Goal: Task Accomplishment & Management: Use online tool/utility

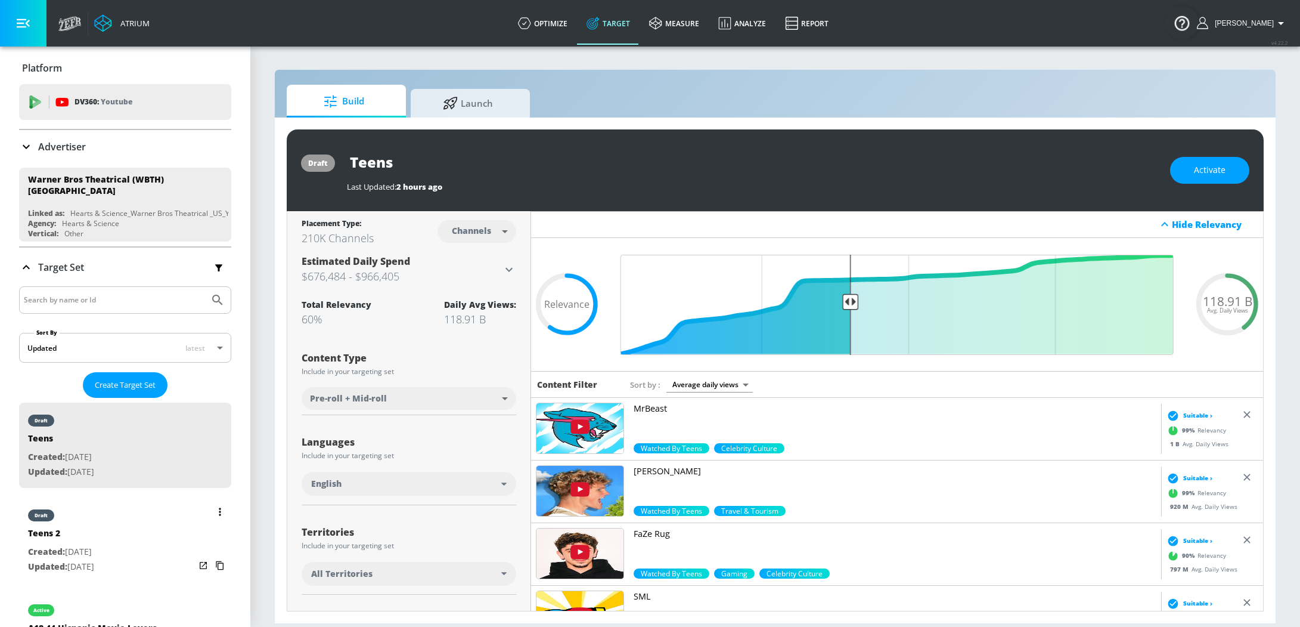
scroll to position [148, 0]
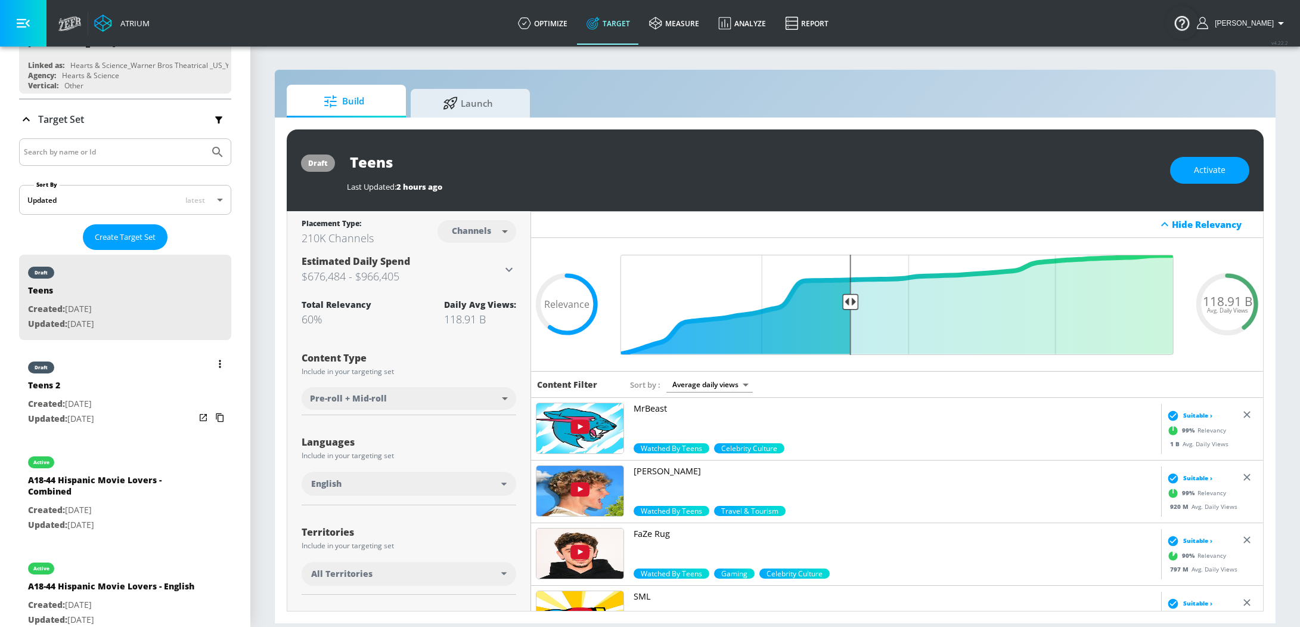
click at [140, 368] on div "draft Teens 2 Created: [DATE] Updated: [DATE]" at bounding box center [125, 391] width 212 height 85
type input "Teens 2"
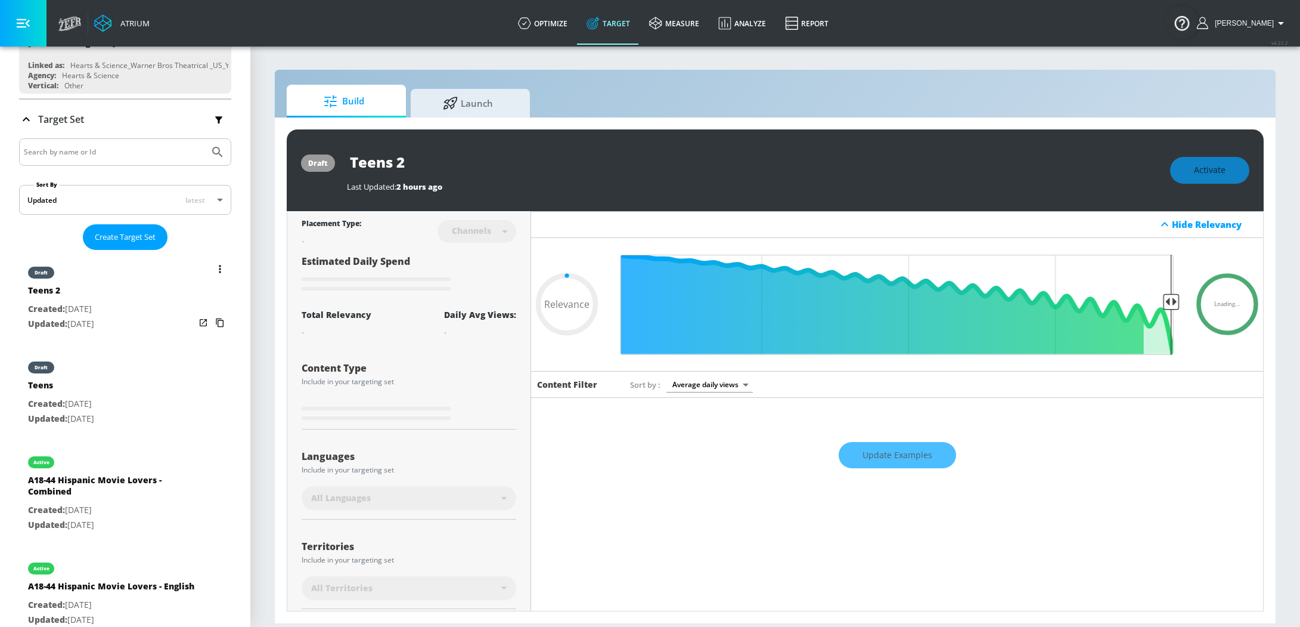
click at [140, 313] on div "draft Teens 2 Created: [DATE] Updated: [DATE]" at bounding box center [125, 297] width 212 height 85
type input "0.05"
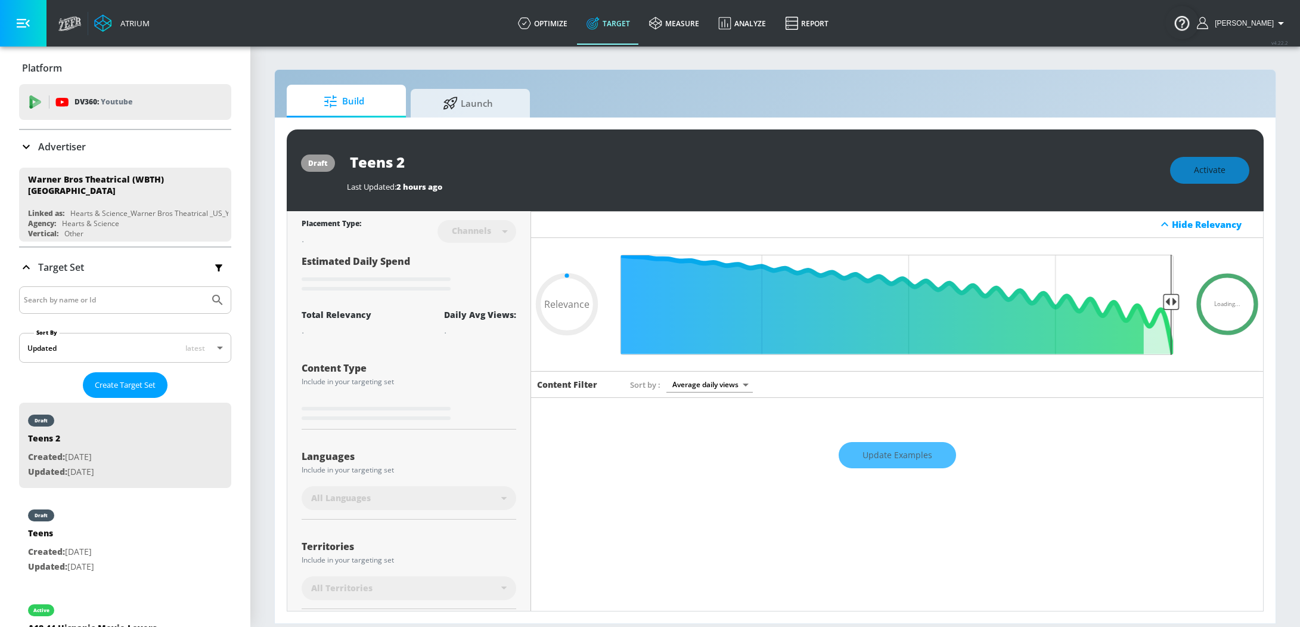
click at [36, 149] on div "Advertiser" at bounding box center [52, 147] width 67 height 14
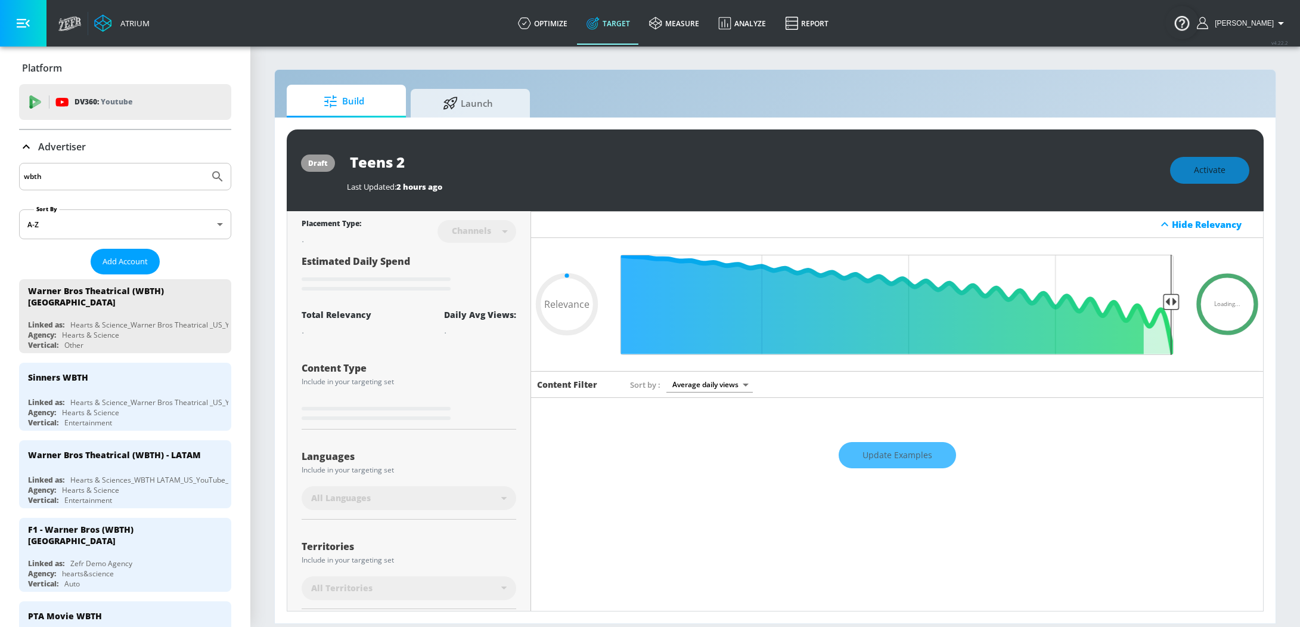
click at [173, 179] on input "wbth" at bounding box center [114, 177] width 181 height 16
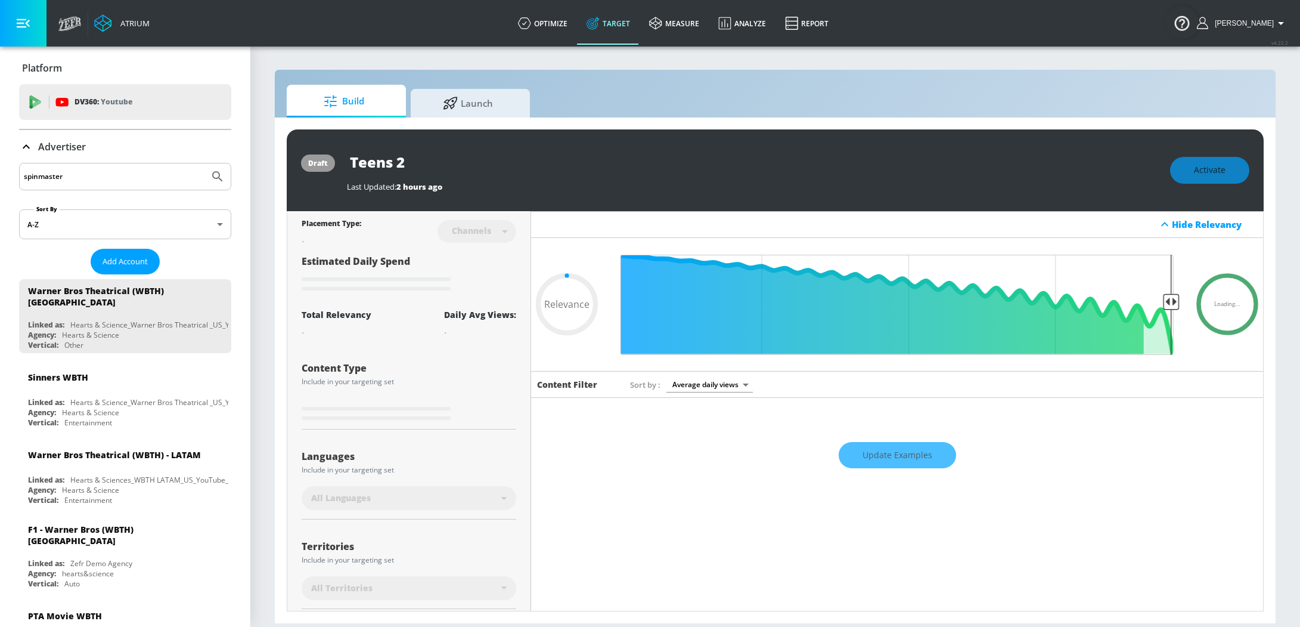
type input "spinmaster"
click at [205, 163] on button "Submit Search" at bounding box center [218, 176] width 26 height 26
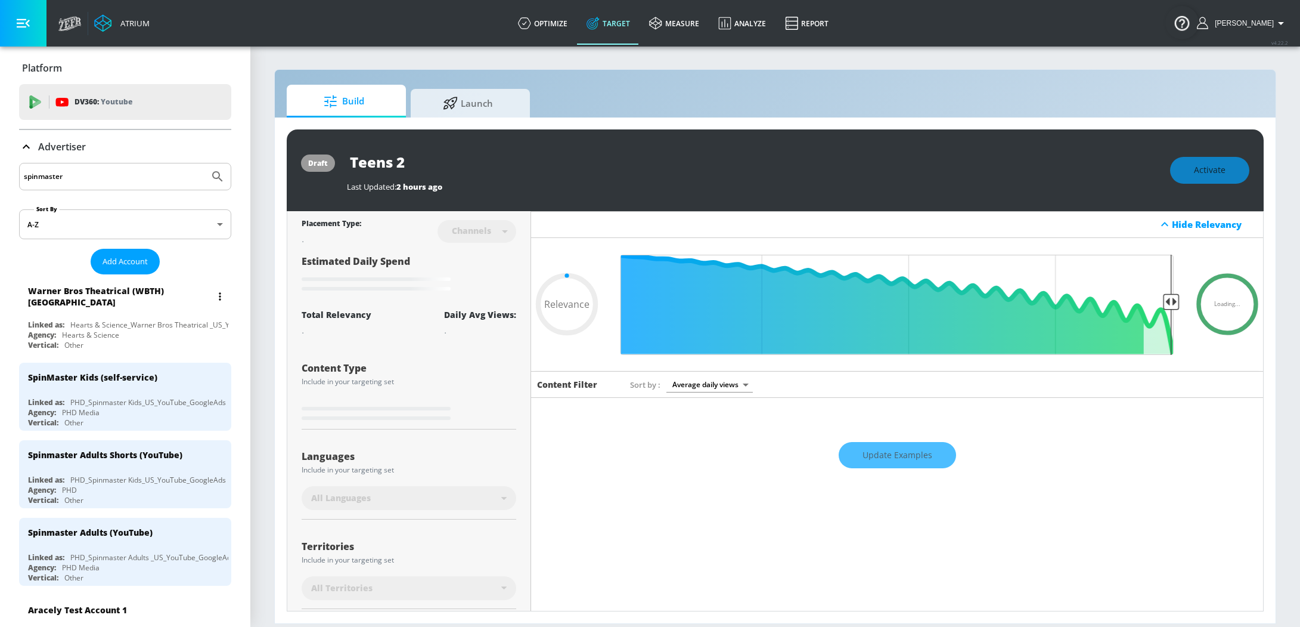
click at [92, 309] on div "Warner Bros Theatrical (WBTH) US Linked as: Hearts & Science_Warner Bros Theatr…" at bounding box center [125, 316] width 212 height 74
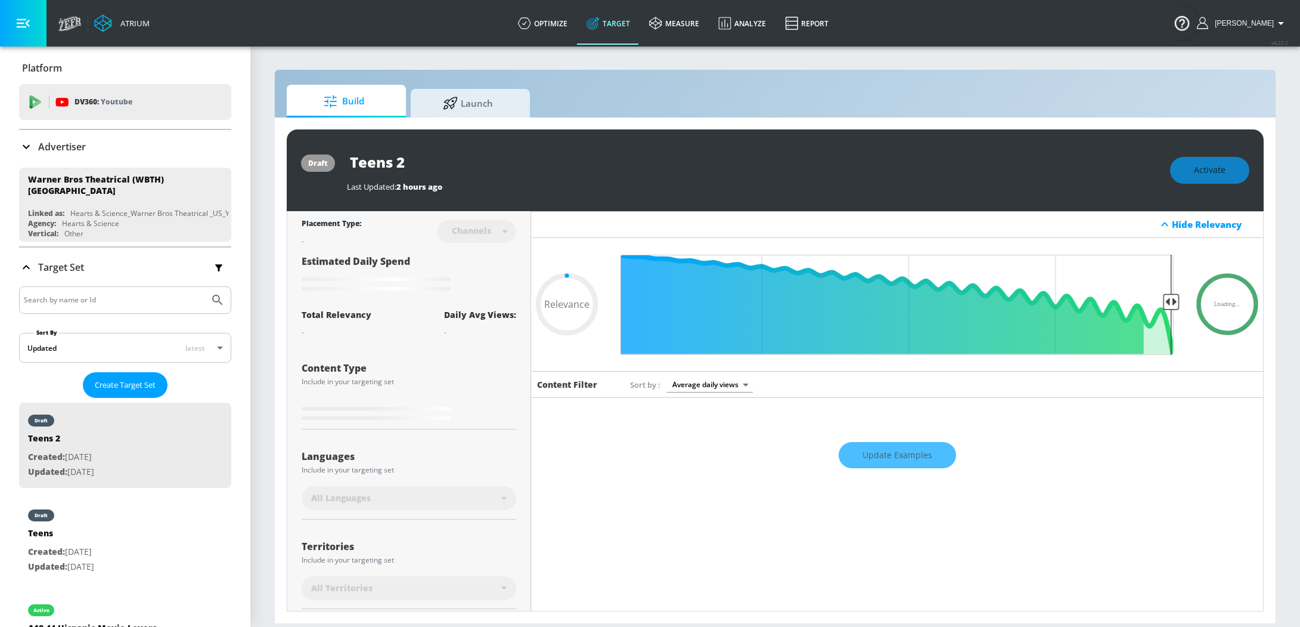
type input "0.6"
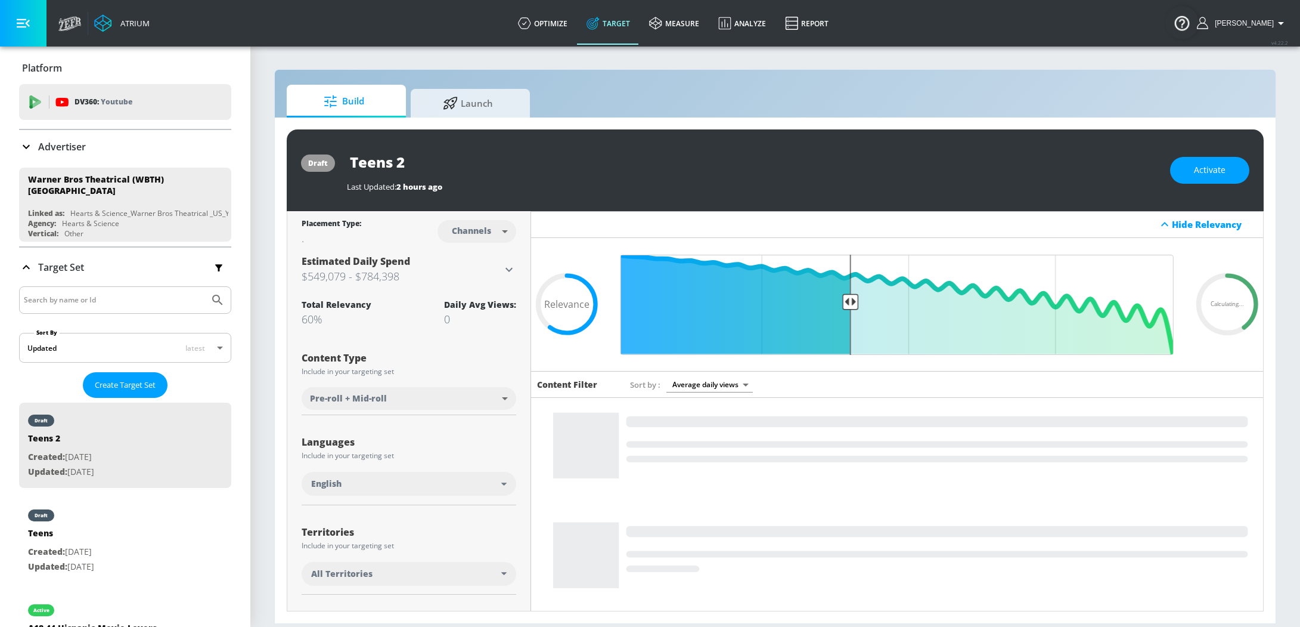
click at [111, 397] on div "PHD_Spinmaster Kids_US_YouTube_GoogleAds" at bounding box center [148, 402] width 156 height 10
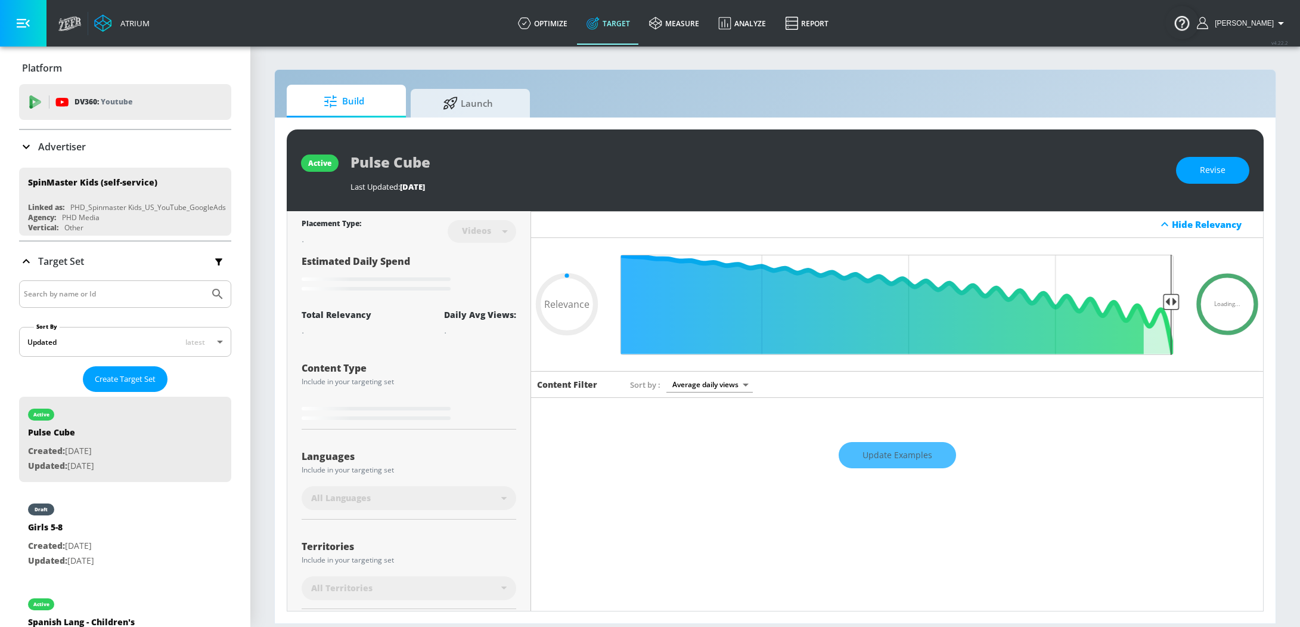
type input "0.05"
click at [464, 85] on link "Launch" at bounding box center [470, 101] width 119 height 33
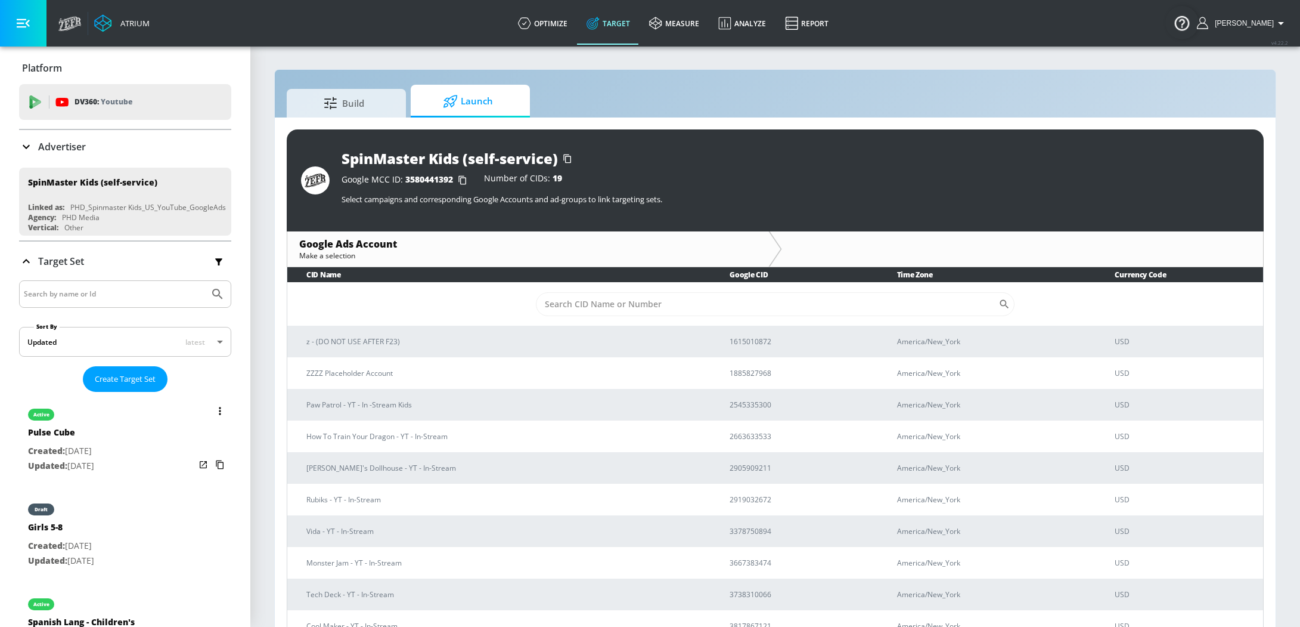
click at [122, 445] on div "active Pulse Cube Created: [DATE] Updated: [DATE]" at bounding box center [125, 438] width 212 height 85
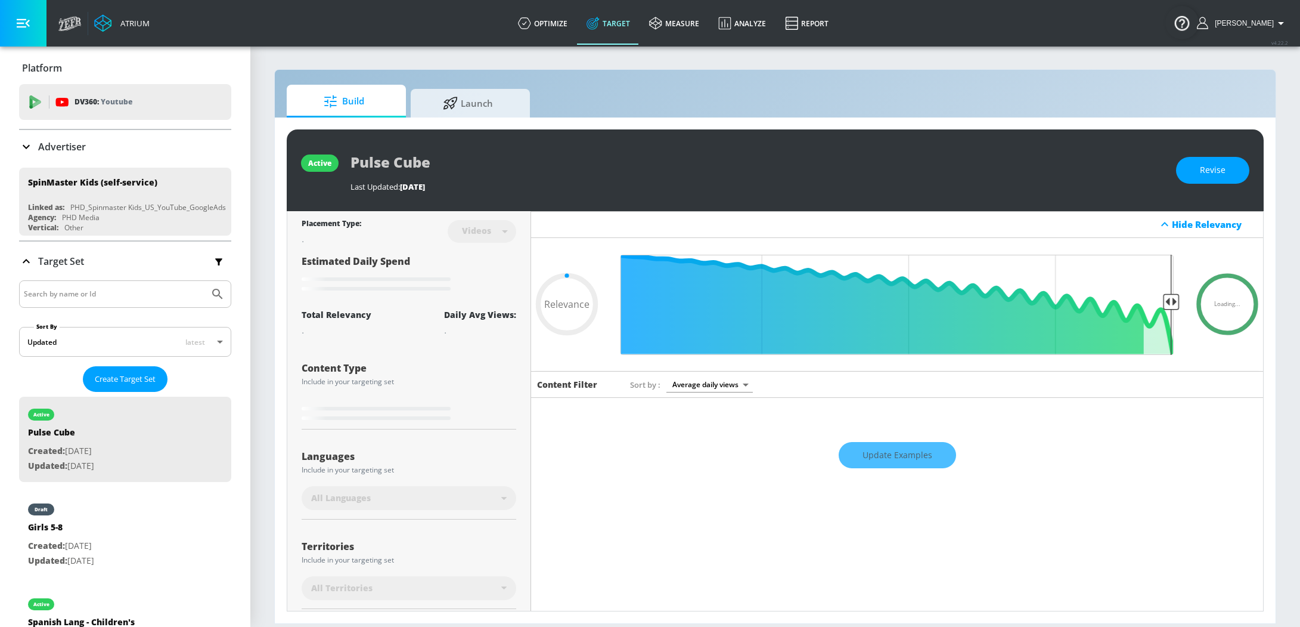
type input "0.6"
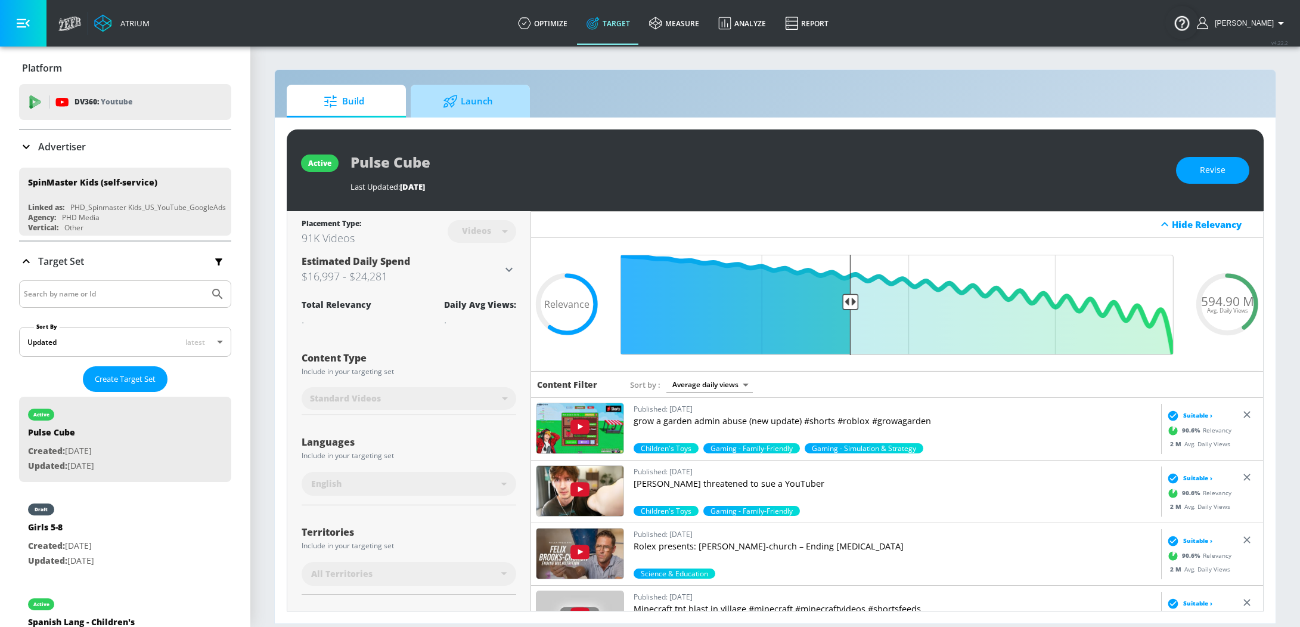
click at [451, 106] on icon at bounding box center [451, 101] width 14 height 13
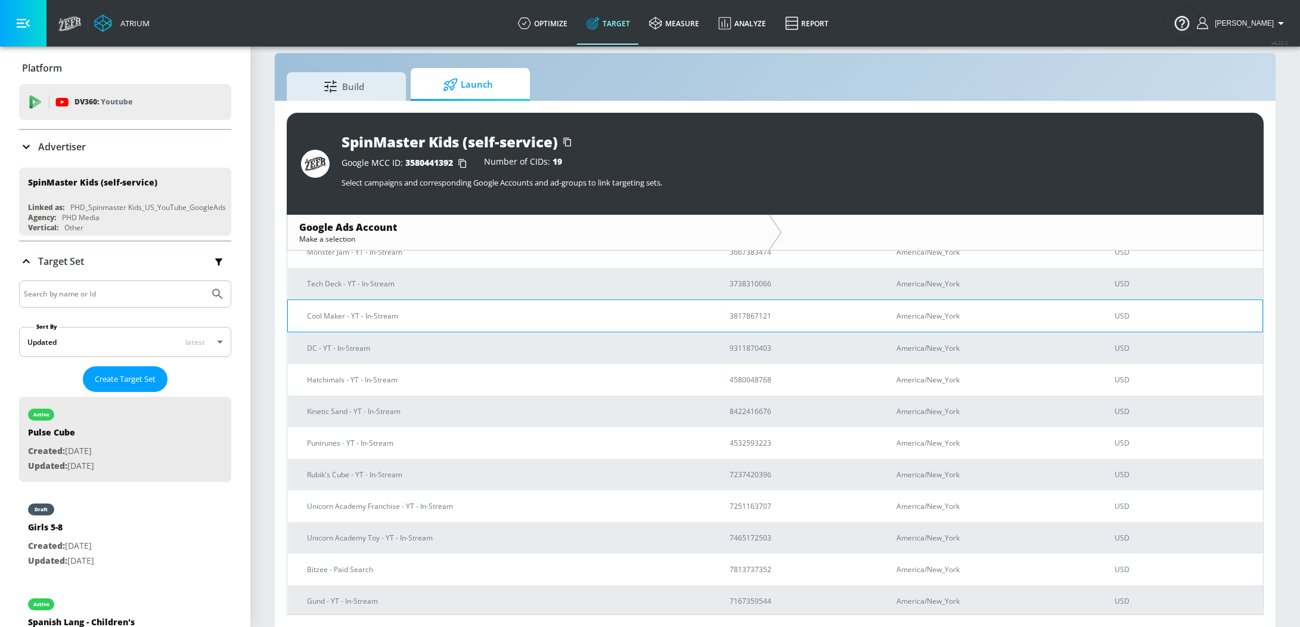
scroll to position [295, 0]
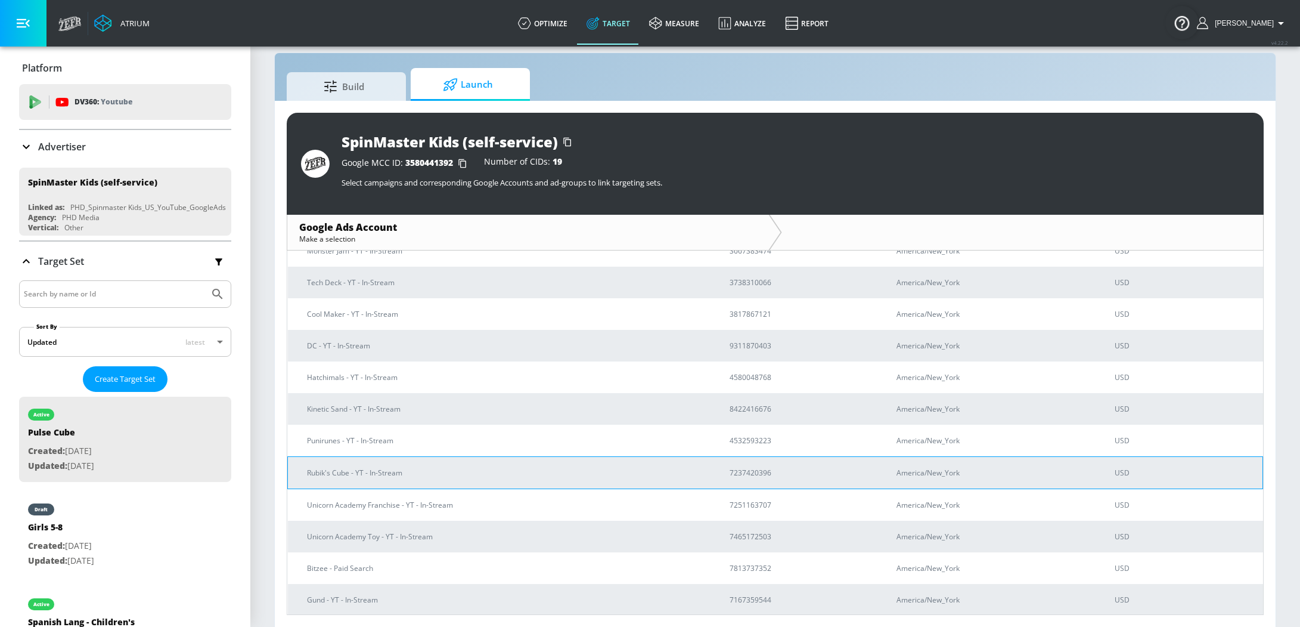
click at [635, 470] on p "Rubik's Cube - YT - In-Stream" at bounding box center [504, 472] width 394 height 13
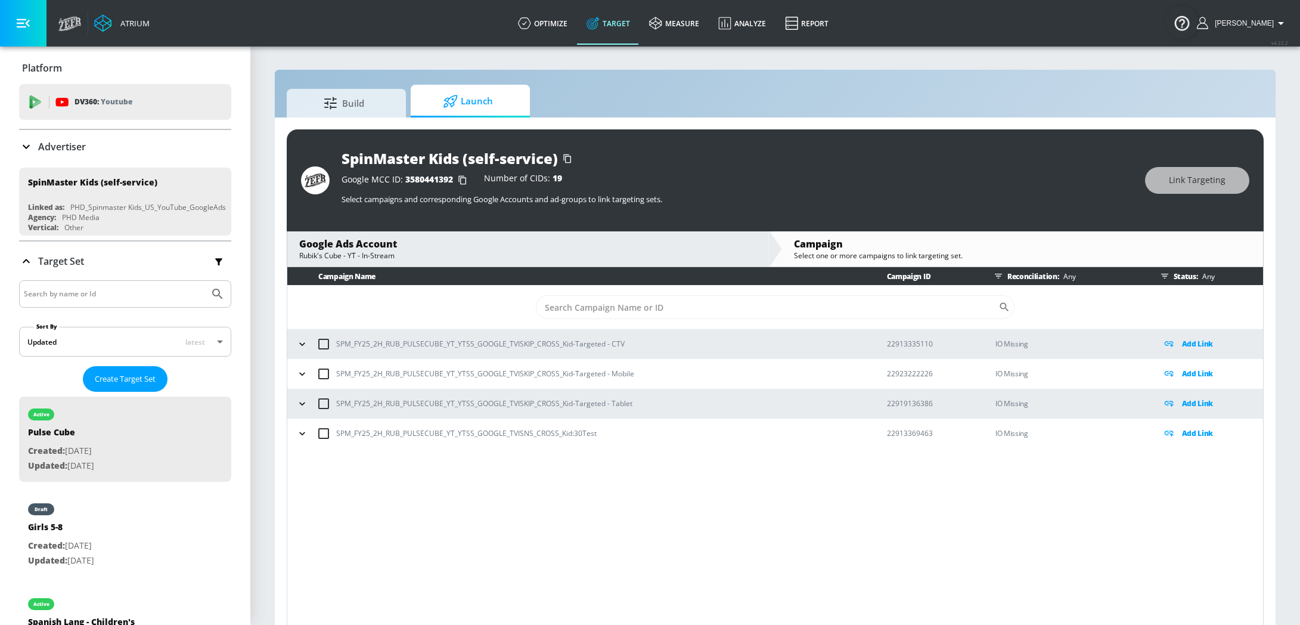
click at [52, 143] on p "Advertiser" at bounding box center [62, 146] width 48 height 13
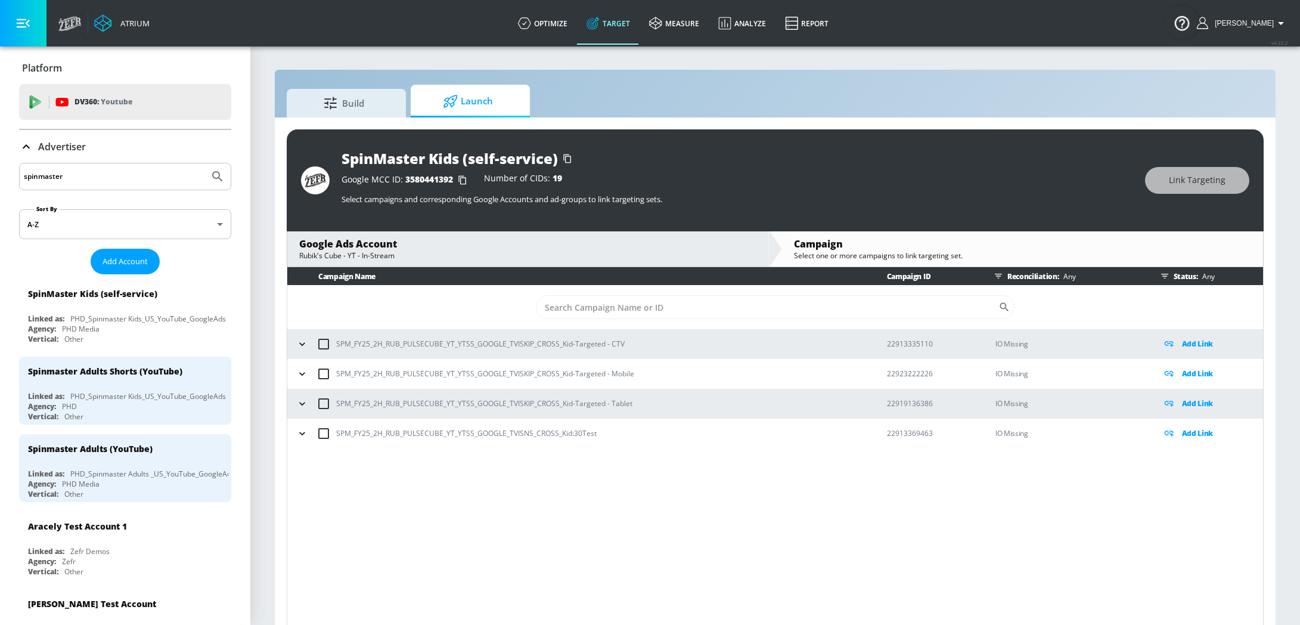
click at [80, 177] on input "spinmaster" at bounding box center [114, 177] width 181 height 16
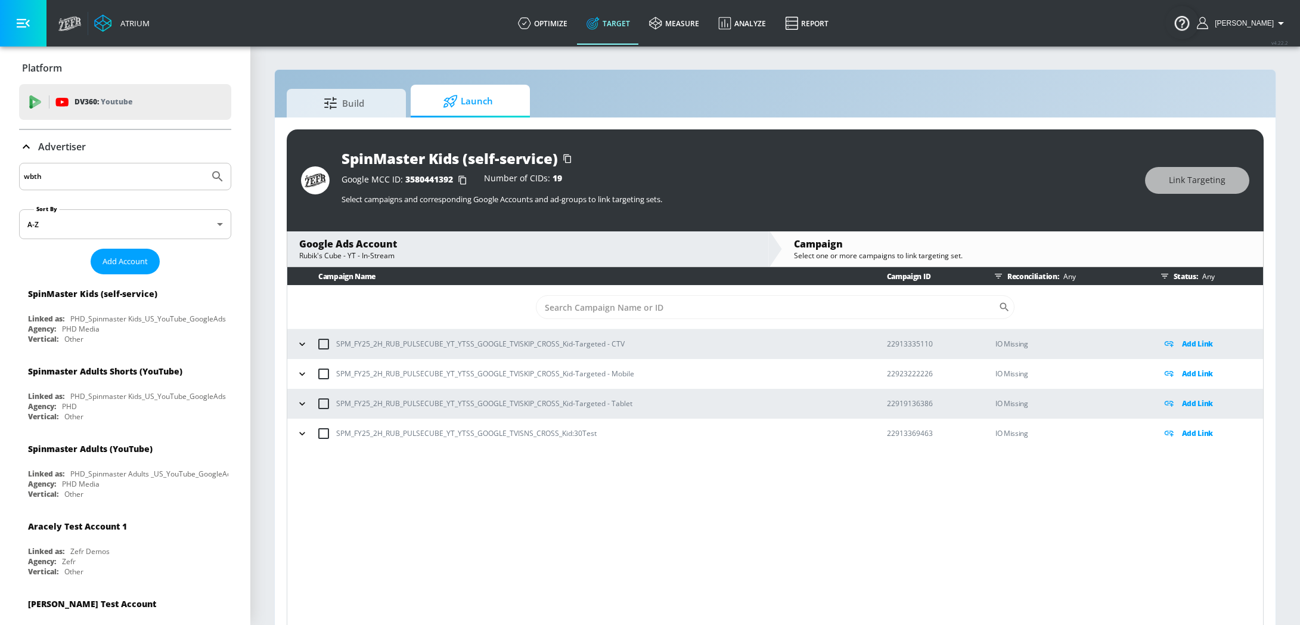
type input "wbth"
click at [205, 163] on button "Submit Search" at bounding box center [218, 176] width 26 height 26
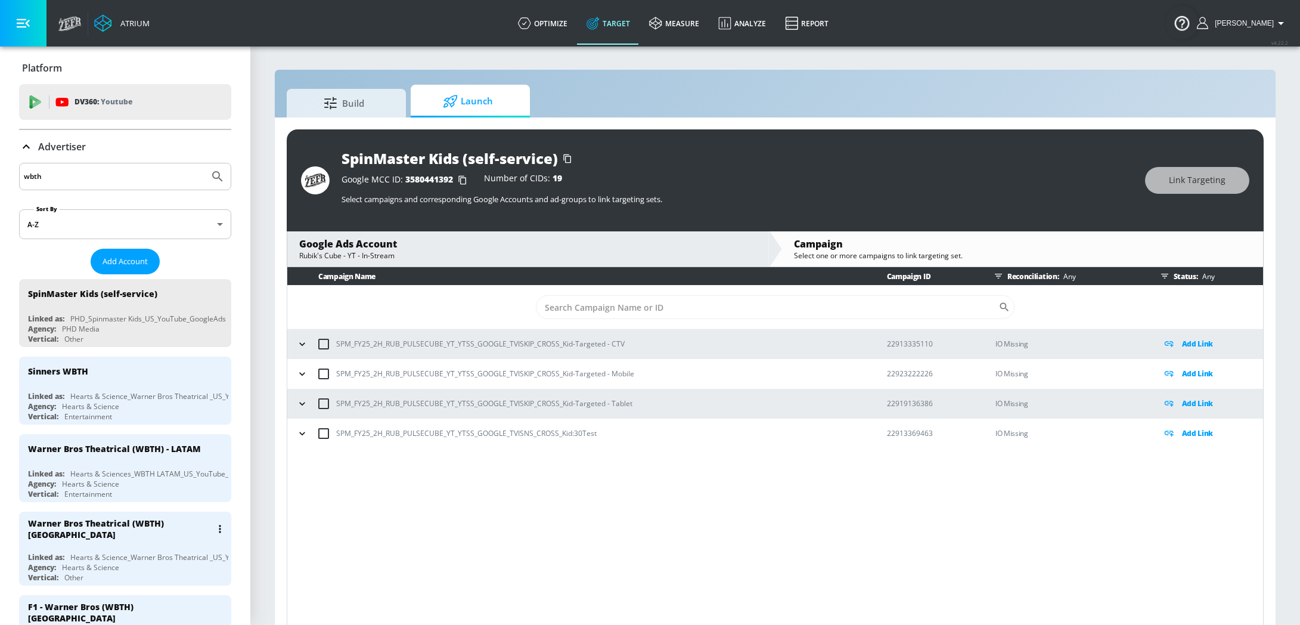
click at [116, 531] on div "Warner Bros Theatrical (WBTH) [GEOGRAPHIC_DATA]" at bounding box center [128, 529] width 200 height 35
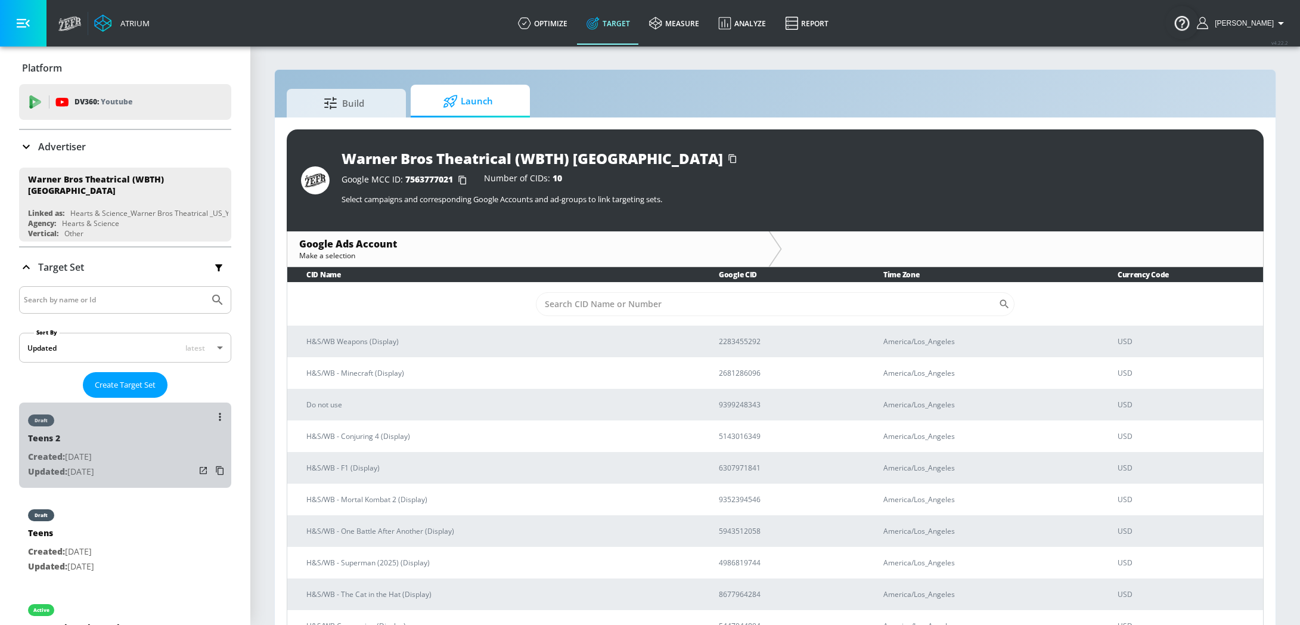
click at [129, 462] on div "draft Teens 2 Created: [DATE] Updated: [DATE]" at bounding box center [125, 444] width 212 height 85
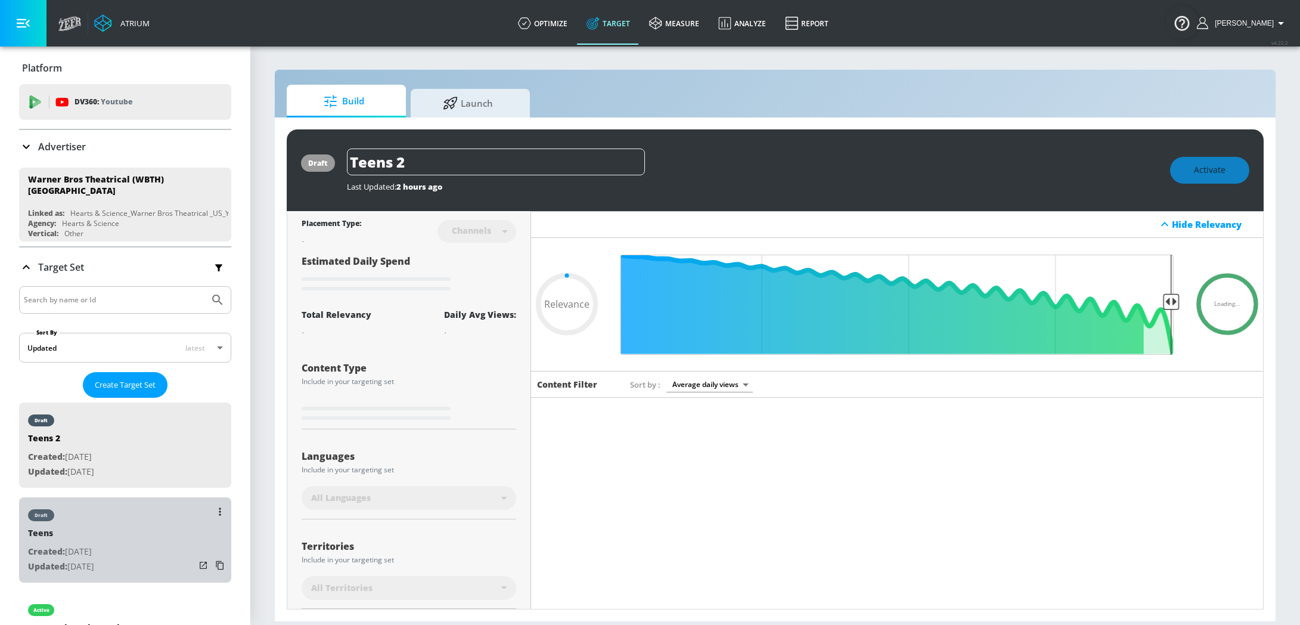
click at [151, 523] on div "draft Teens Created: [DATE] Updated: [DATE]" at bounding box center [125, 539] width 212 height 85
type input "Teens"
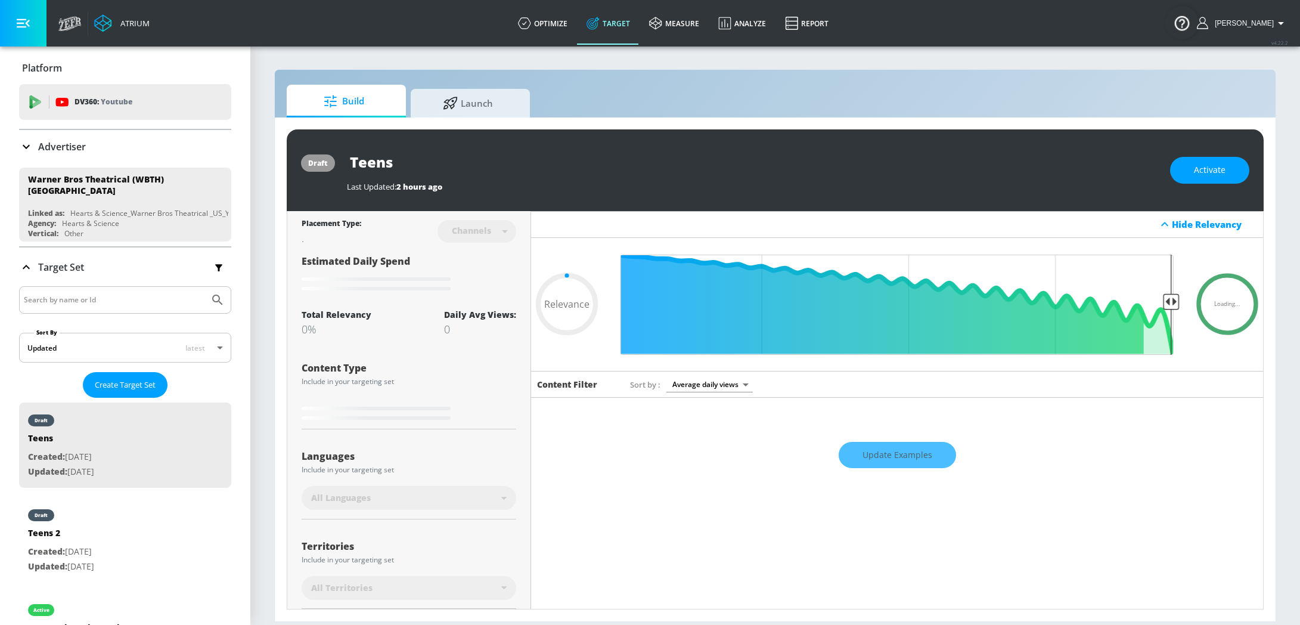
scroll to position [132, 0]
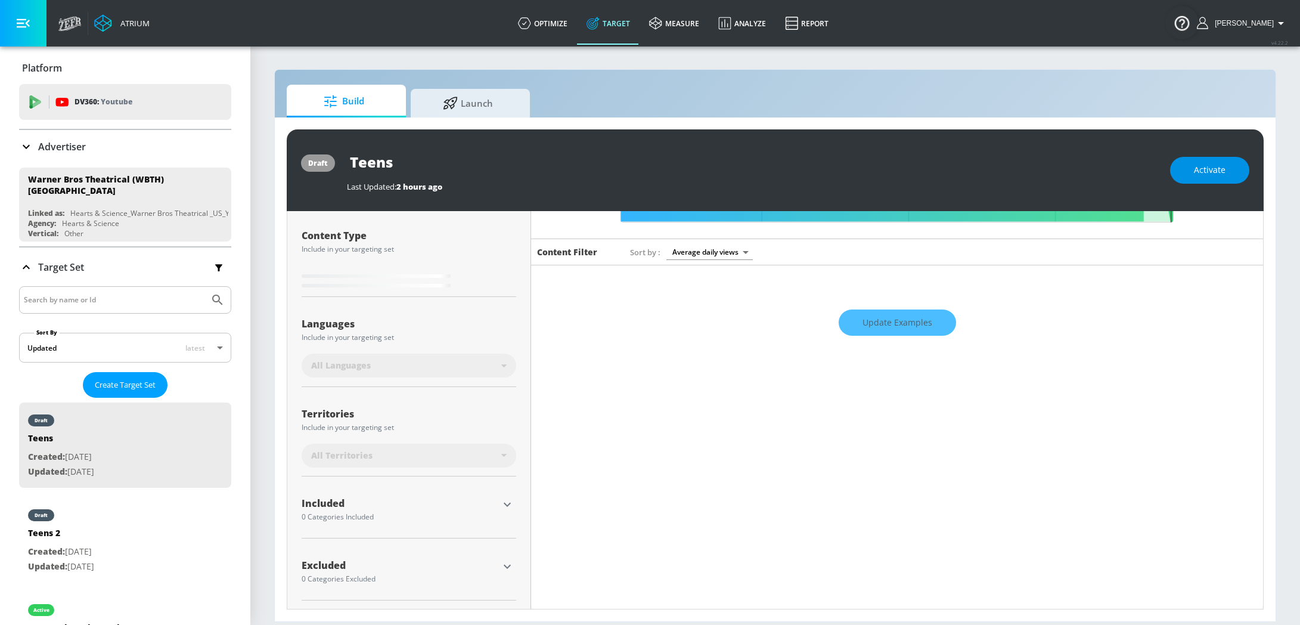
click at [1209, 166] on span "Activate" at bounding box center [1210, 170] width 32 height 15
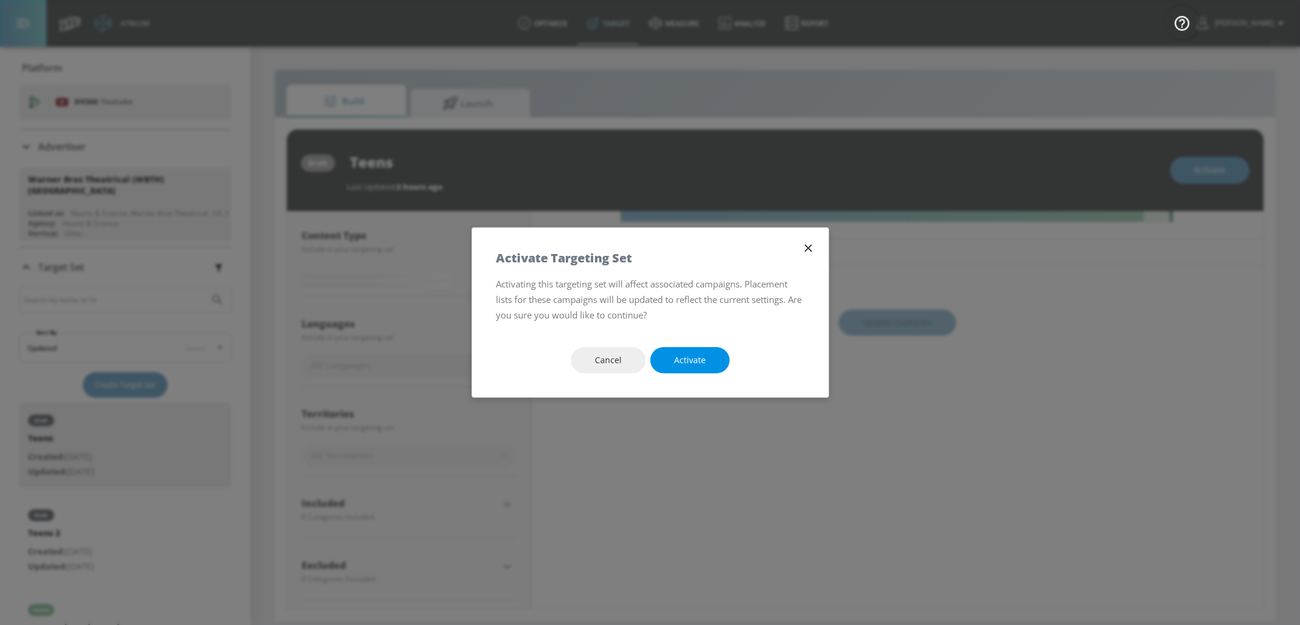
click at [717, 357] on button "Activate" at bounding box center [689, 360] width 79 height 27
click at [689, 367] on span "Activate" at bounding box center [690, 360] width 32 height 15
type input "0.6"
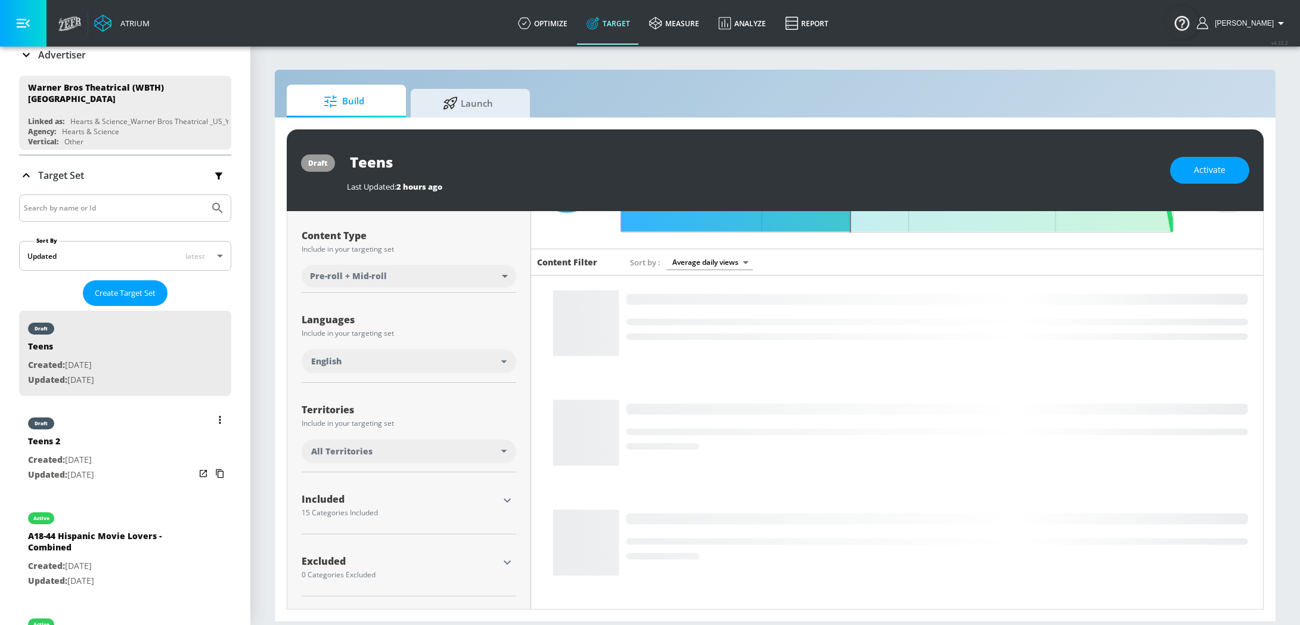
scroll to position [111, 0]
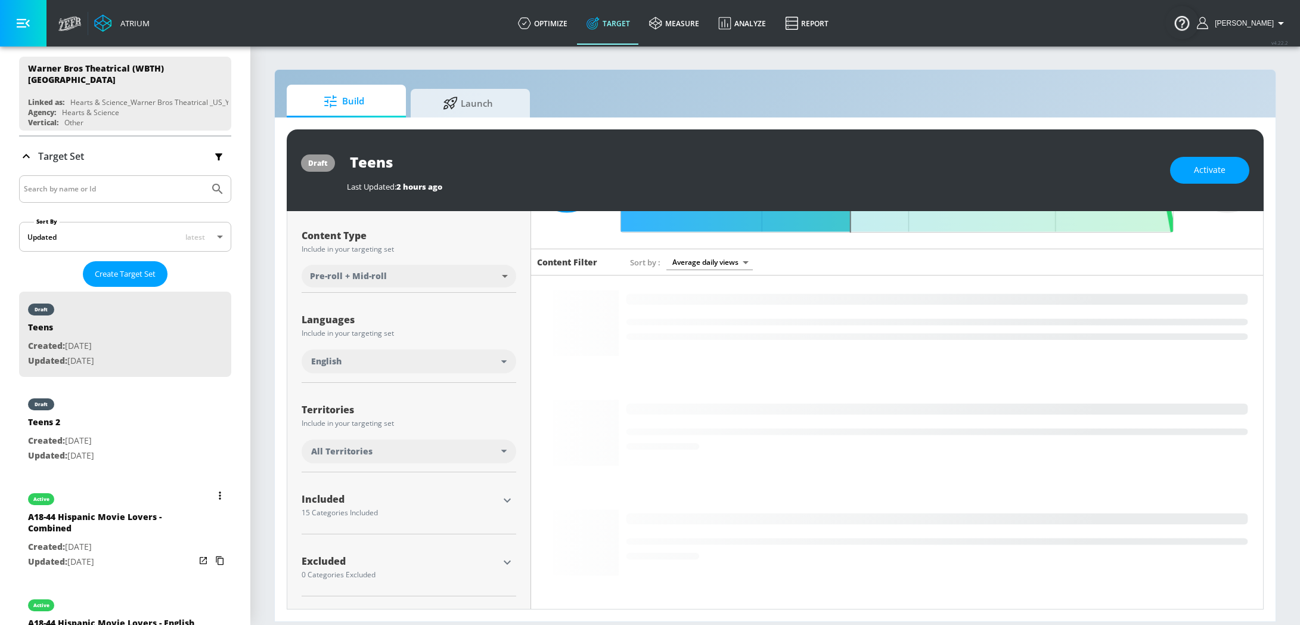
click at [135, 525] on div "A18-44 Hispanic Movie Lovers - Combined" at bounding box center [111, 525] width 167 height 29
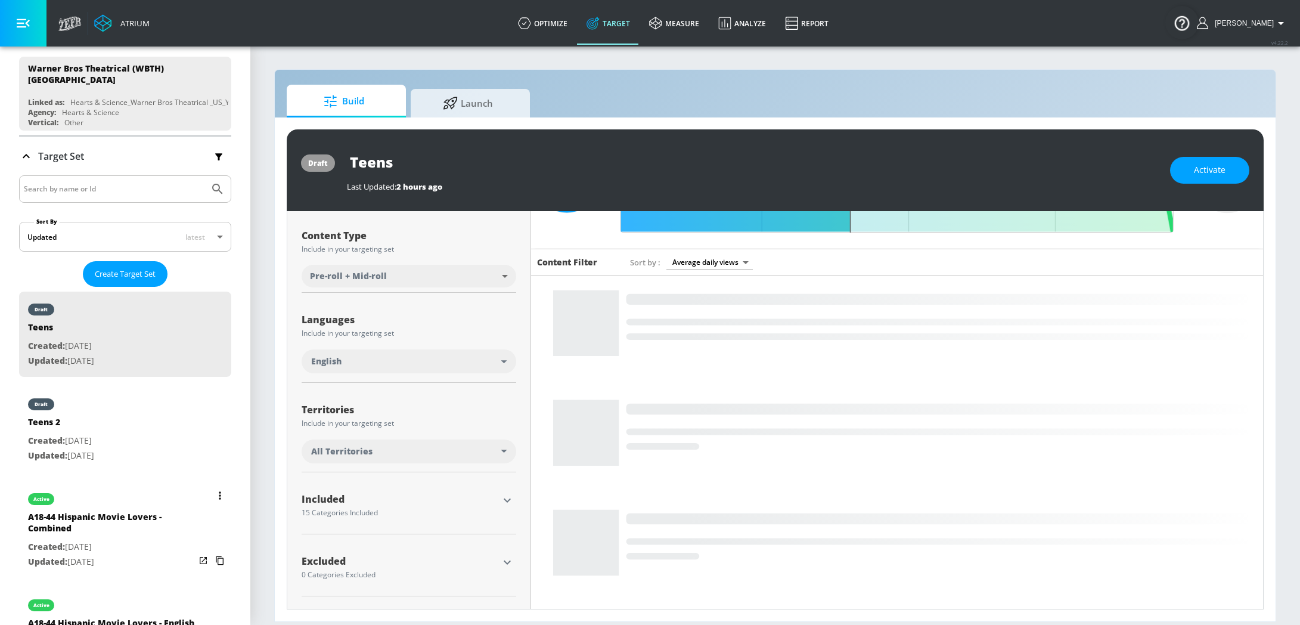
type input "A18-44 Hispanic Movie Lovers - Combined"
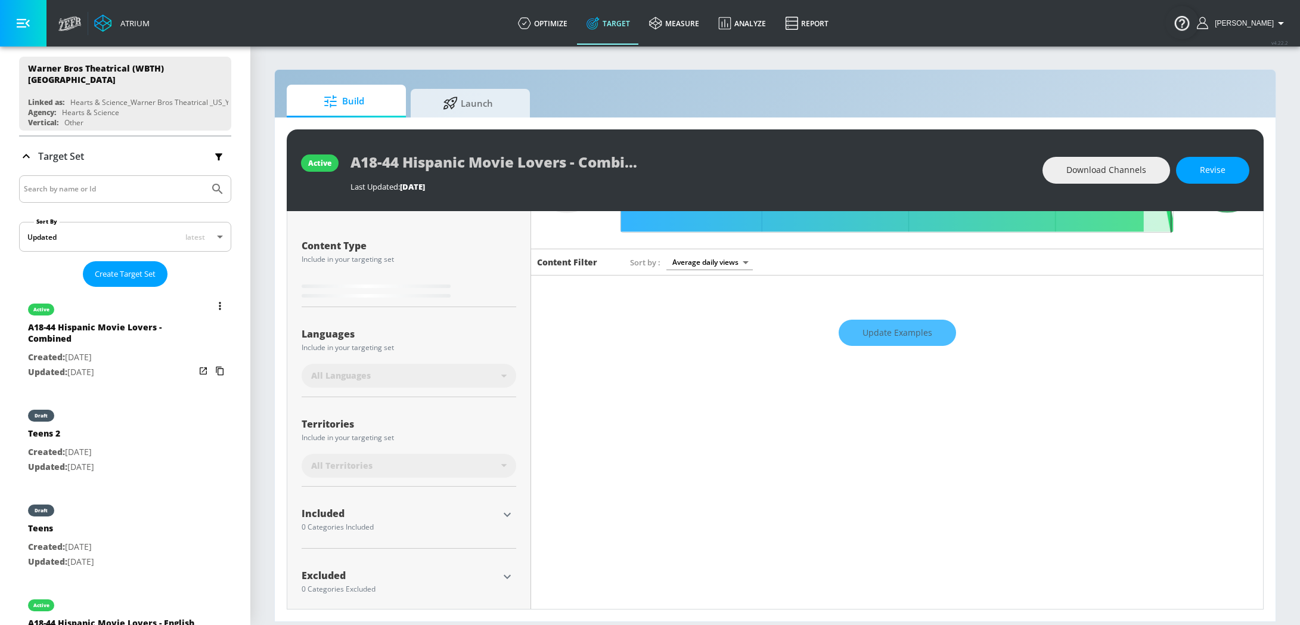
scroll to position [132, 0]
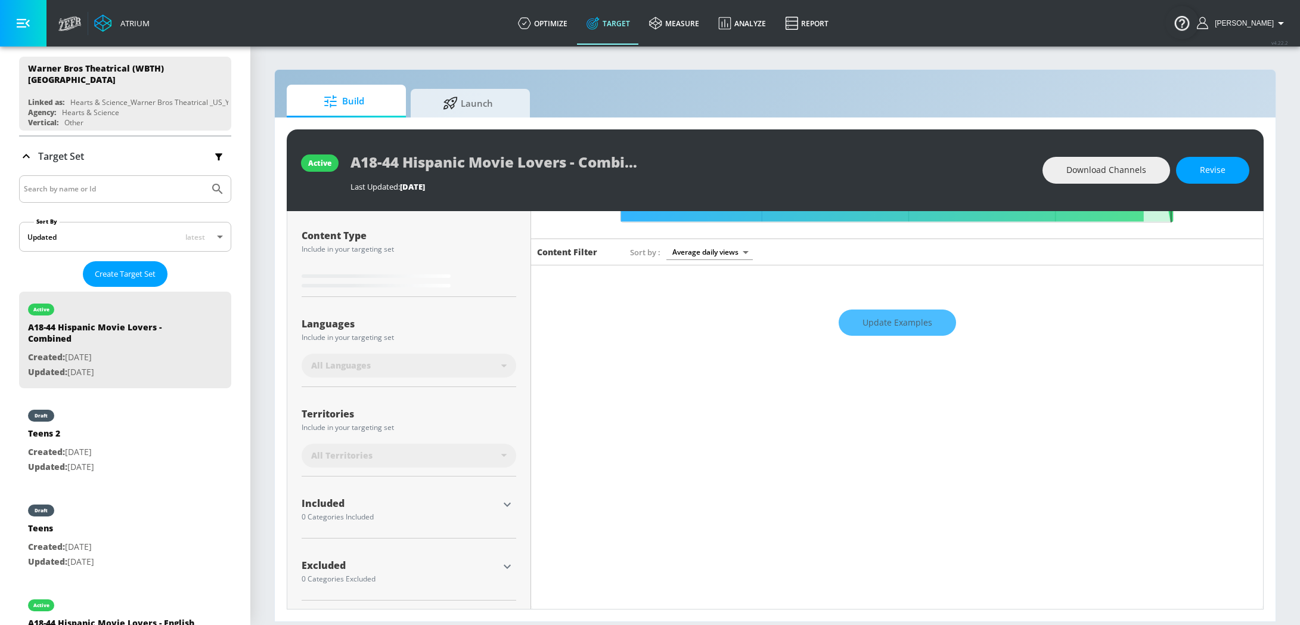
type input "0.6"
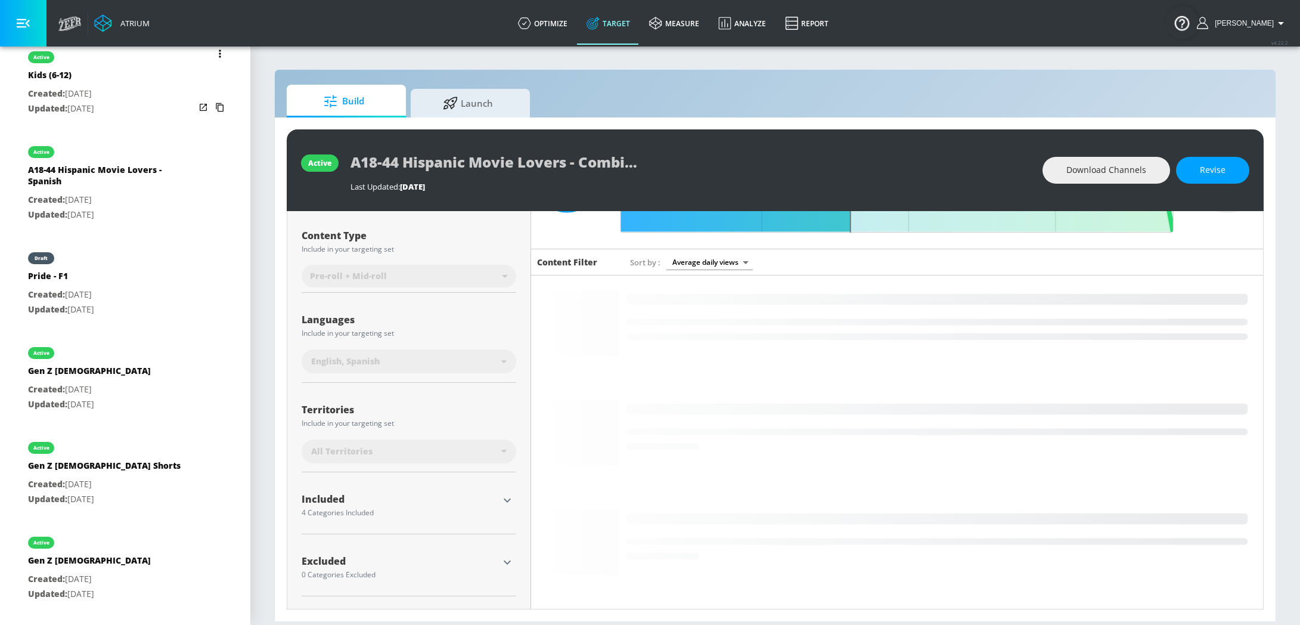
scroll to position [757, 0]
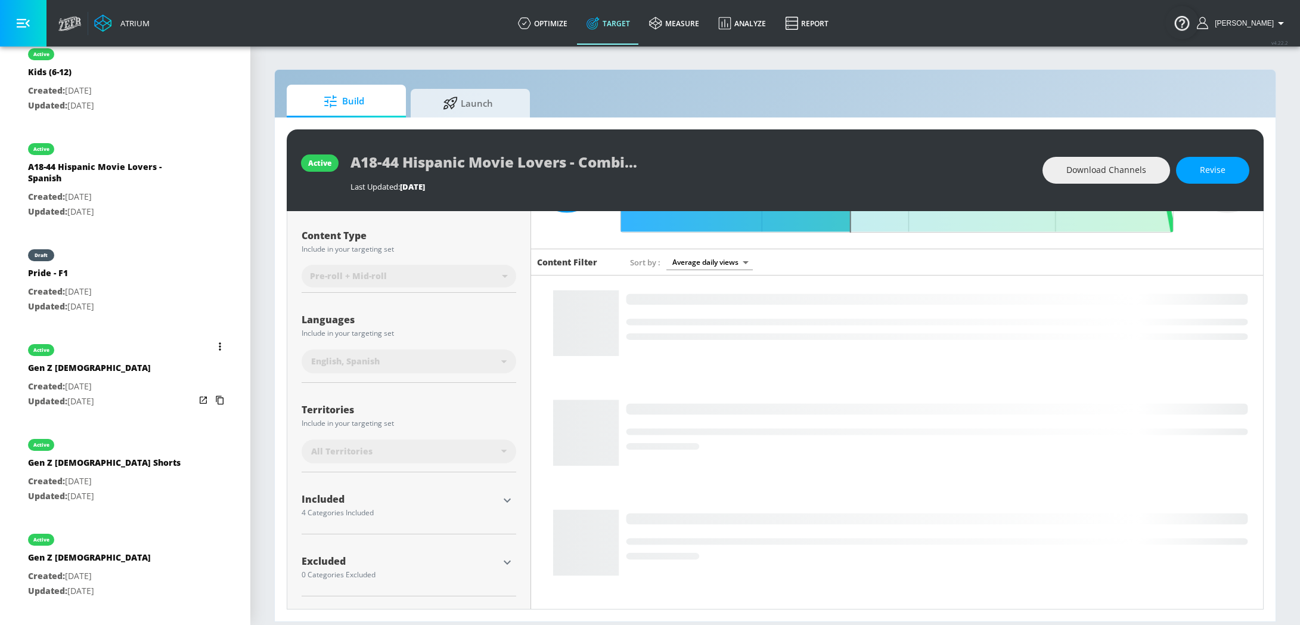
click at [117, 379] on p "Created: [DATE]" at bounding box center [89, 386] width 123 height 15
type input "Gen Z [DEMOGRAPHIC_DATA]"
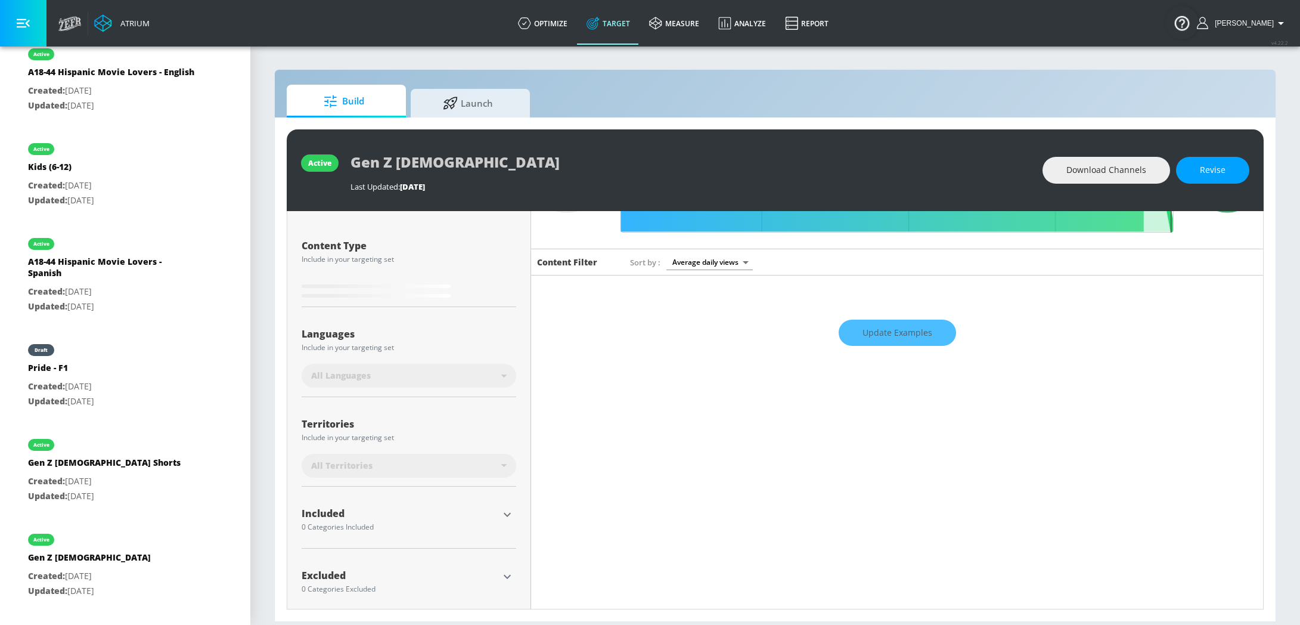
scroll to position [132, 0]
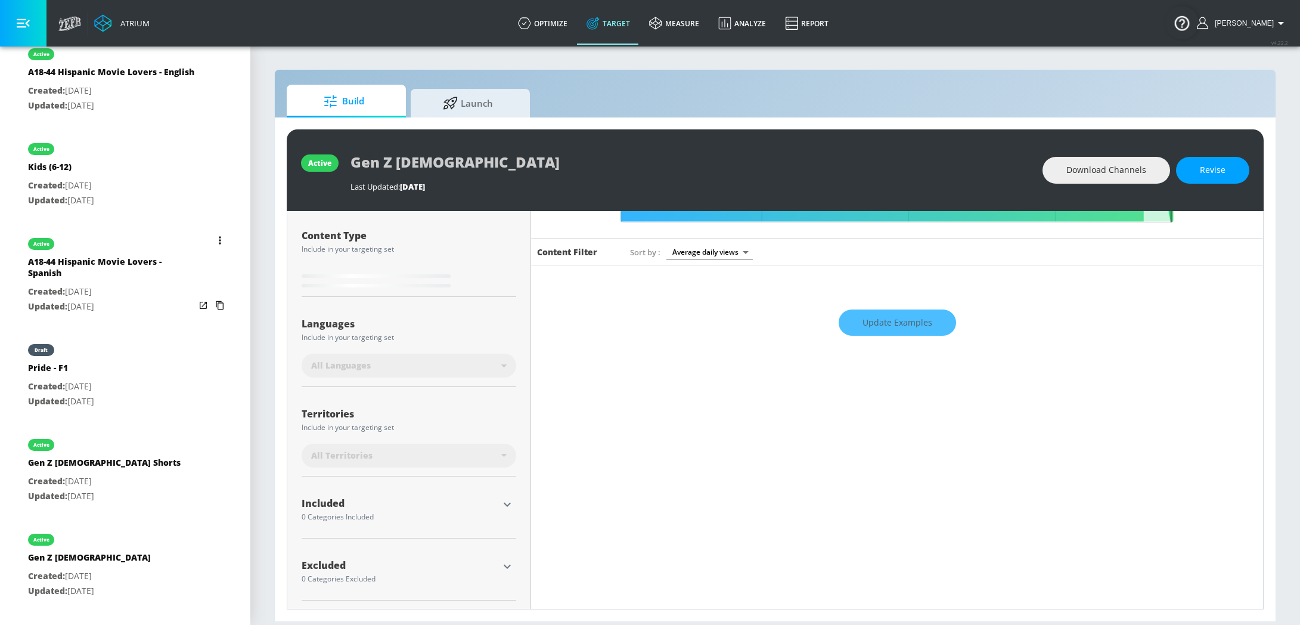
type input "0.64"
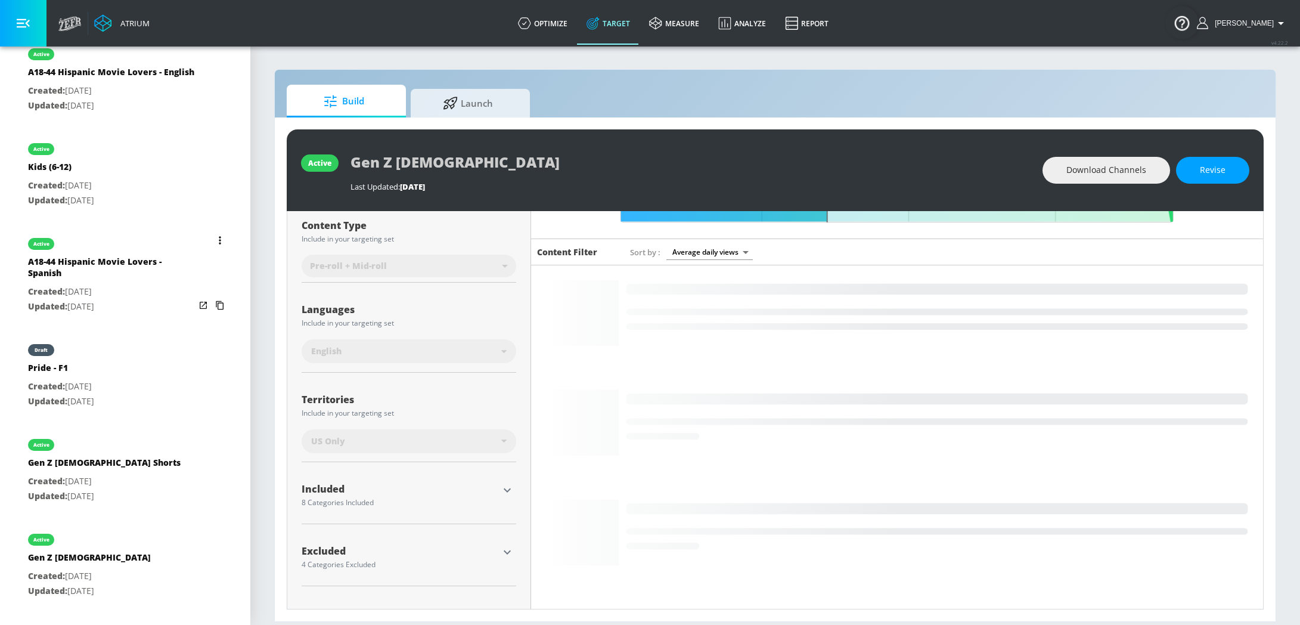
scroll to position [122, 0]
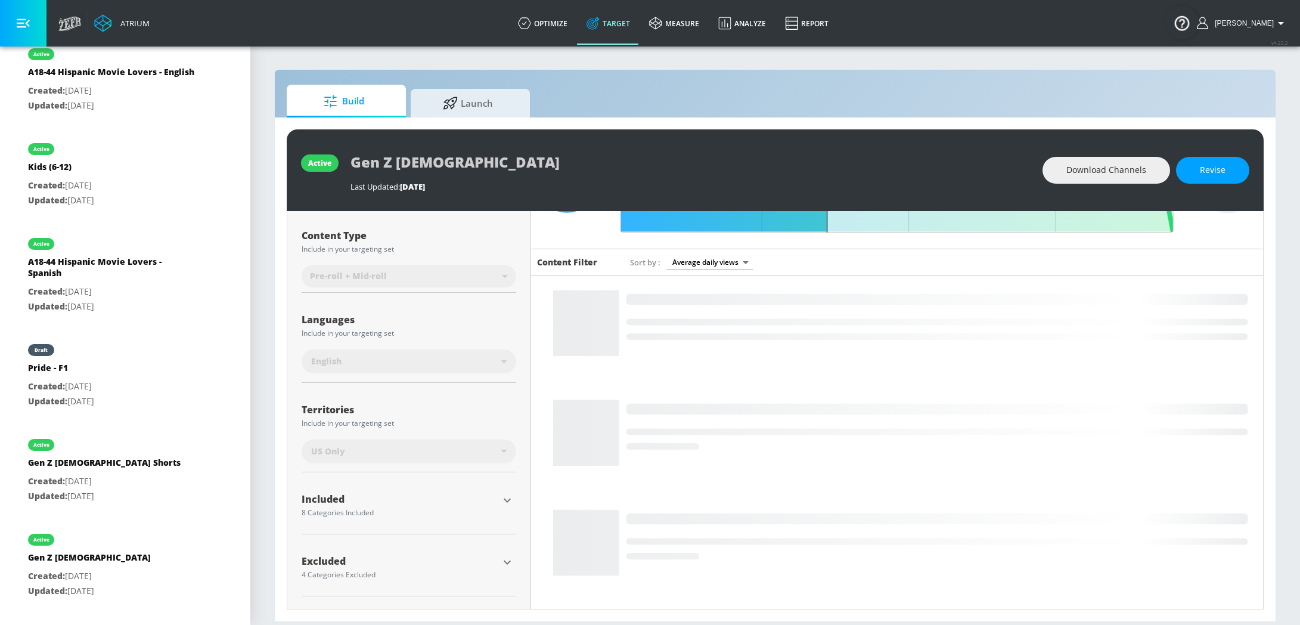
click at [506, 562] on icon "button" at bounding box center [507, 562] width 14 height 14
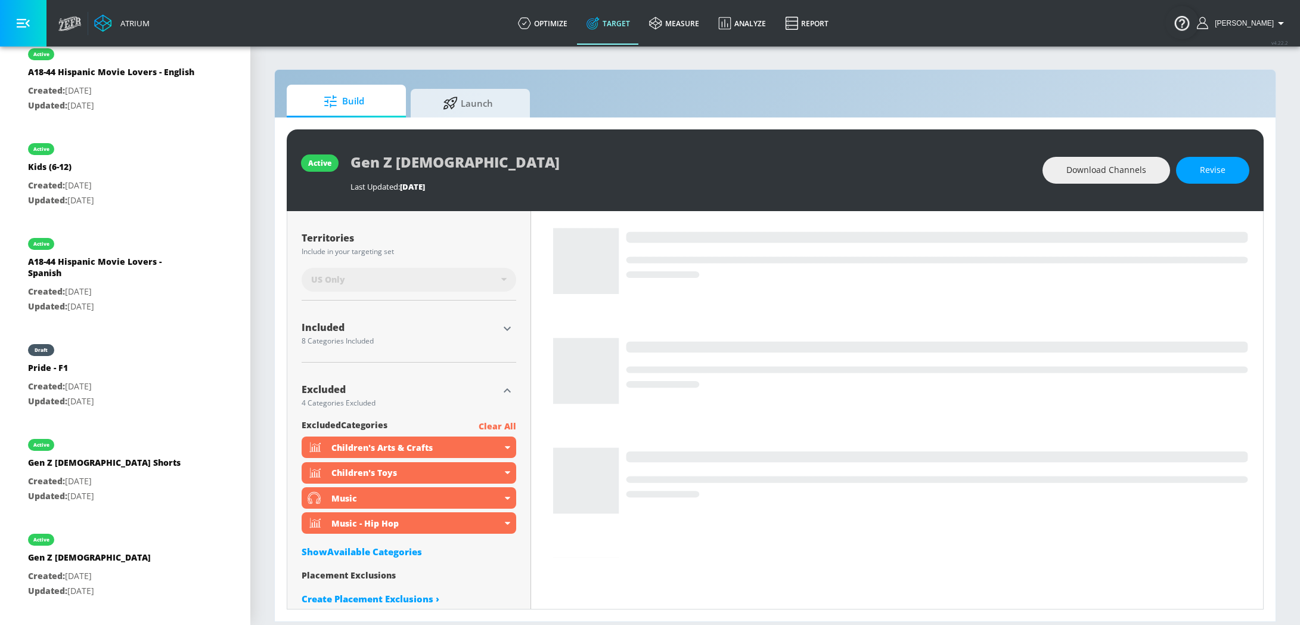
scroll to position [299, 0]
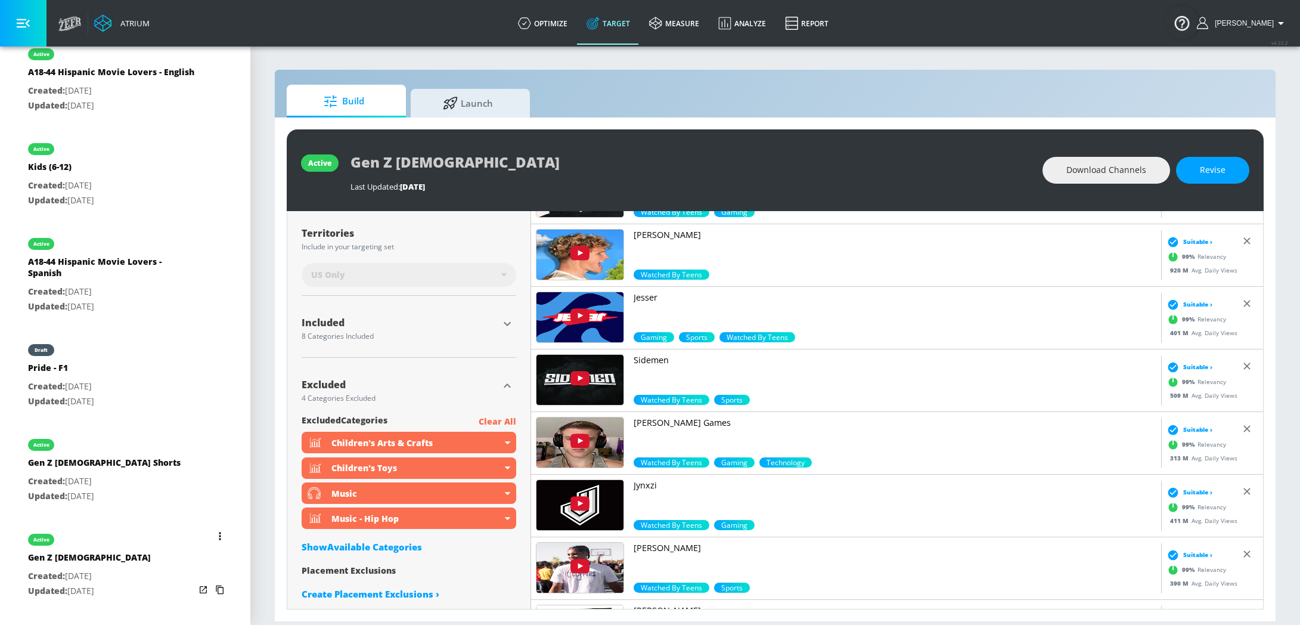
click at [115, 584] on p "Updated: [DATE]" at bounding box center [89, 591] width 123 height 15
type input "Gen Z [DEMOGRAPHIC_DATA]"
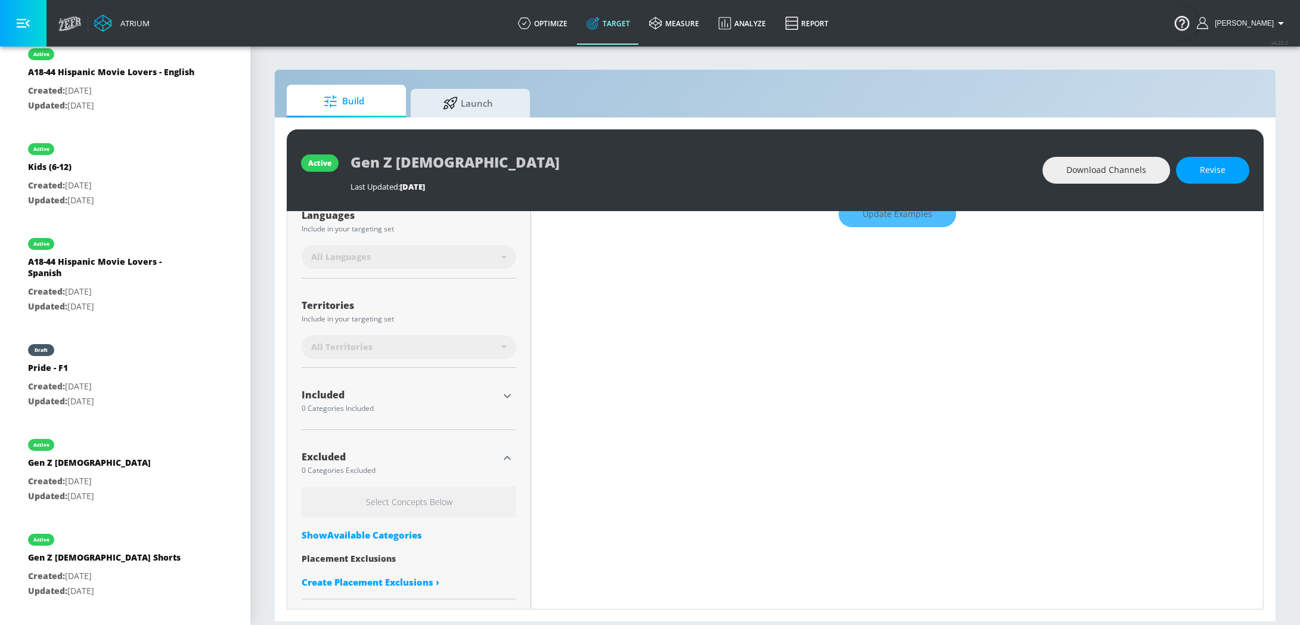
scroll to position [240, 0]
type input "0.6"
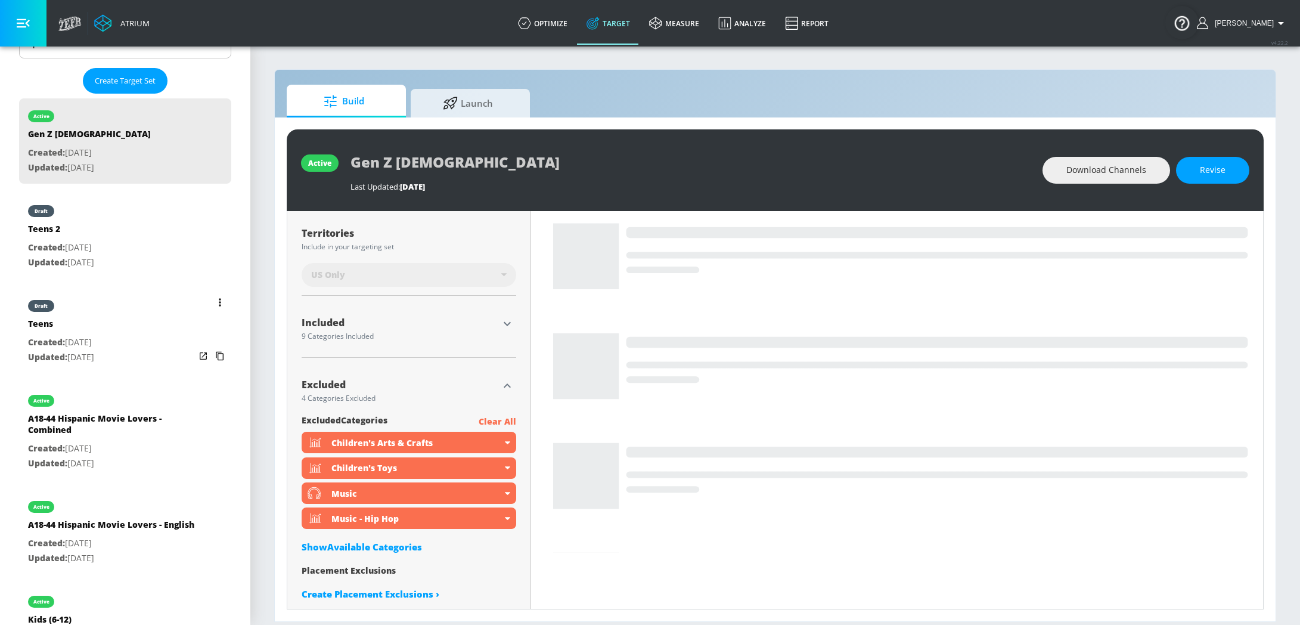
scroll to position [213, 0]
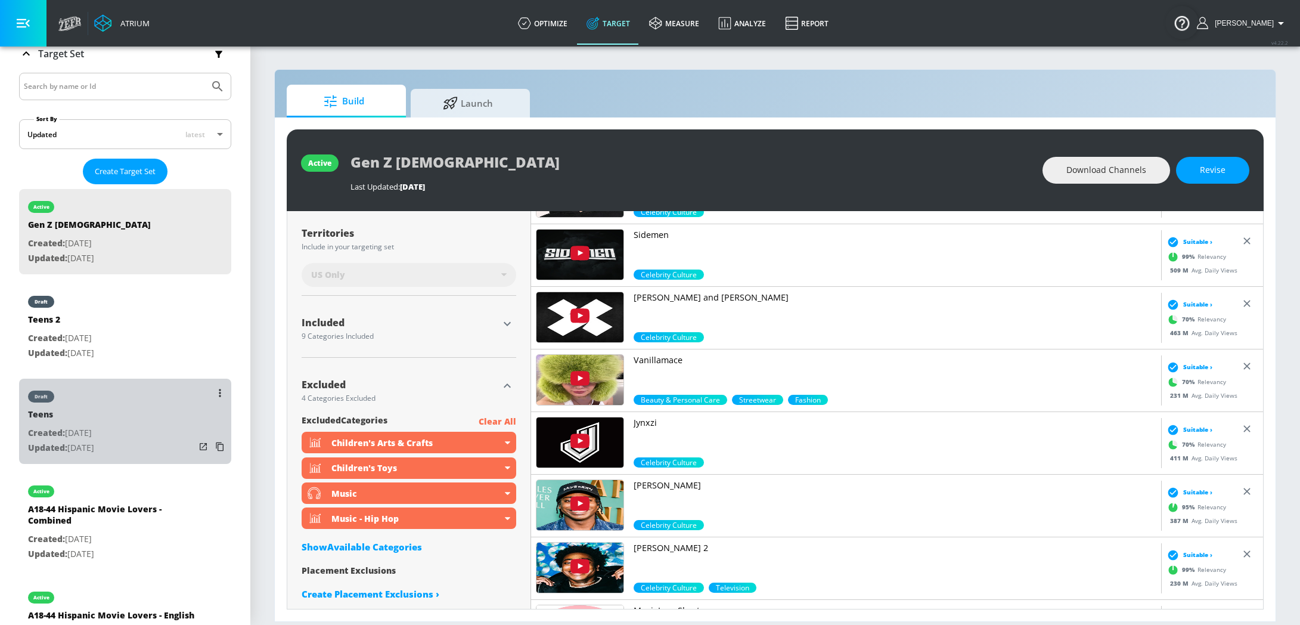
click at [94, 409] on div "Teens" at bounding box center [61, 416] width 66 height 17
type input "Teens"
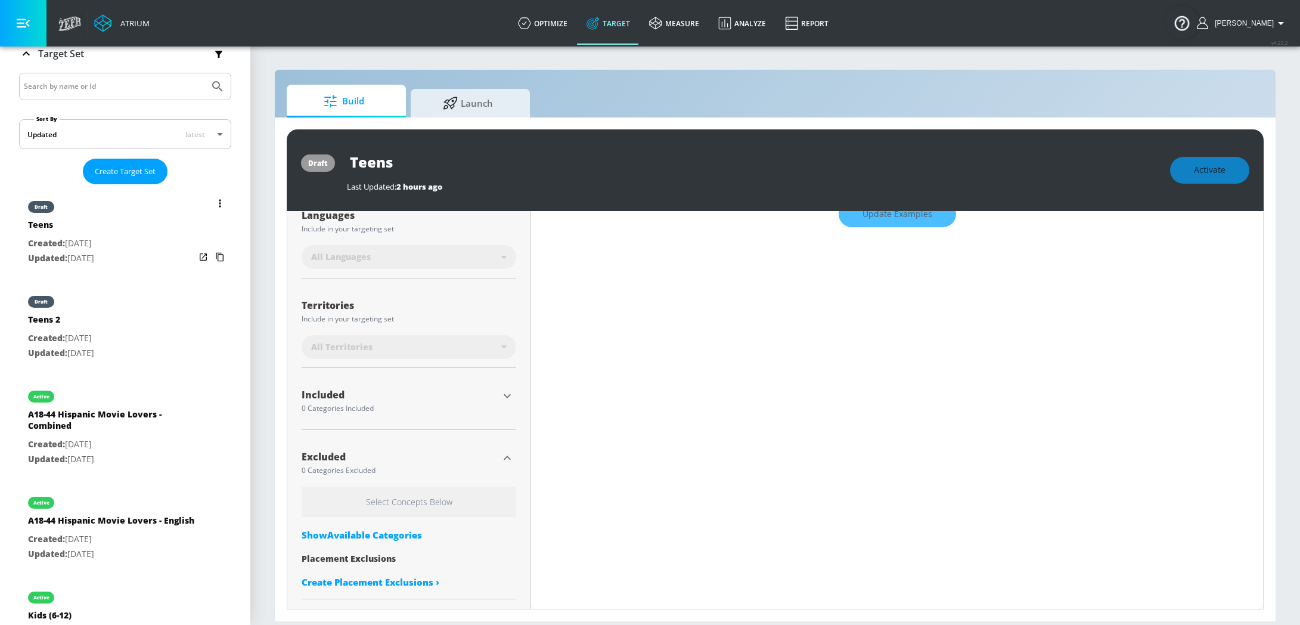
scroll to position [240, 0]
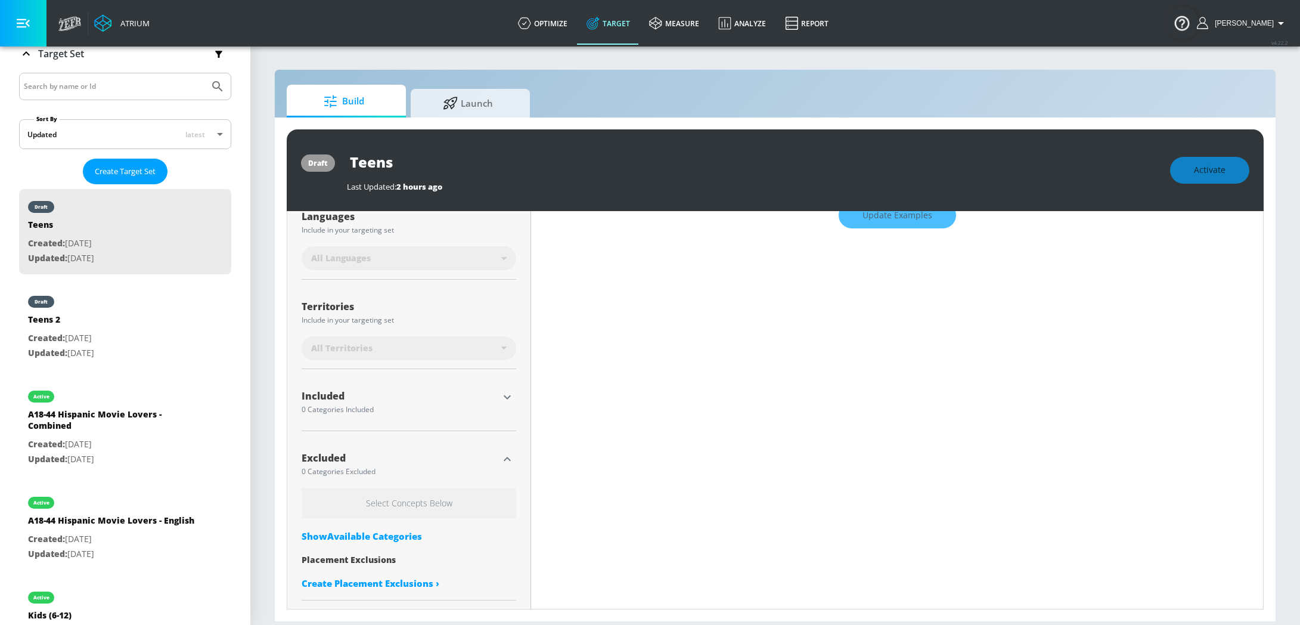
click at [508, 458] on icon "button" at bounding box center [507, 459] width 14 height 14
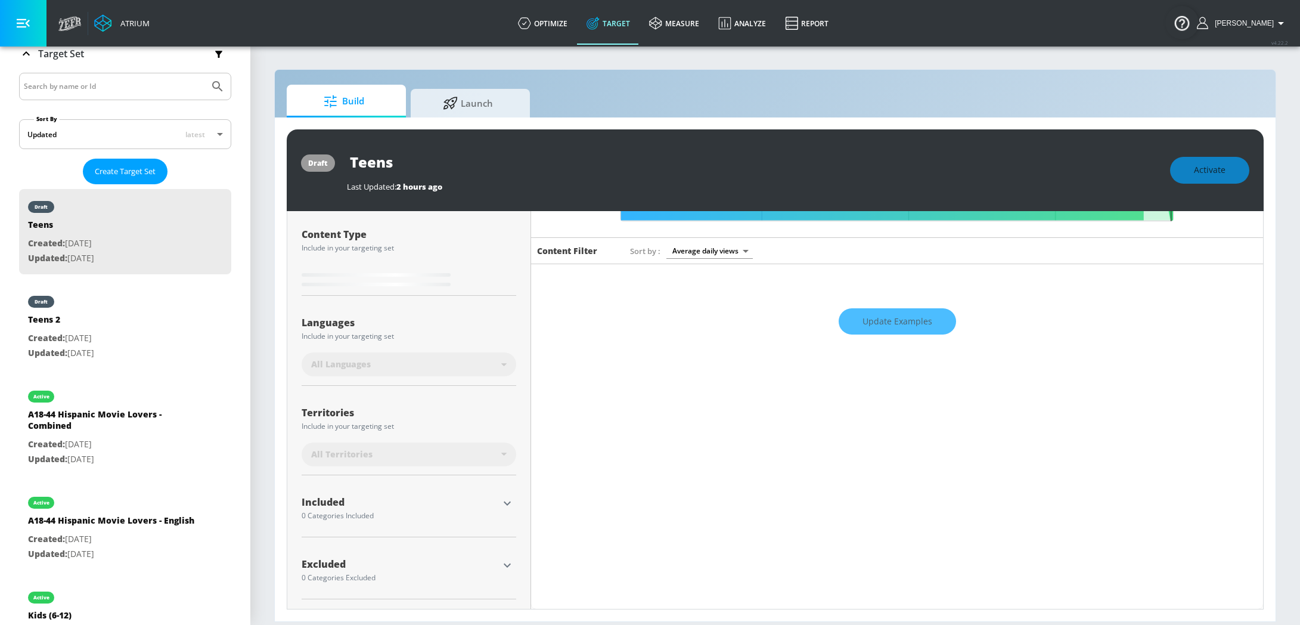
scroll to position [132, 0]
click at [503, 566] on icon "button" at bounding box center [507, 566] width 14 height 14
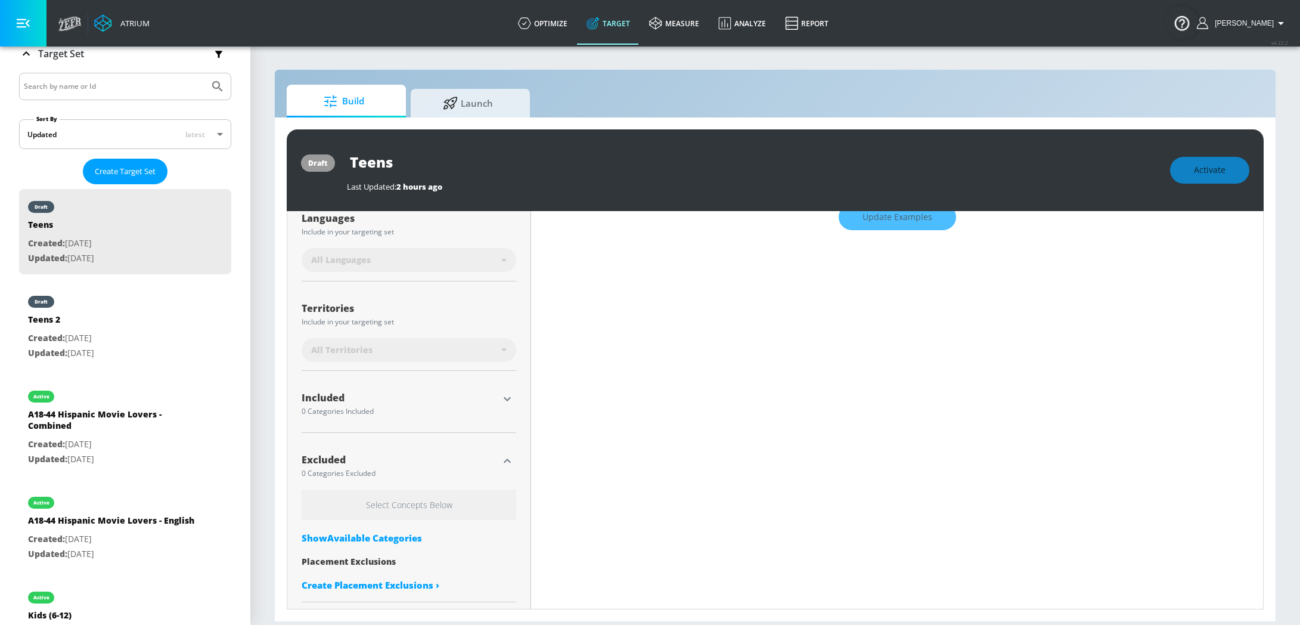
scroll to position [240, 0]
click at [389, 532] on div "Show Available Categories" at bounding box center [409, 536] width 215 height 12
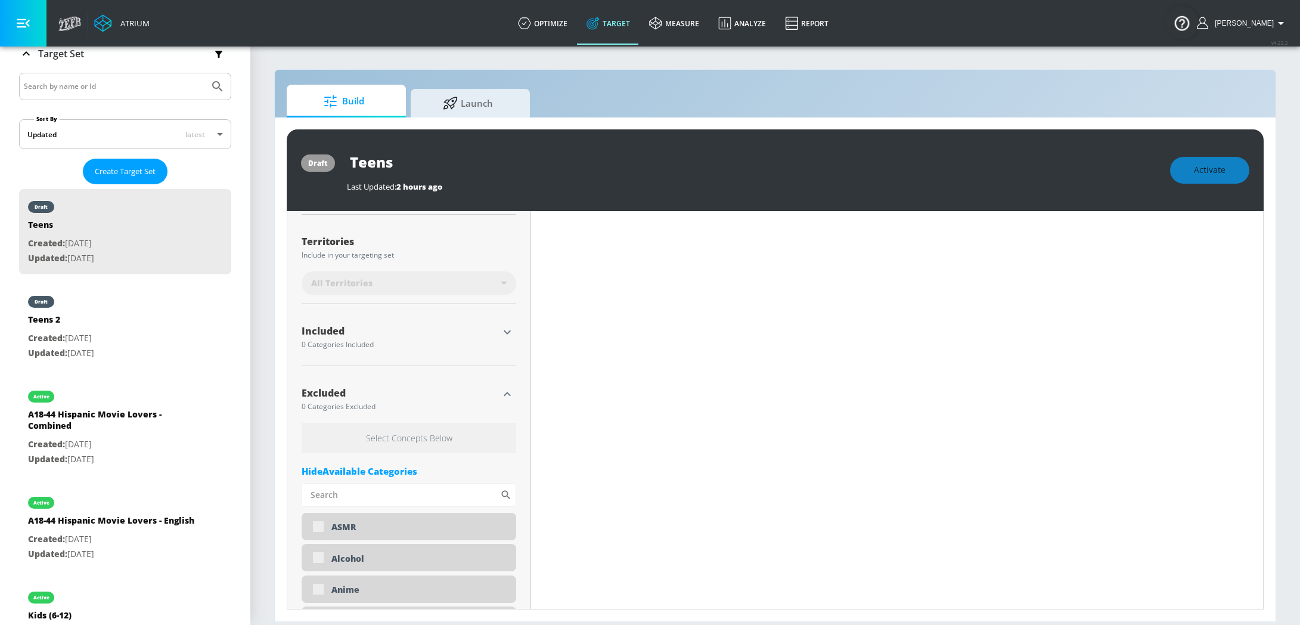
scroll to position [304, 0]
click at [356, 485] on input "Sort By" at bounding box center [401, 496] width 199 height 24
type input "0.6"
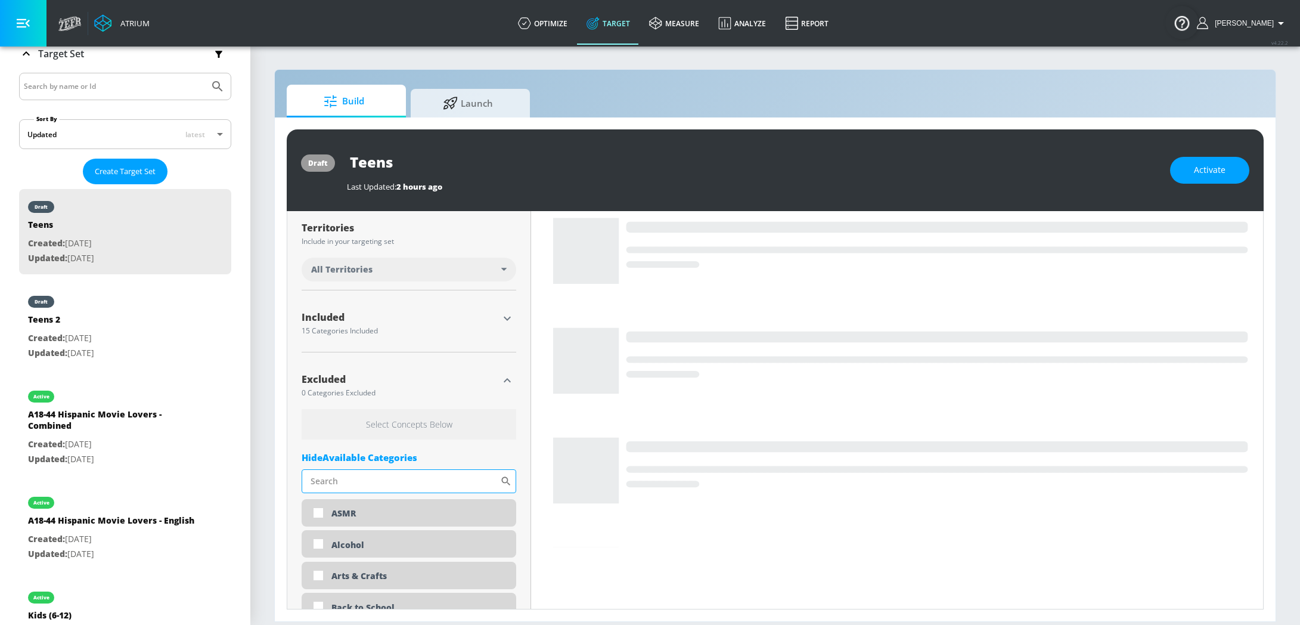
scroll to position [290, 0]
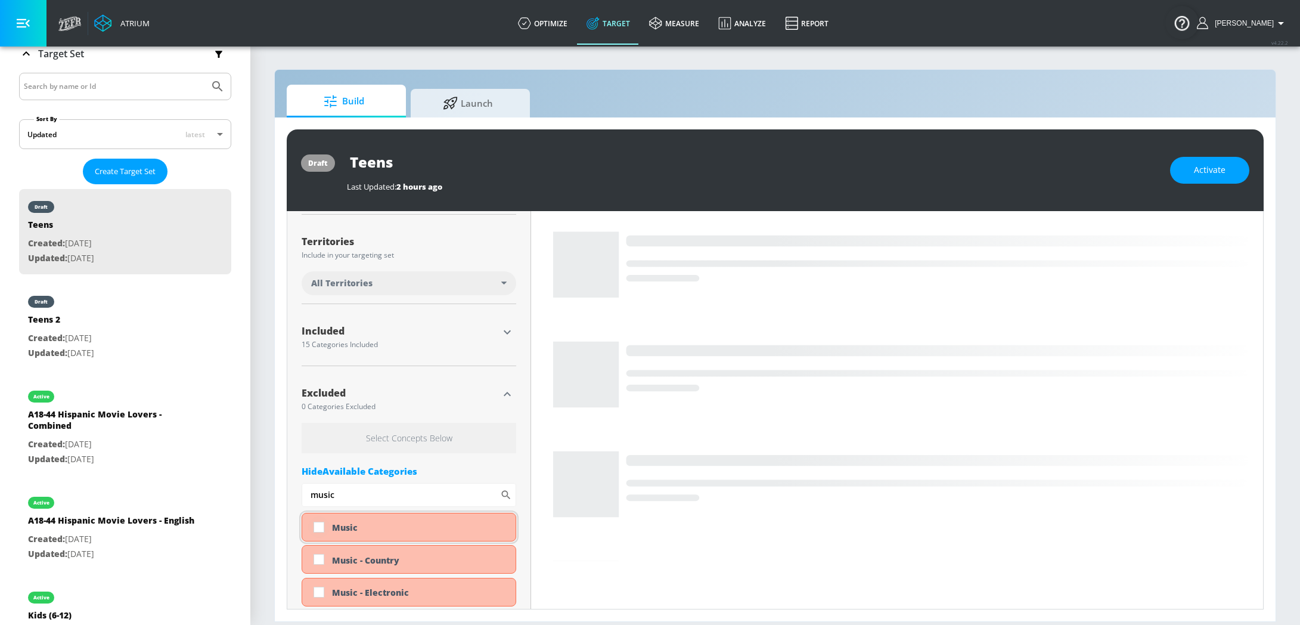
type input "music"
click at [321, 525] on input "checkbox" at bounding box center [318, 526] width 21 height 21
checkbox input "true"
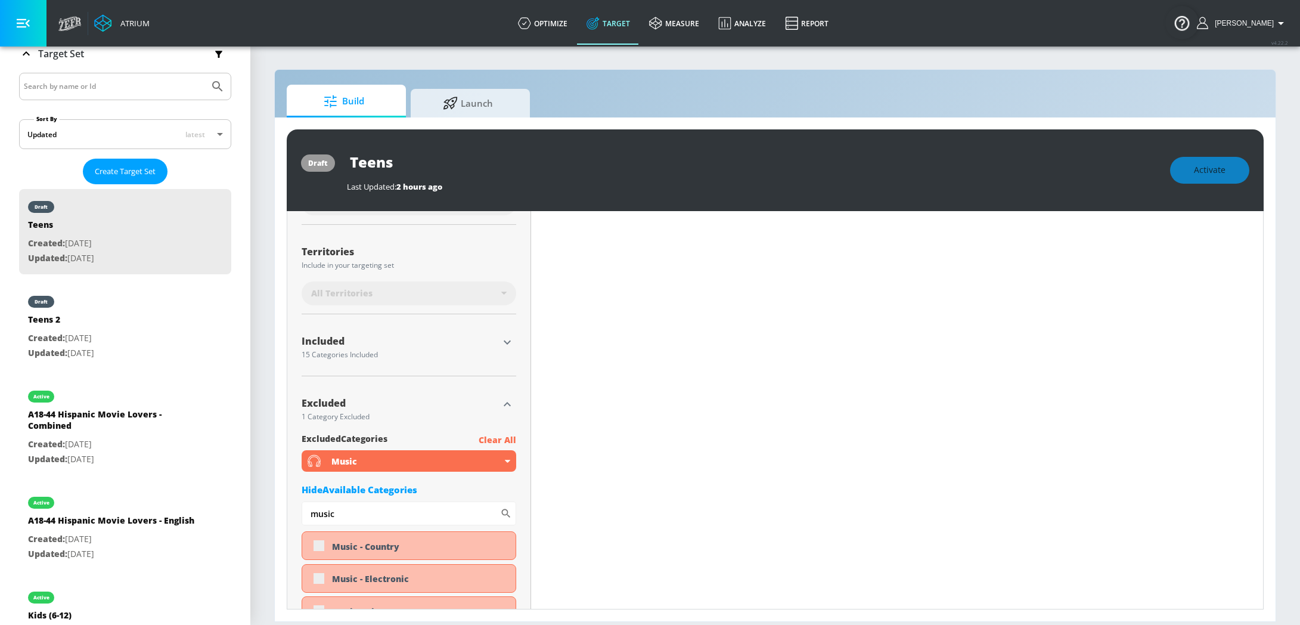
scroll to position [300, 0]
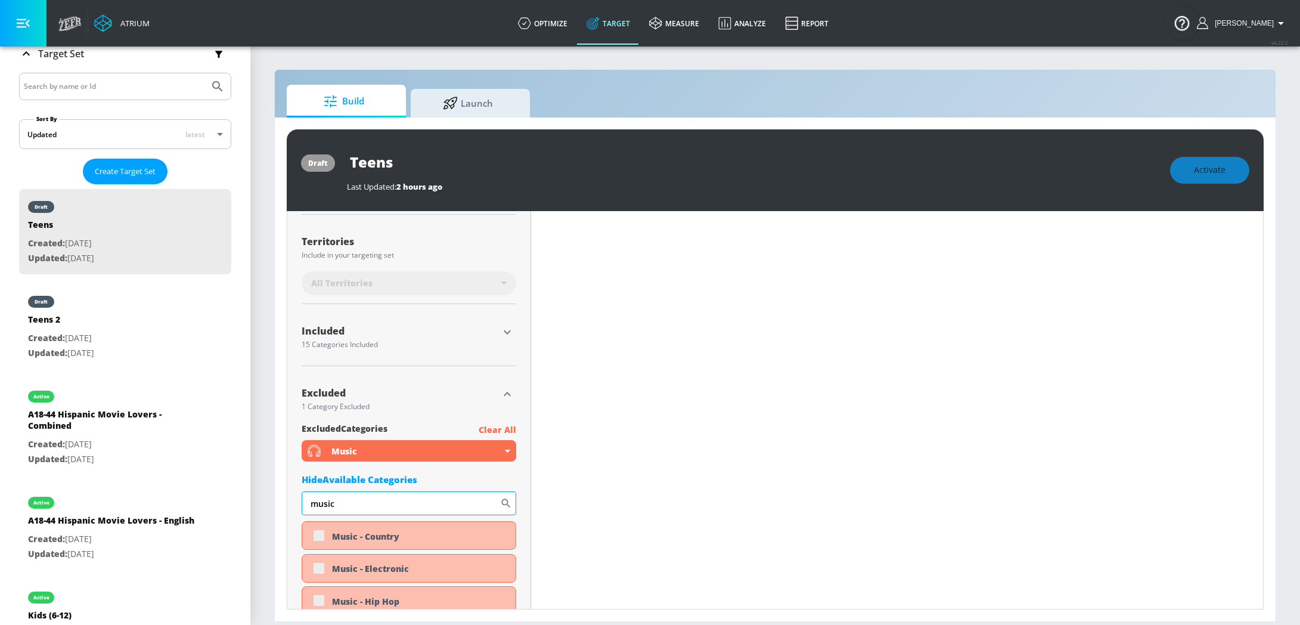
click at [352, 500] on input "music" at bounding box center [401, 503] width 199 height 24
type input "children"
click at [320, 571] on div "Children's Entertainment" at bounding box center [409, 568] width 215 height 29
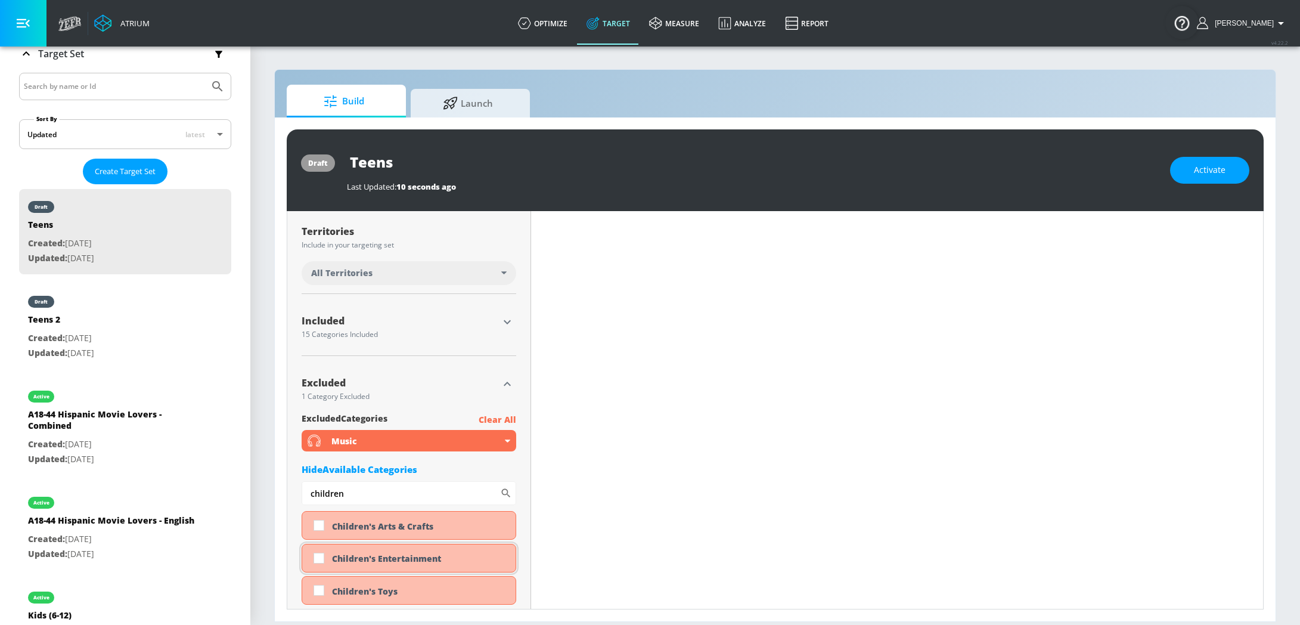
scroll to position [290, 0]
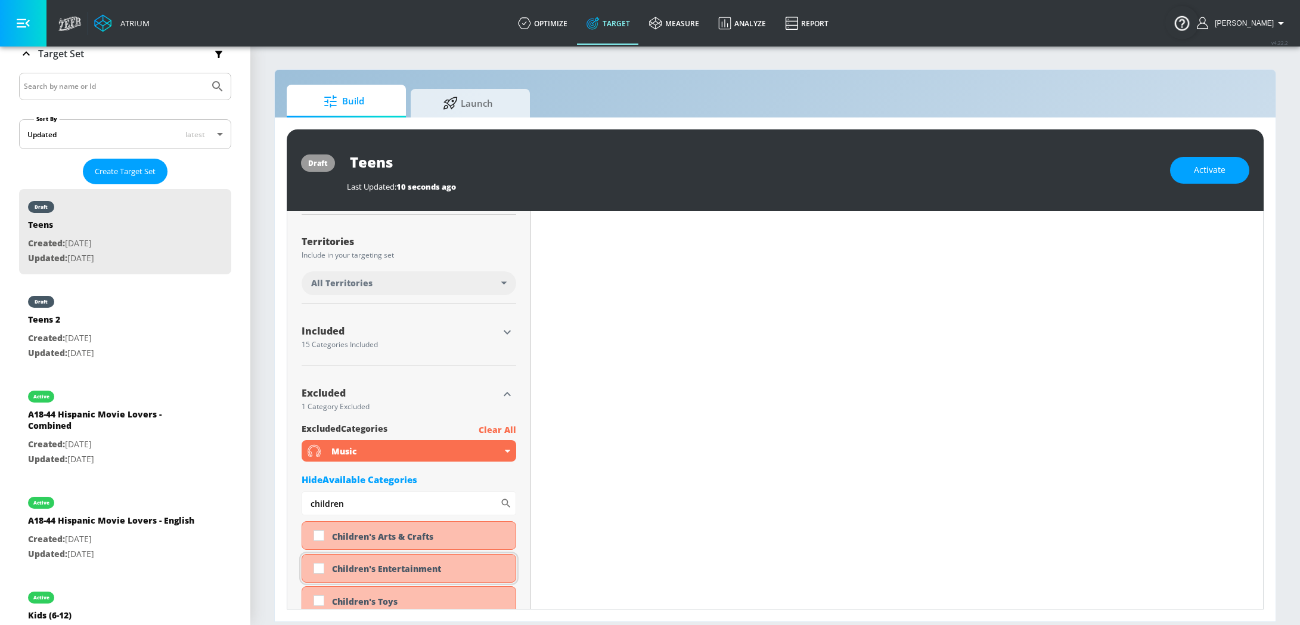
click at [320, 571] on input "checkbox" at bounding box center [318, 567] width 21 height 21
checkbox input "true"
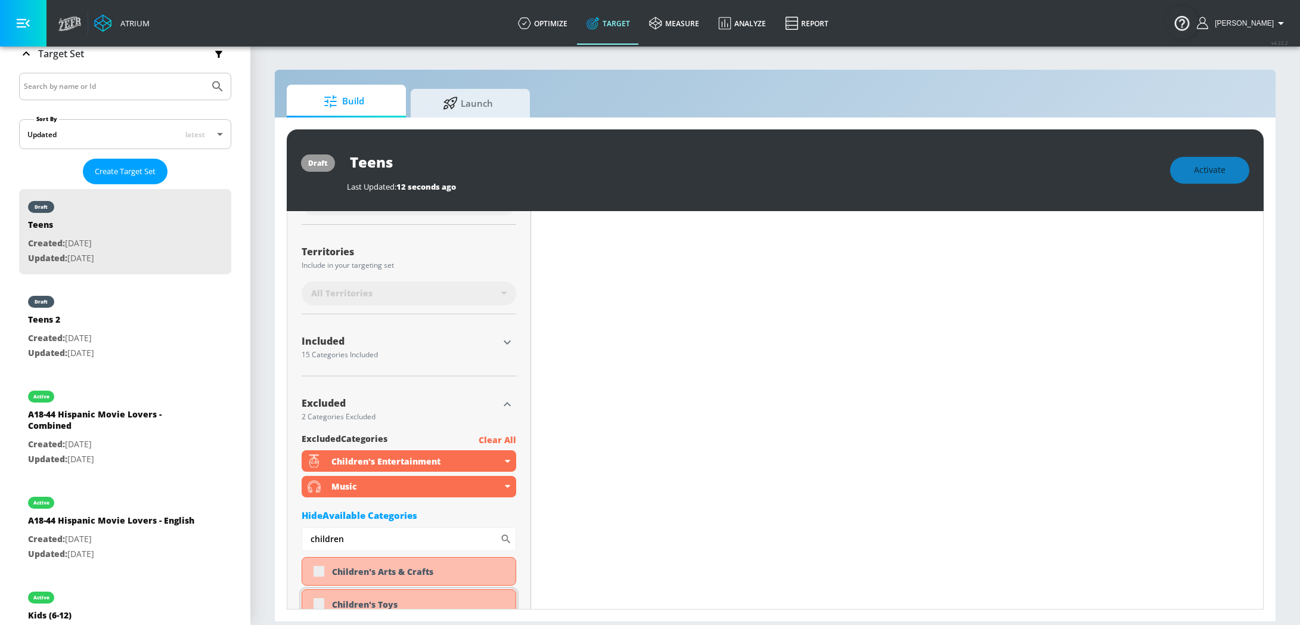
scroll to position [300, 0]
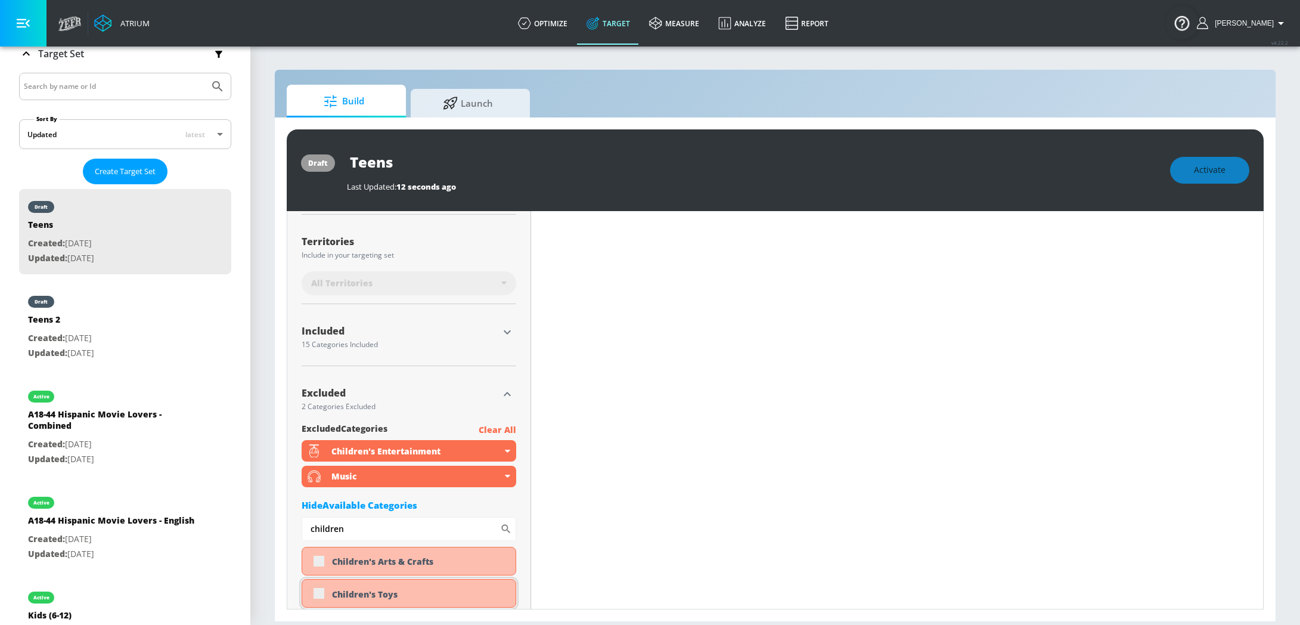
click at [319, 602] on div "Children's Toys" at bounding box center [409, 593] width 215 height 29
click at [317, 596] on div "Children's Toys" at bounding box center [409, 593] width 215 height 29
click at [317, 596] on input "checkbox" at bounding box center [318, 593] width 21 height 21
checkbox input "true"
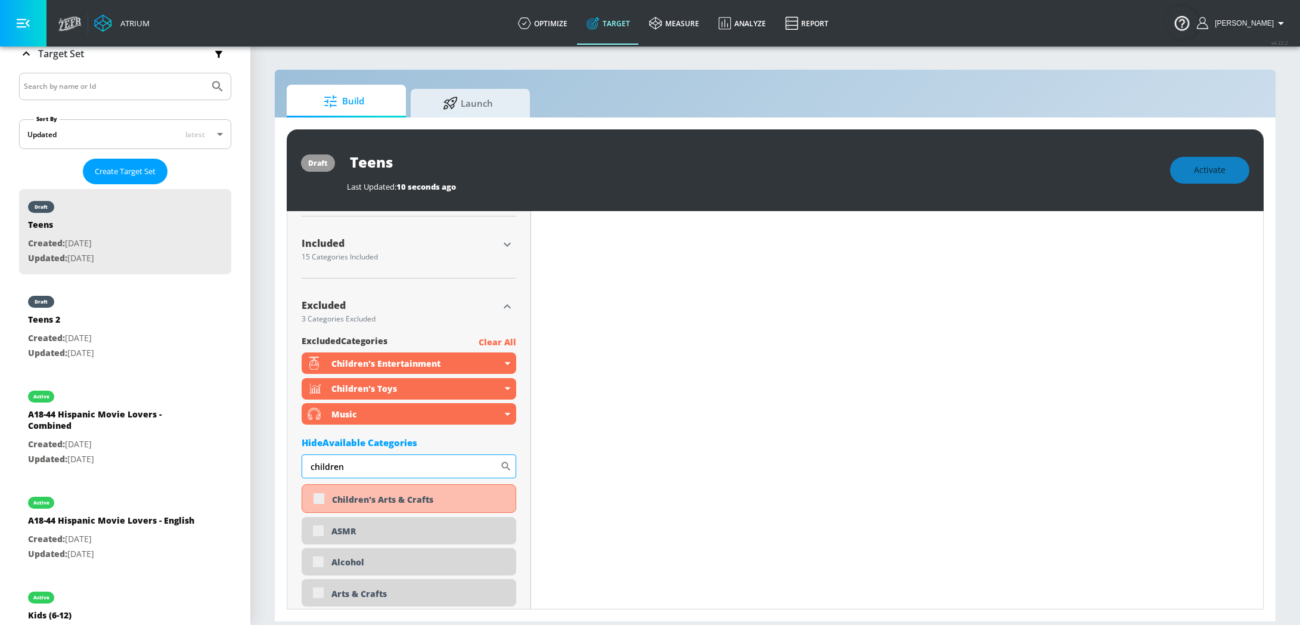
scroll to position [398, 0]
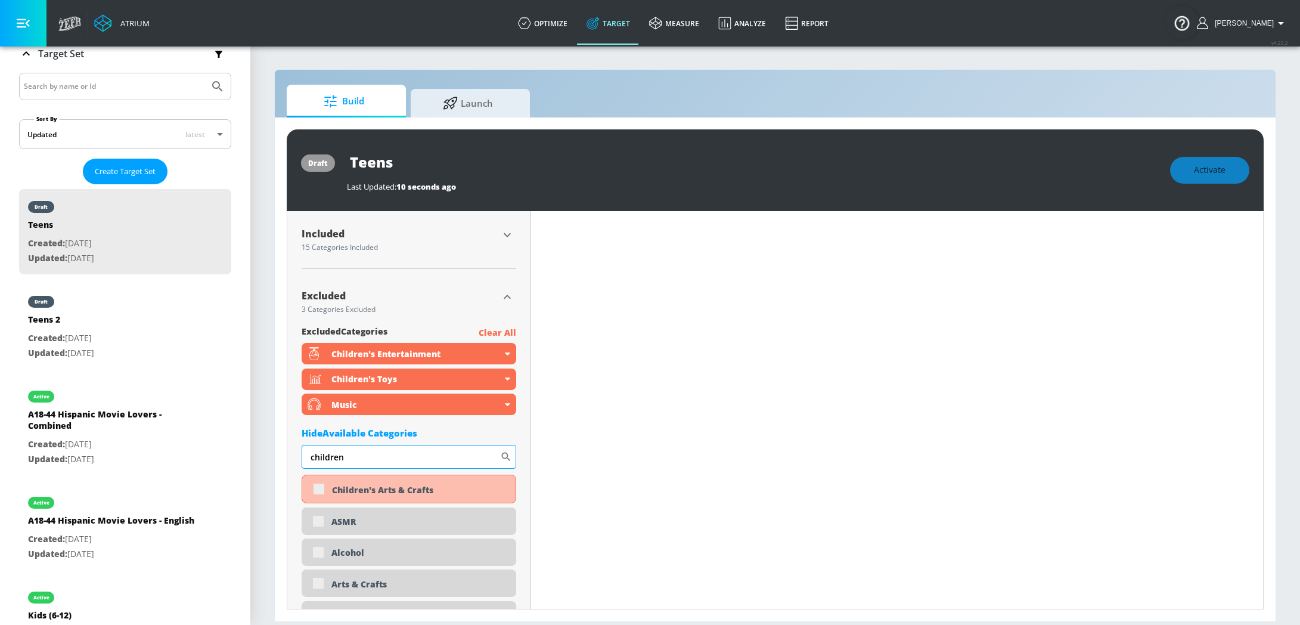
click at [367, 457] on input "children" at bounding box center [401, 457] width 199 height 24
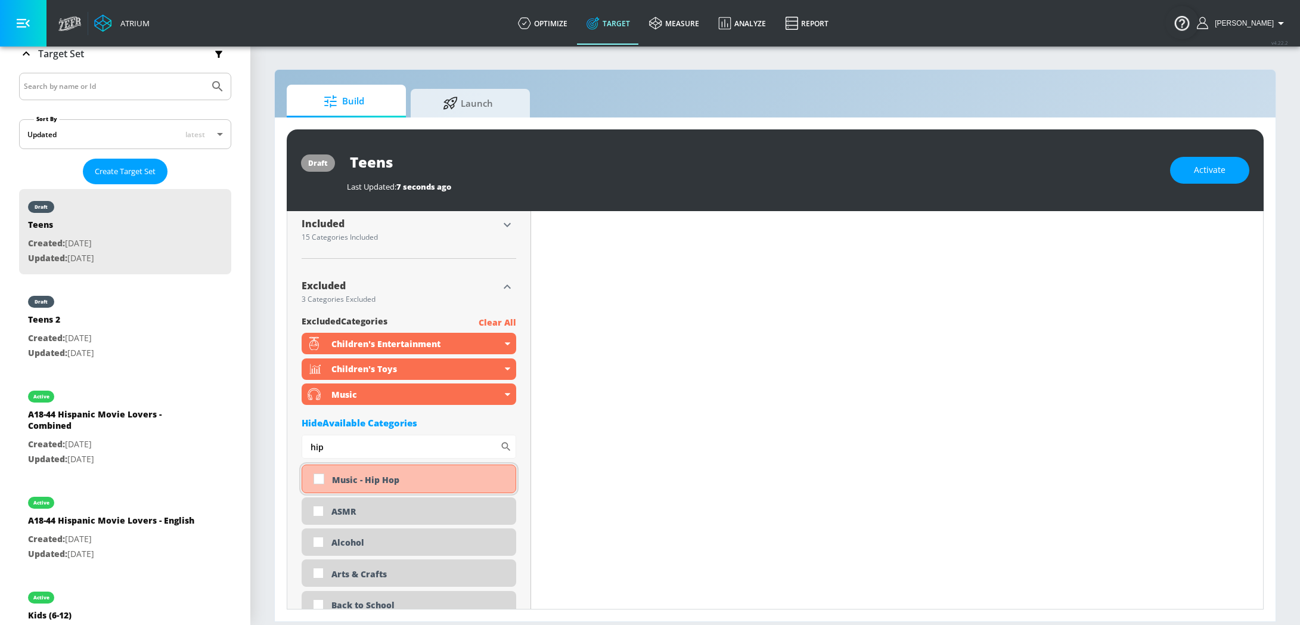
scroll to position [388, 0]
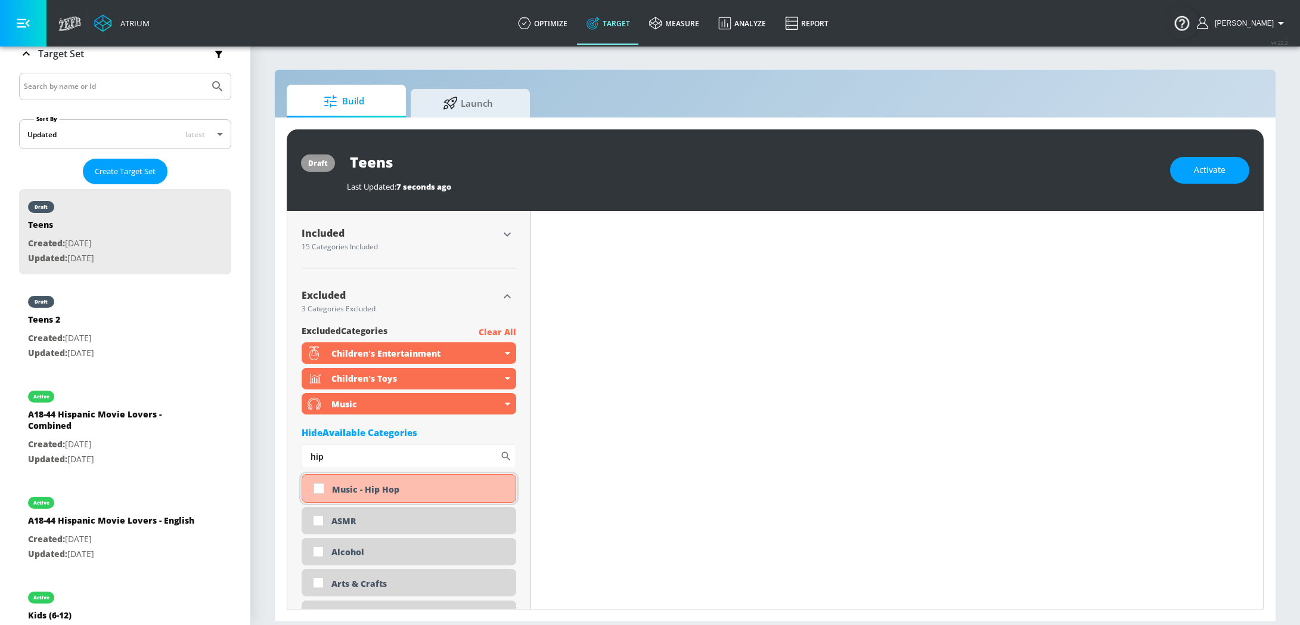
type input "hip"
click at [319, 487] on input "checkbox" at bounding box center [318, 488] width 21 height 21
checkbox input "true"
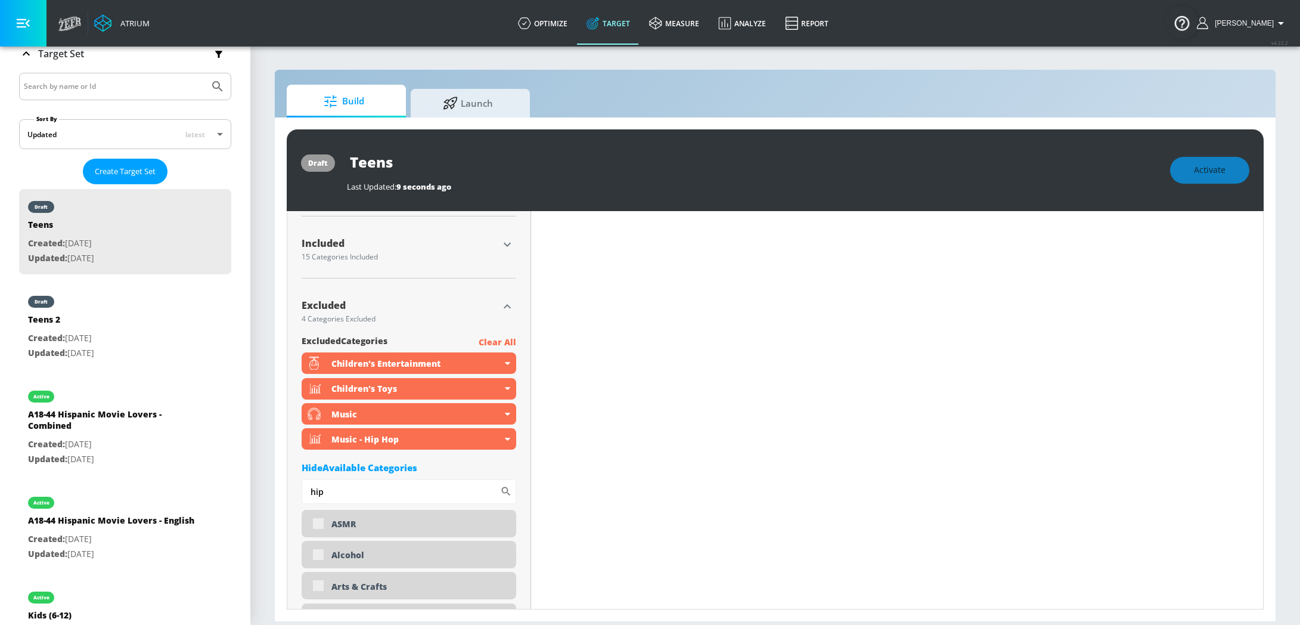
scroll to position [398, 0]
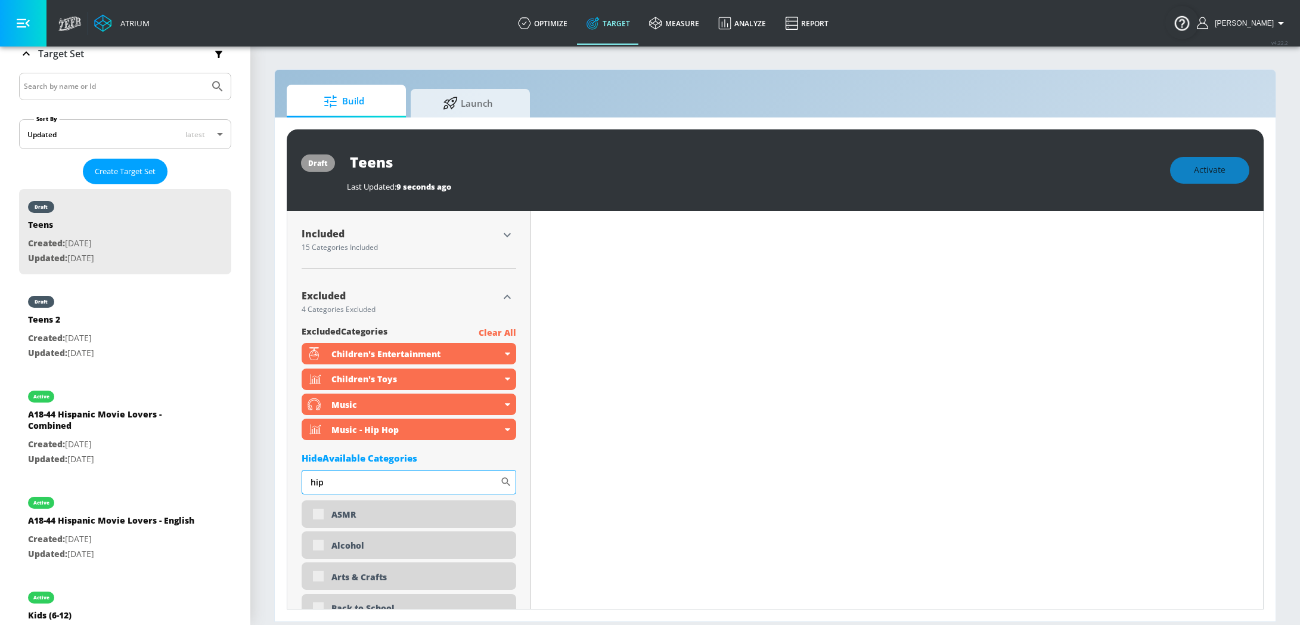
click at [408, 489] on input "hip" at bounding box center [401, 482] width 199 height 24
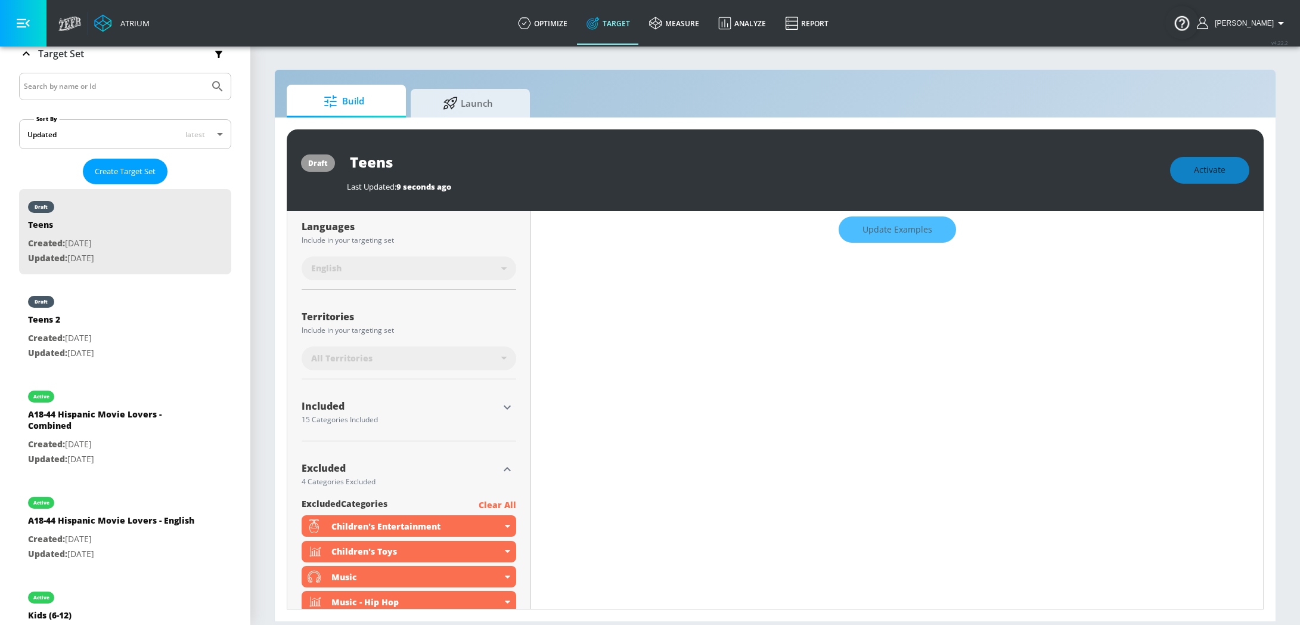
scroll to position [215, 0]
click at [935, 250] on button "Update Examples" at bounding box center [897, 240] width 117 height 27
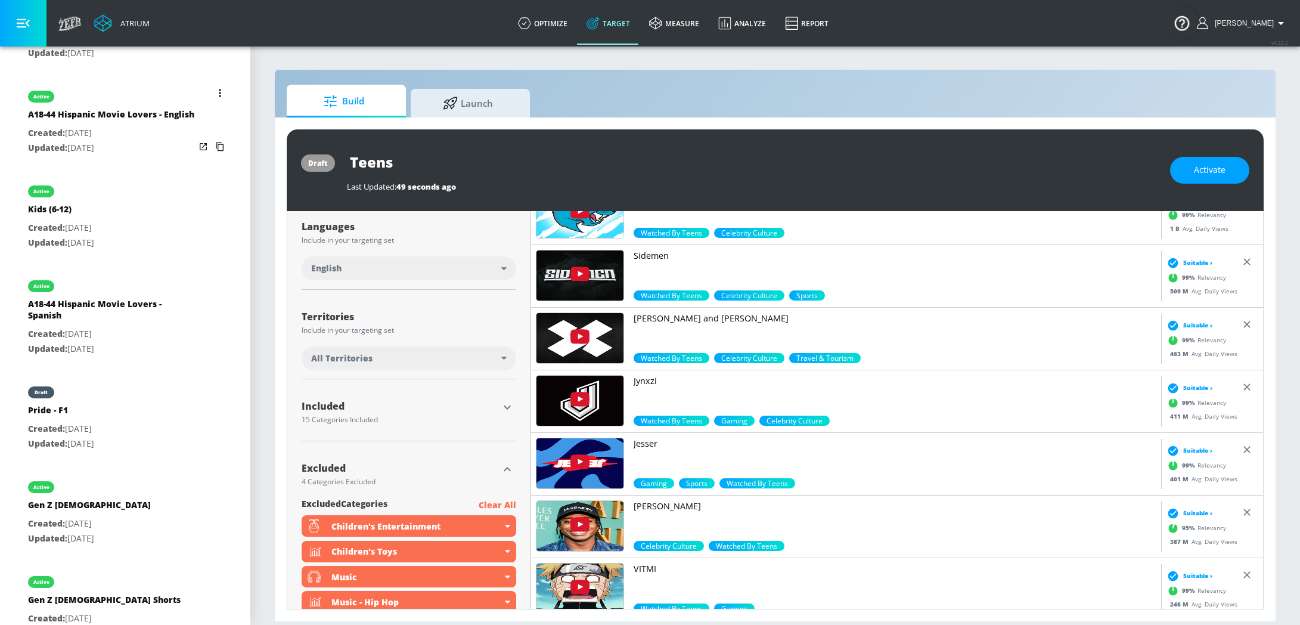
scroll to position [625, 0]
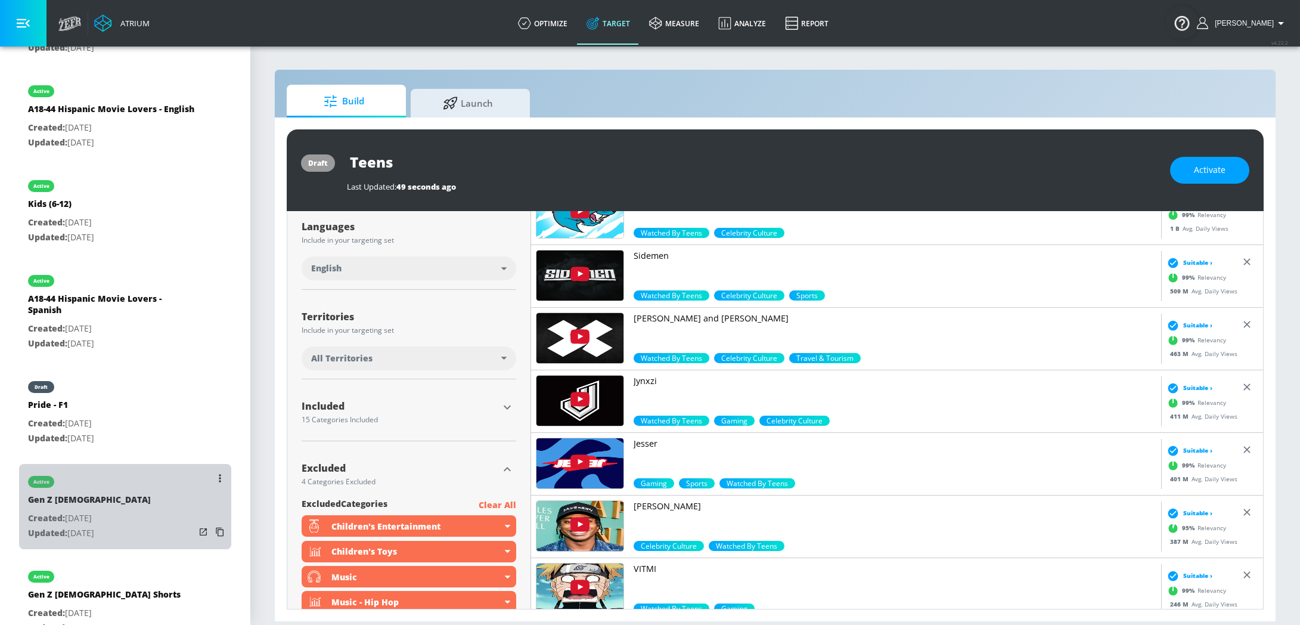
click at [118, 494] on div "Gen Z [DEMOGRAPHIC_DATA]" at bounding box center [89, 502] width 123 height 17
type input "Gen Z [DEMOGRAPHIC_DATA]"
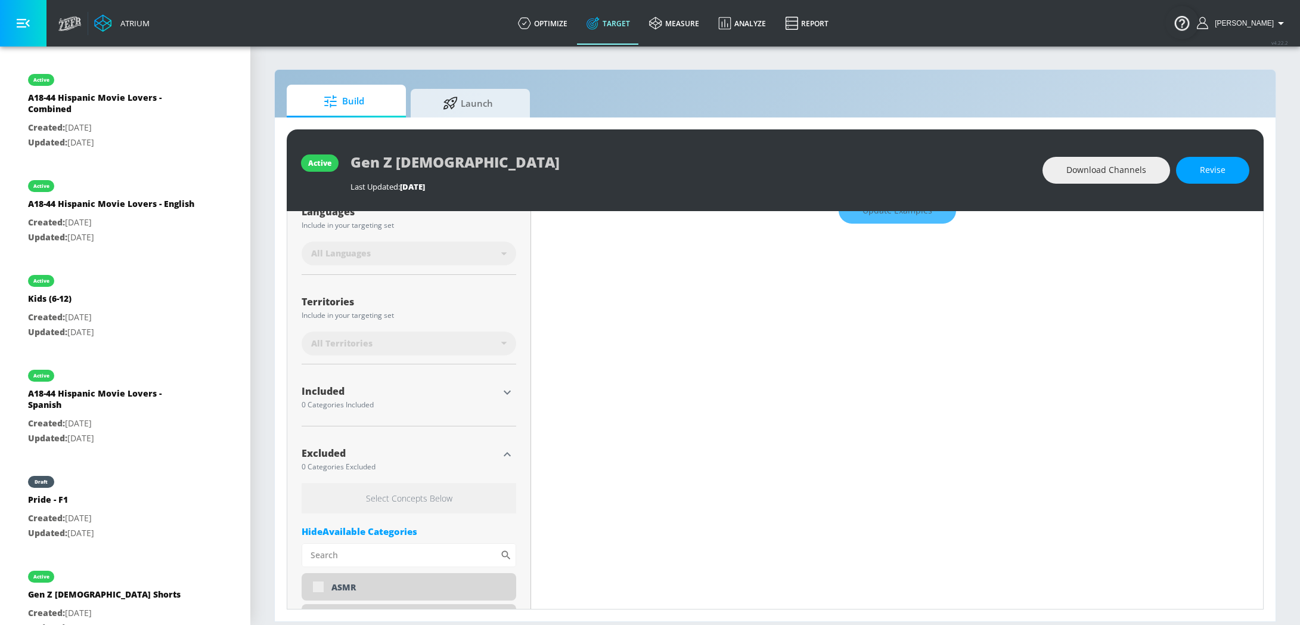
scroll to position [247, 0]
type input "0.64"
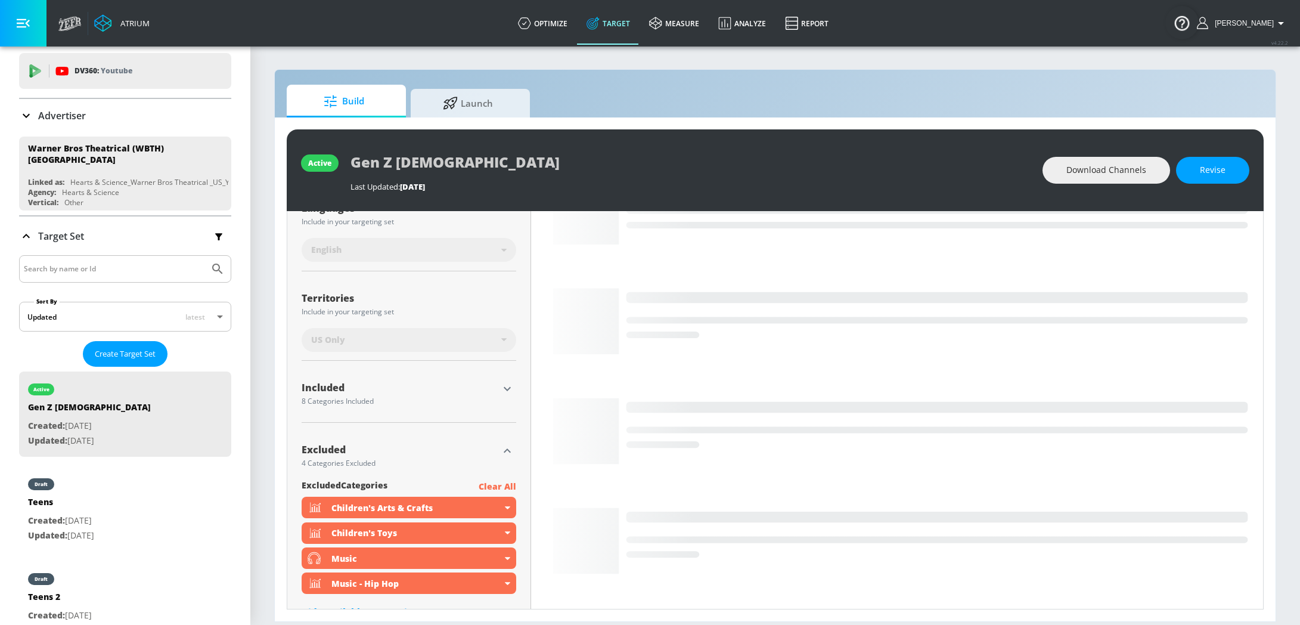
scroll to position [0, 0]
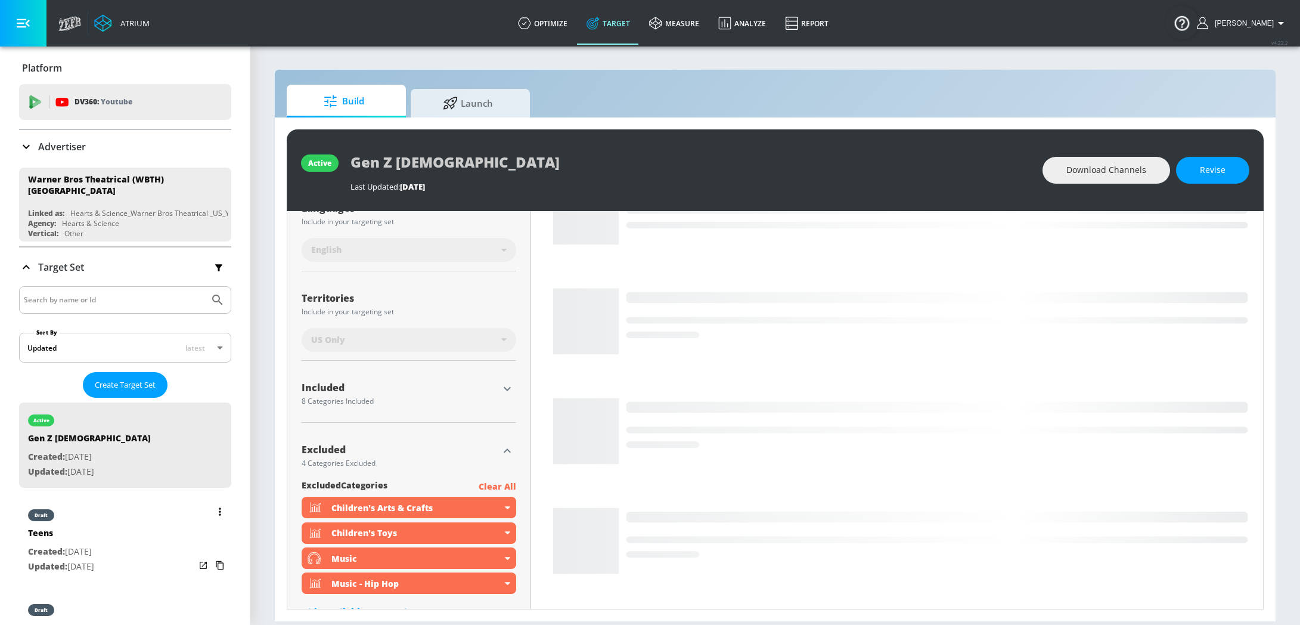
click at [94, 559] on p "Updated: [DATE]" at bounding box center [61, 566] width 66 height 15
type input "Teens"
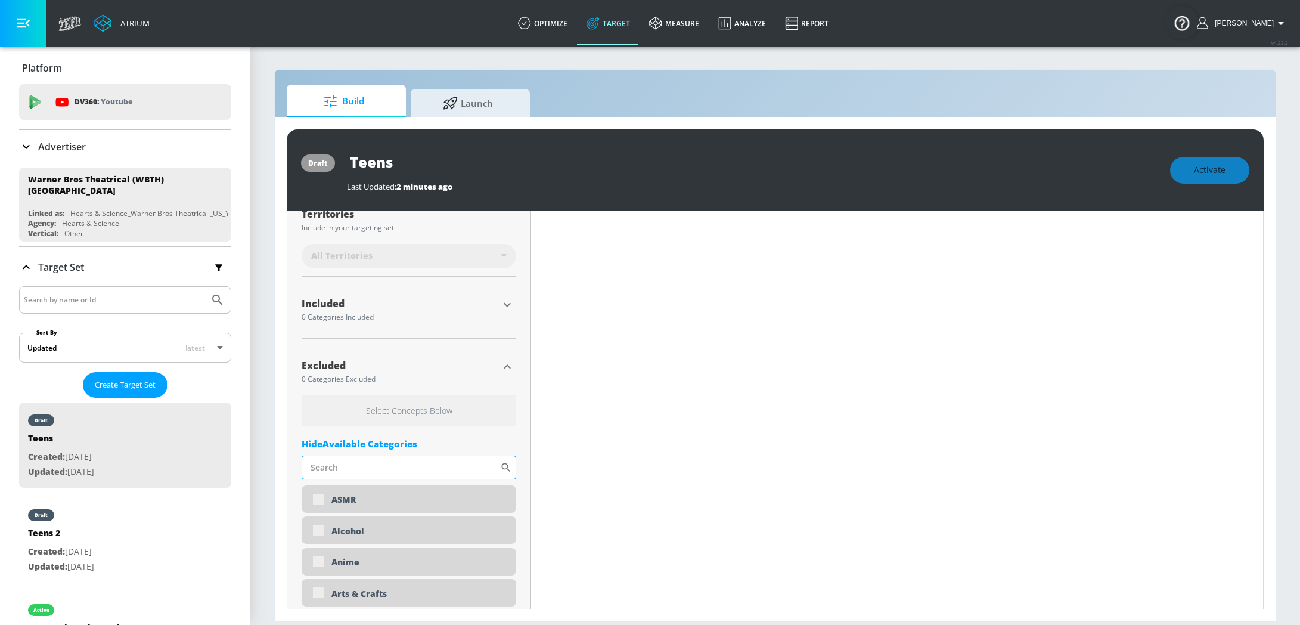
scroll to position [336, 0]
type input "0.6"
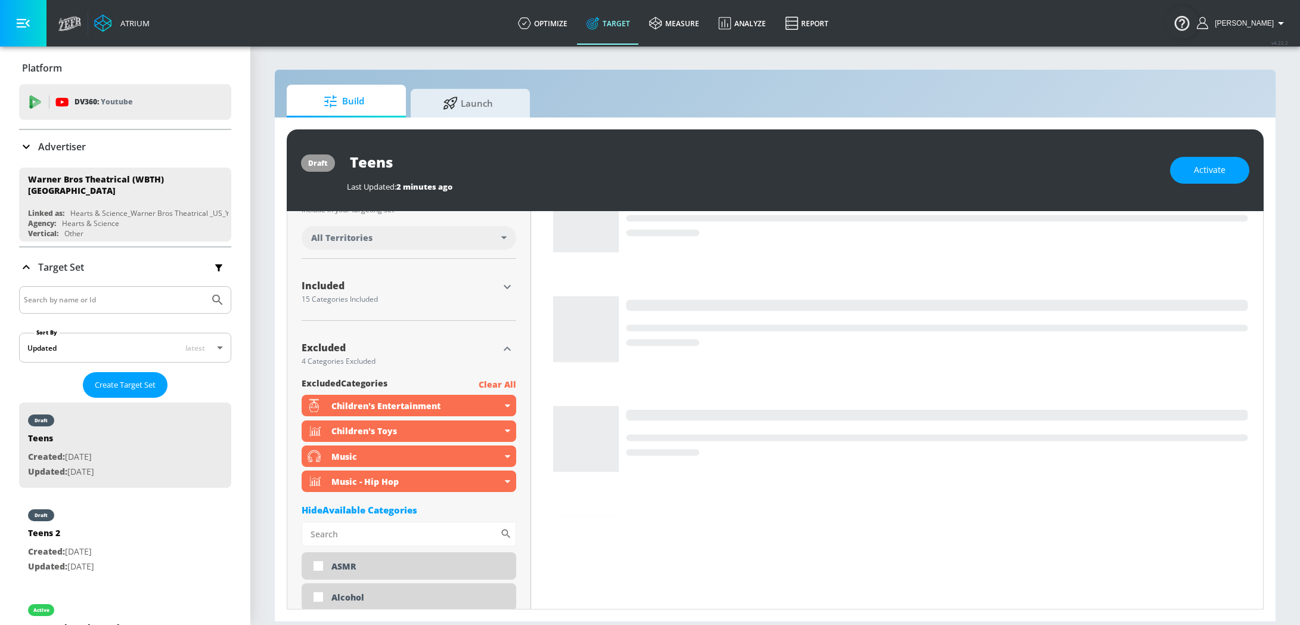
scroll to position [322, 0]
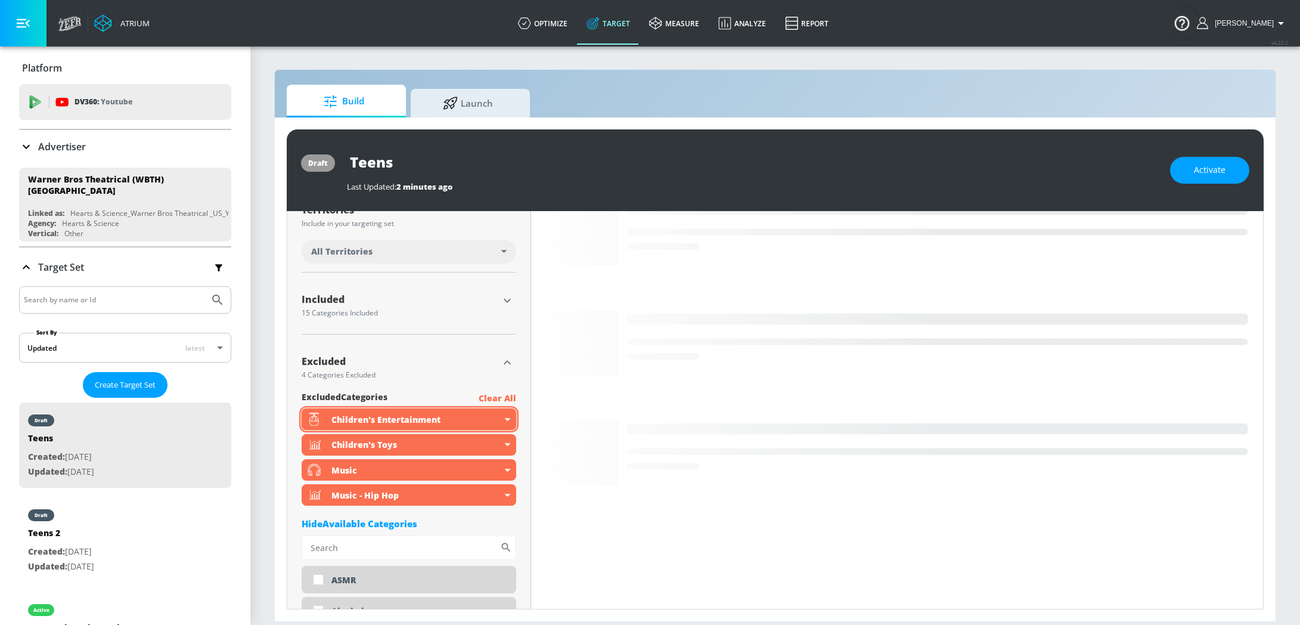
click at [509, 418] on icon at bounding box center [507, 419] width 5 height 3
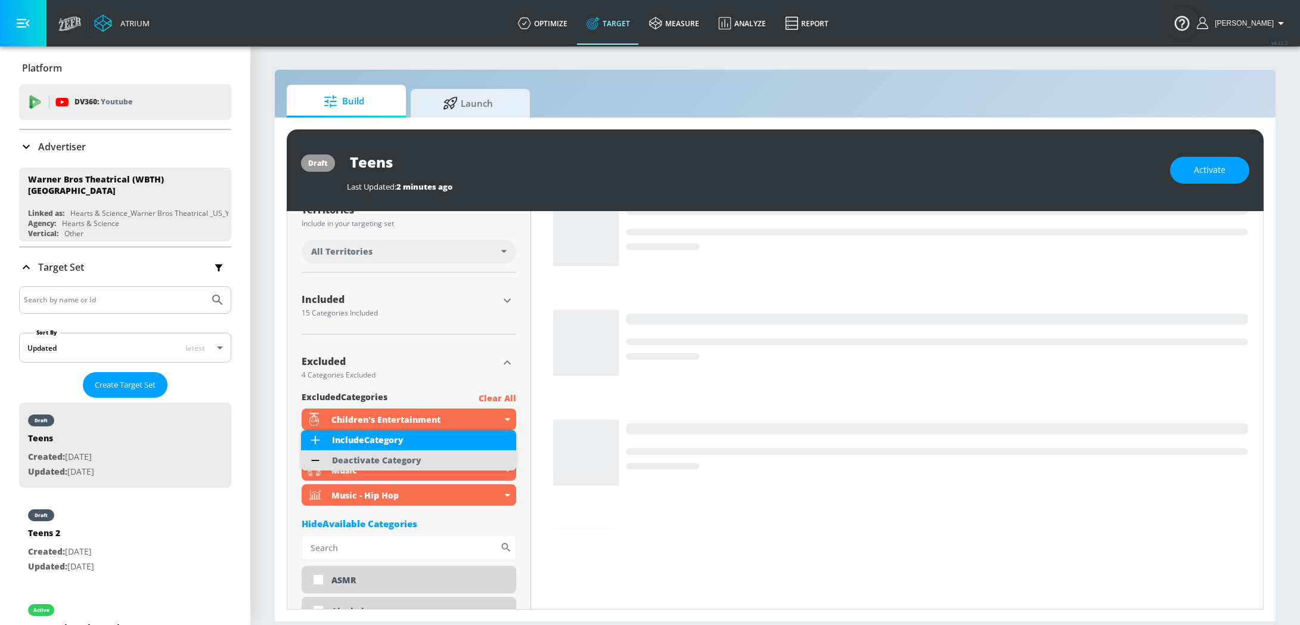
click at [395, 461] on div "Deactivate Category" at bounding box center [376, 460] width 89 height 8
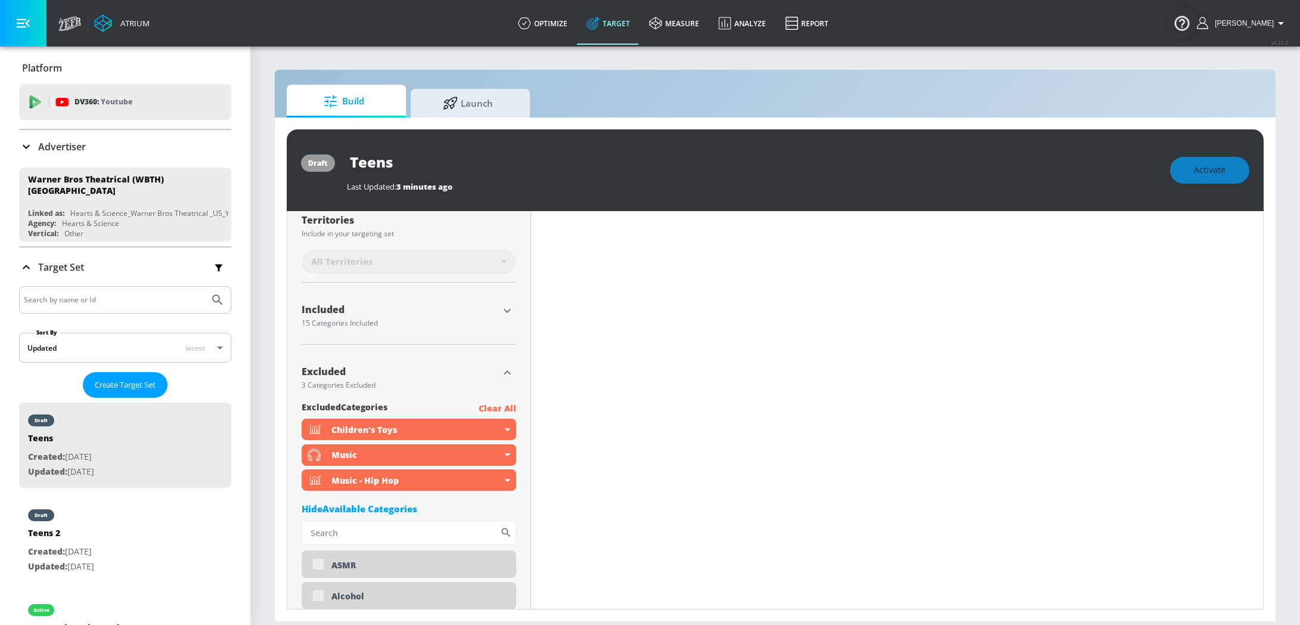
scroll to position [332, 0]
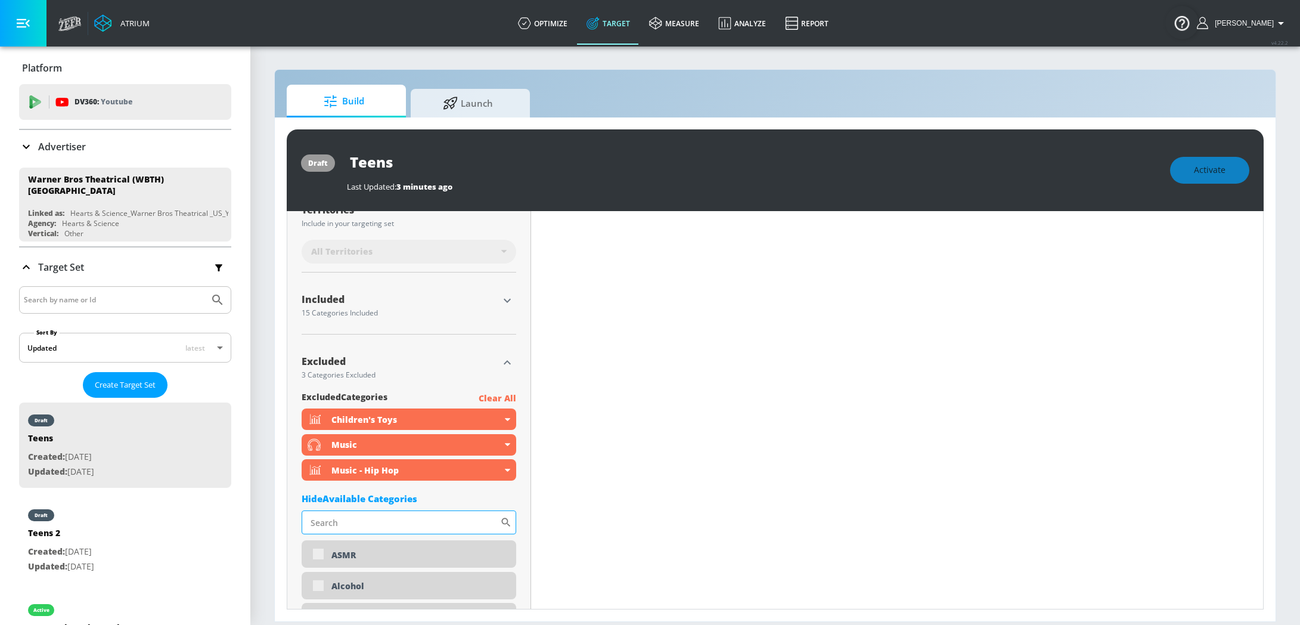
click at [334, 527] on input "Sort By" at bounding box center [401, 522] width 199 height 24
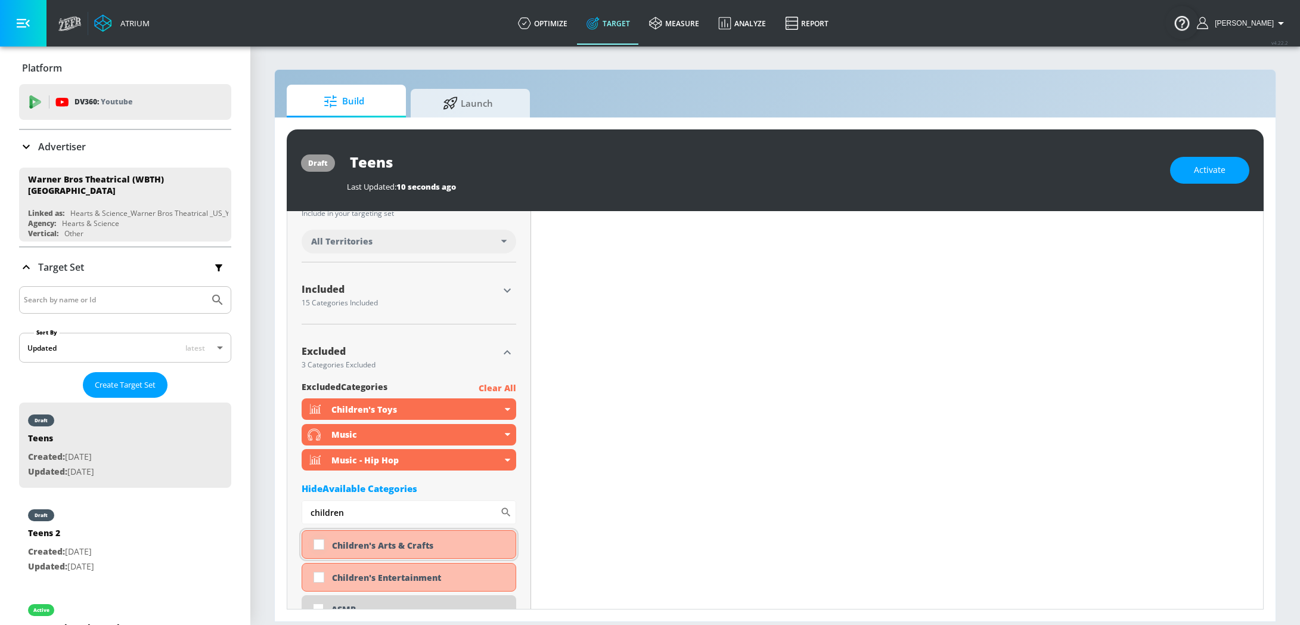
scroll to position [322, 0]
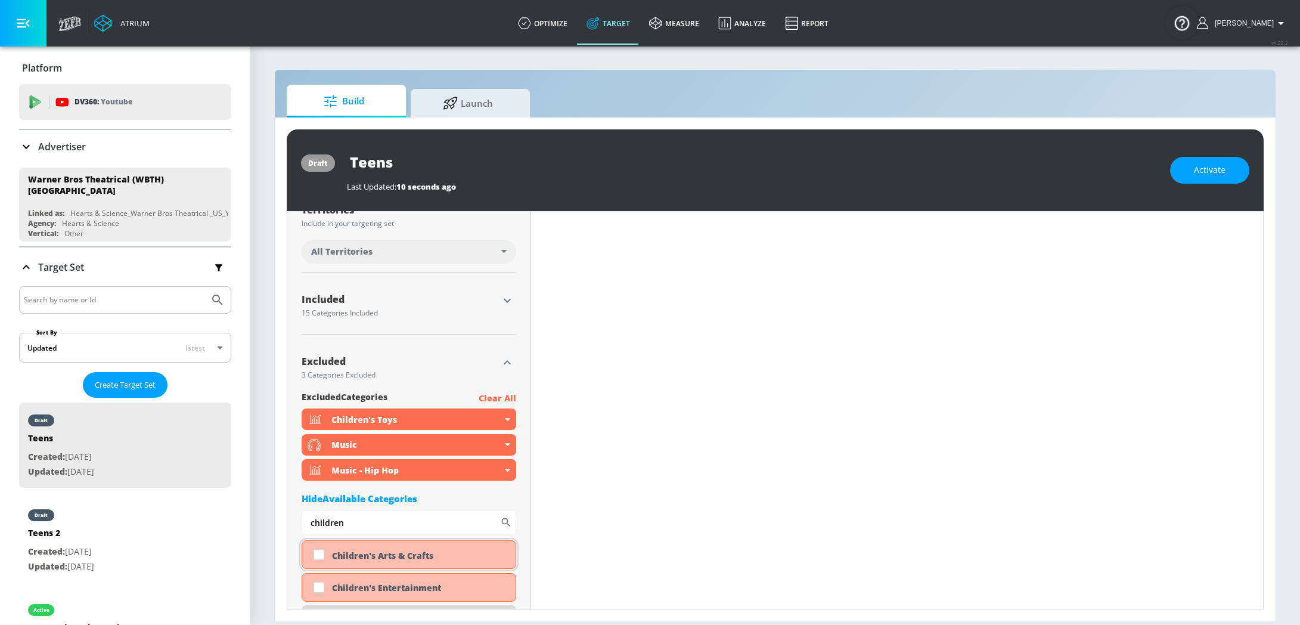
type input "children"
click at [318, 554] on input "checkbox" at bounding box center [318, 554] width 21 height 21
checkbox input "true"
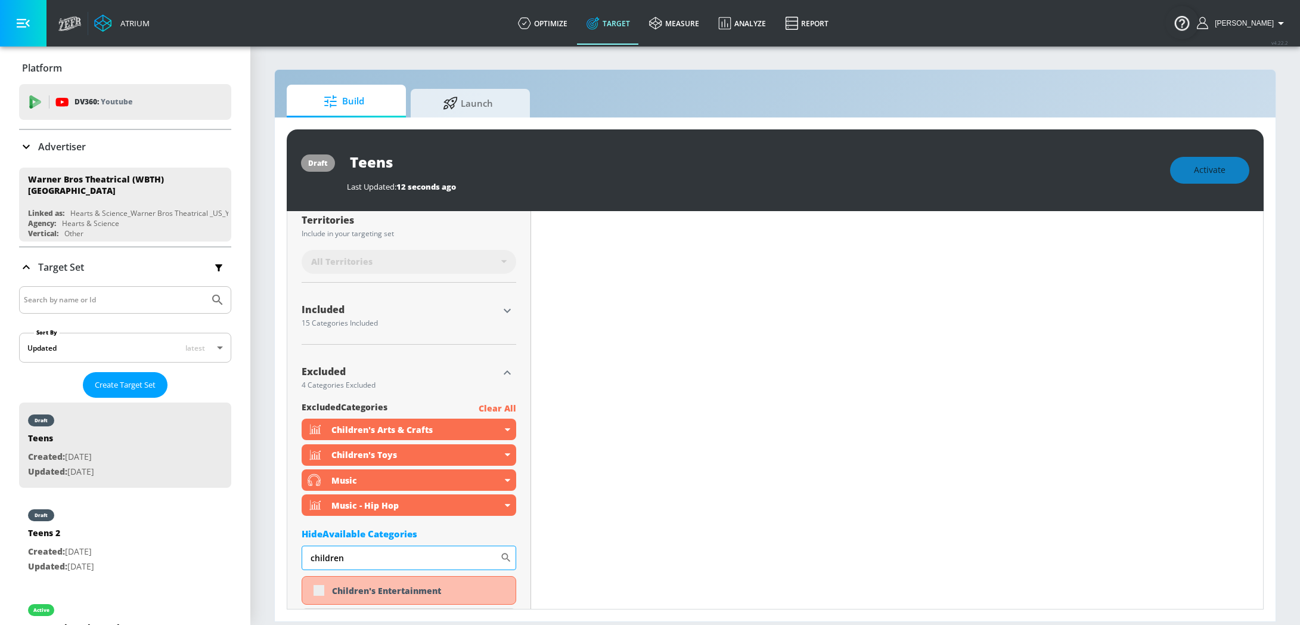
scroll to position [332, 0]
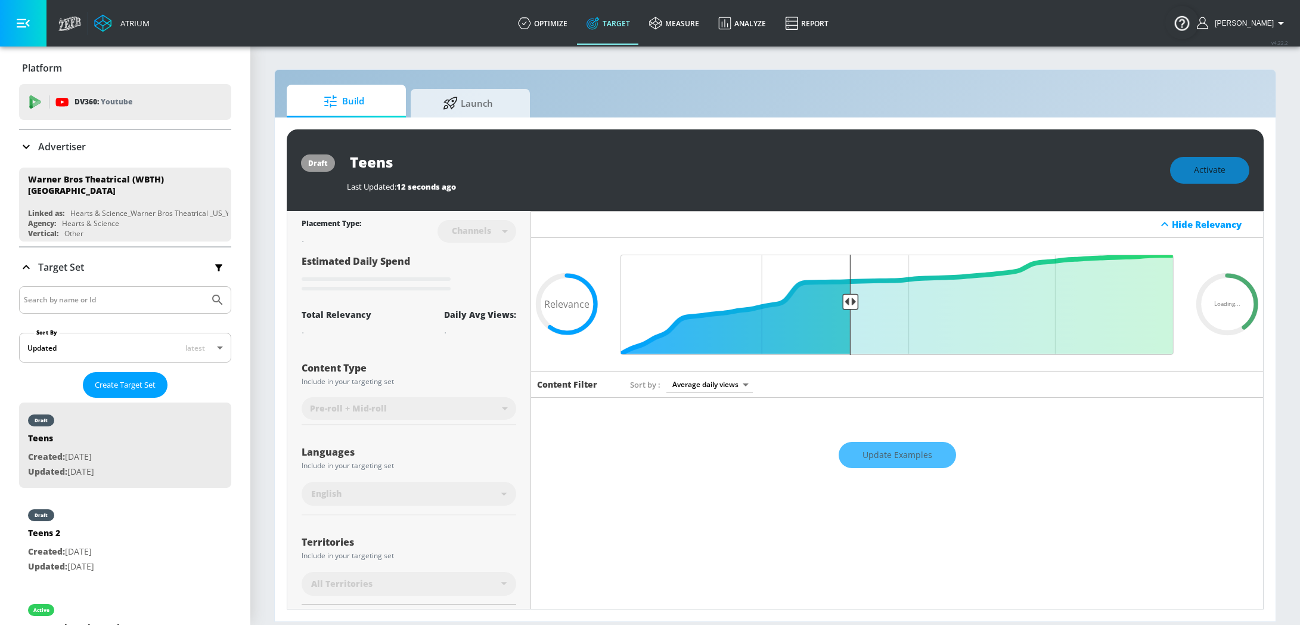
click at [897, 447] on div "Update Examples" at bounding box center [897, 455] width 732 height 42
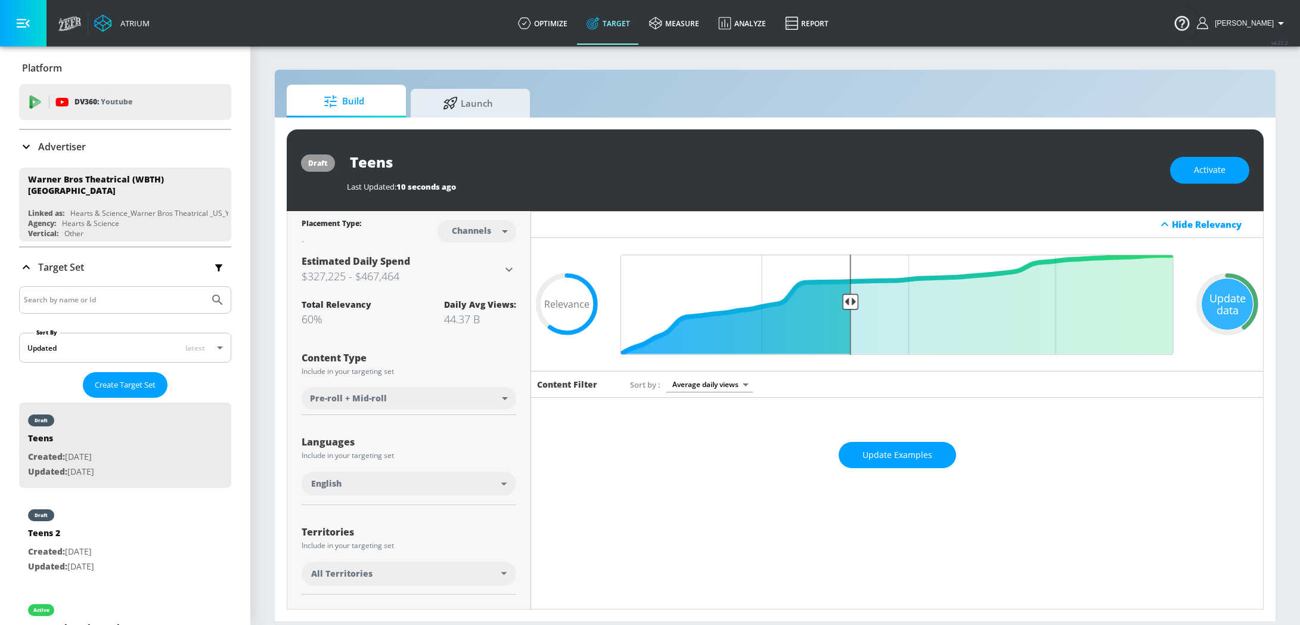
click at [897, 448] on span "Update Examples" at bounding box center [898, 455] width 70 height 15
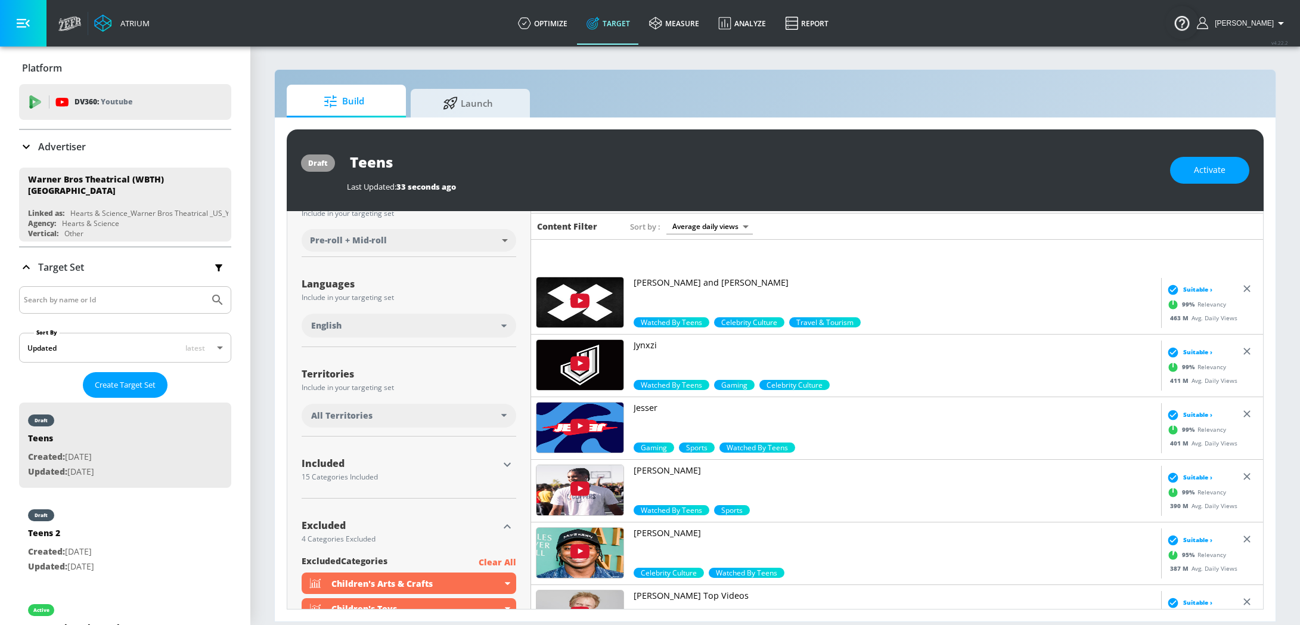
scroll to position [437, 0]
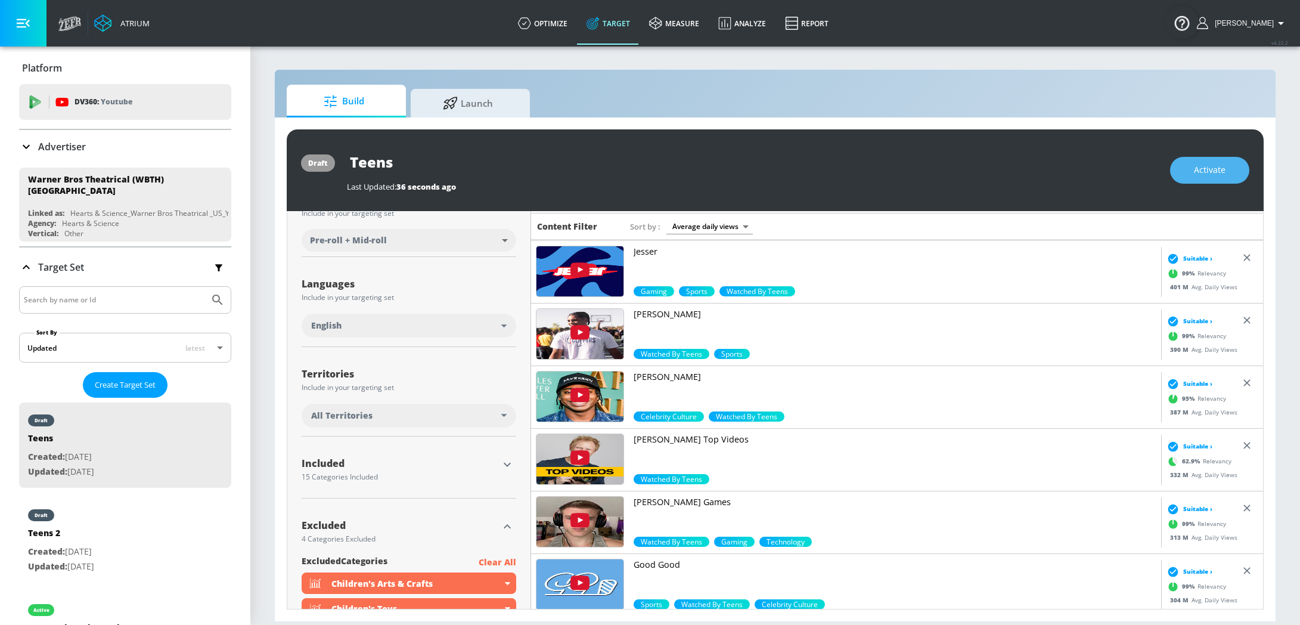
click at [1227, 171] on button "Activate" at bounding box center [1209, 170] width 79 height 27
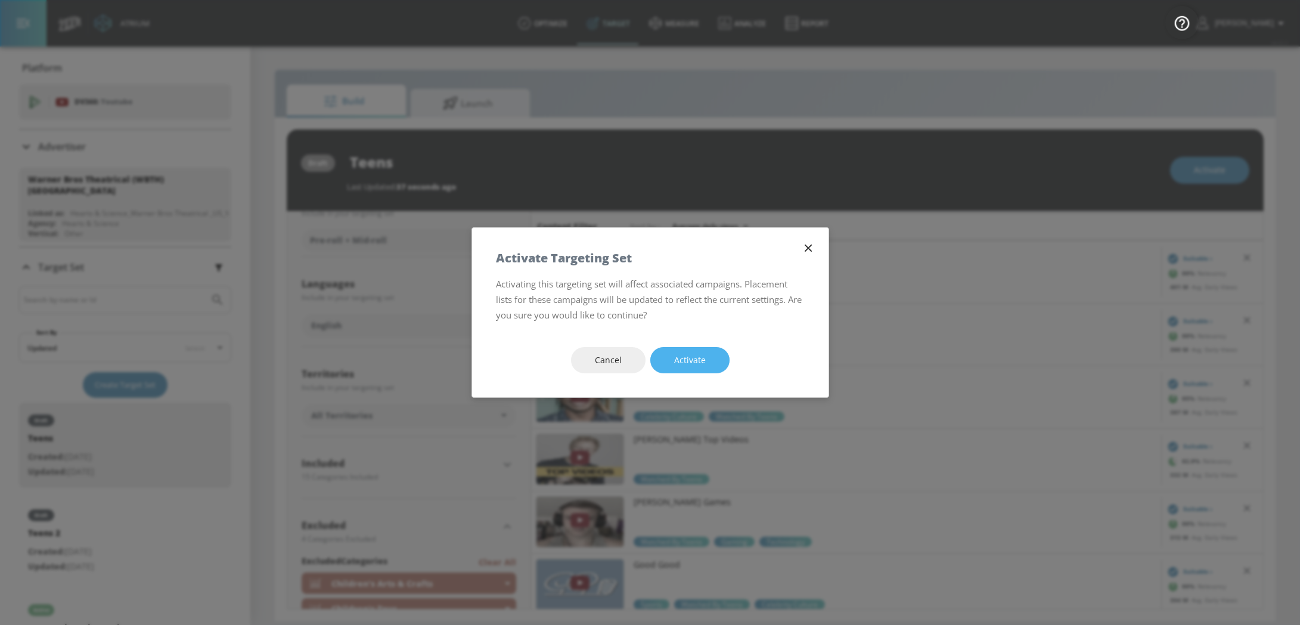
click at [680, 365] on span "Activate" at bounding box center [690, 360] width 32 height 15
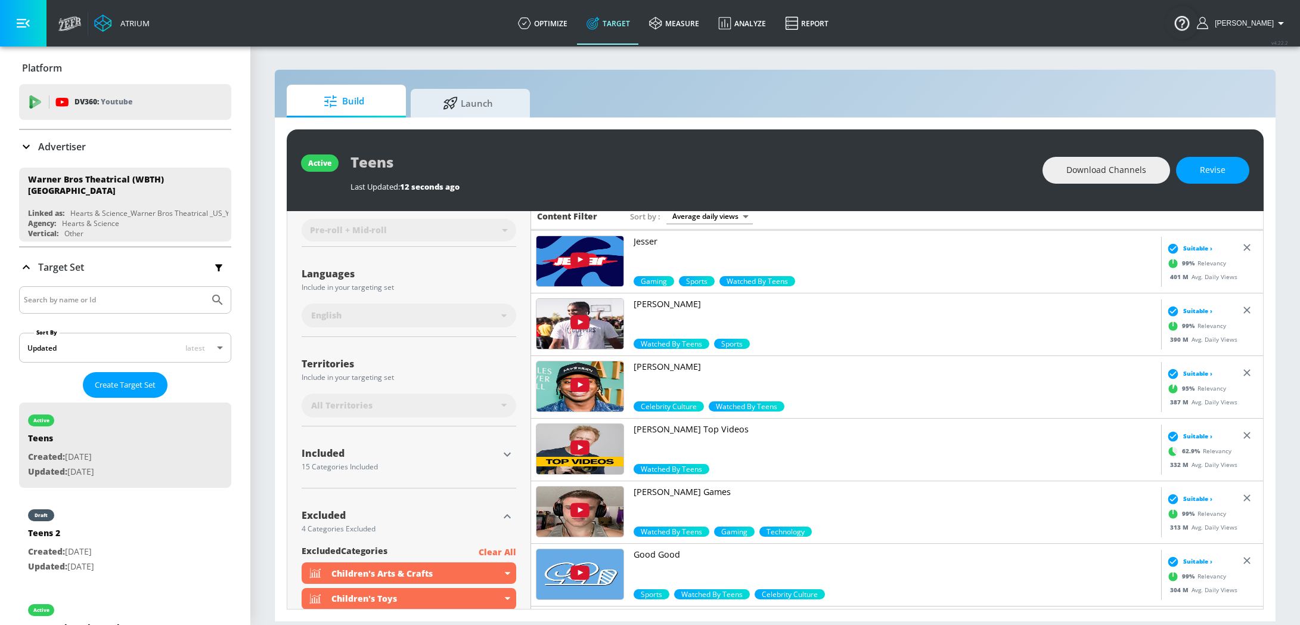
scroll to position [158, 0]
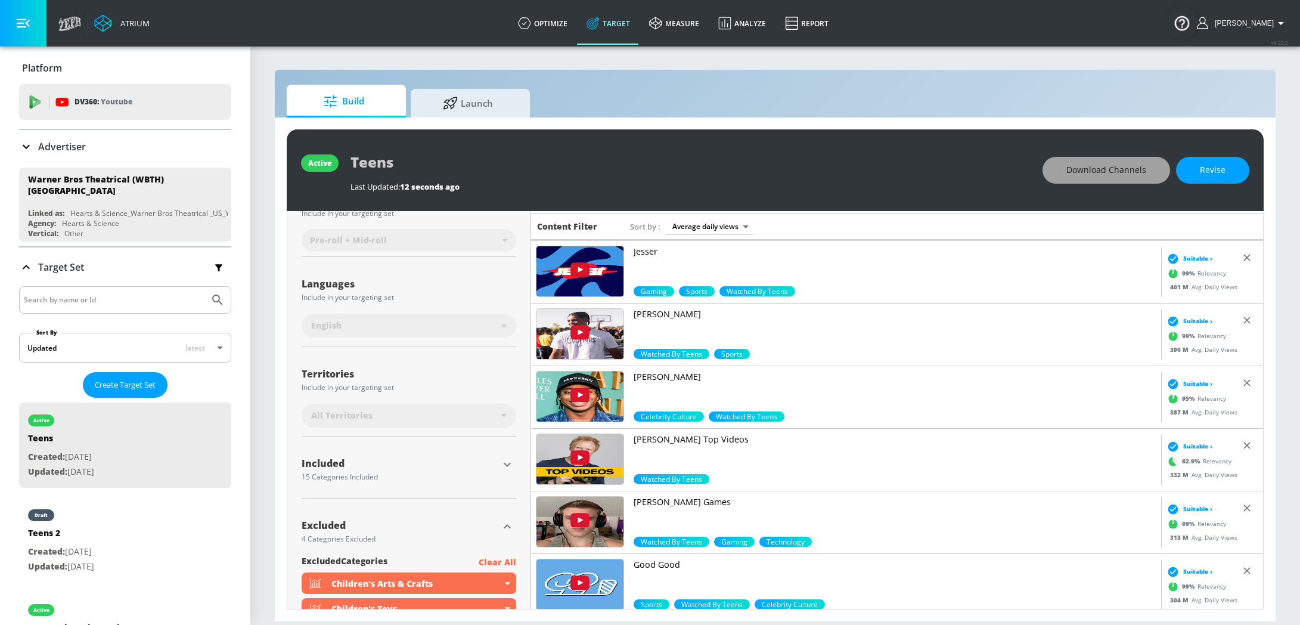
click at [1116, 175] on span "Download Channels" at bounding box center [1107, 170] width 80 height 15
click at [943, 11] on div "Atrium optimize Target measure Analyze Report optimize Target measure Analyze R…" at bounding box center [676, 23] width 1248 height 47
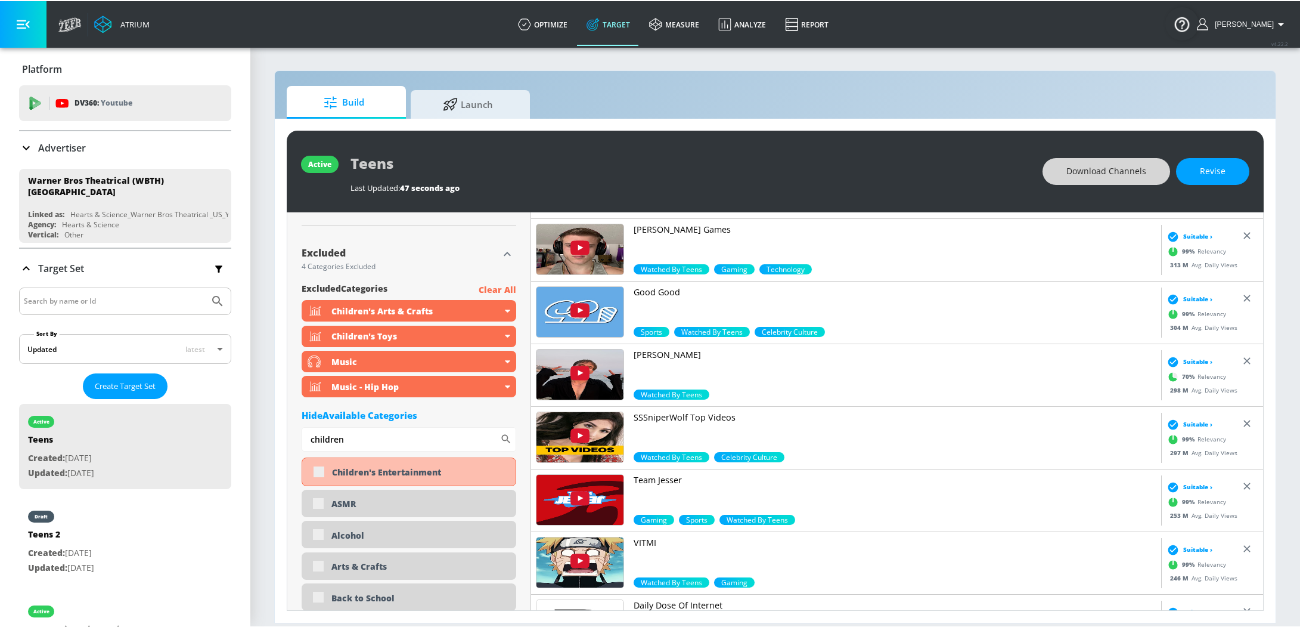
scroll to position [435, 0]
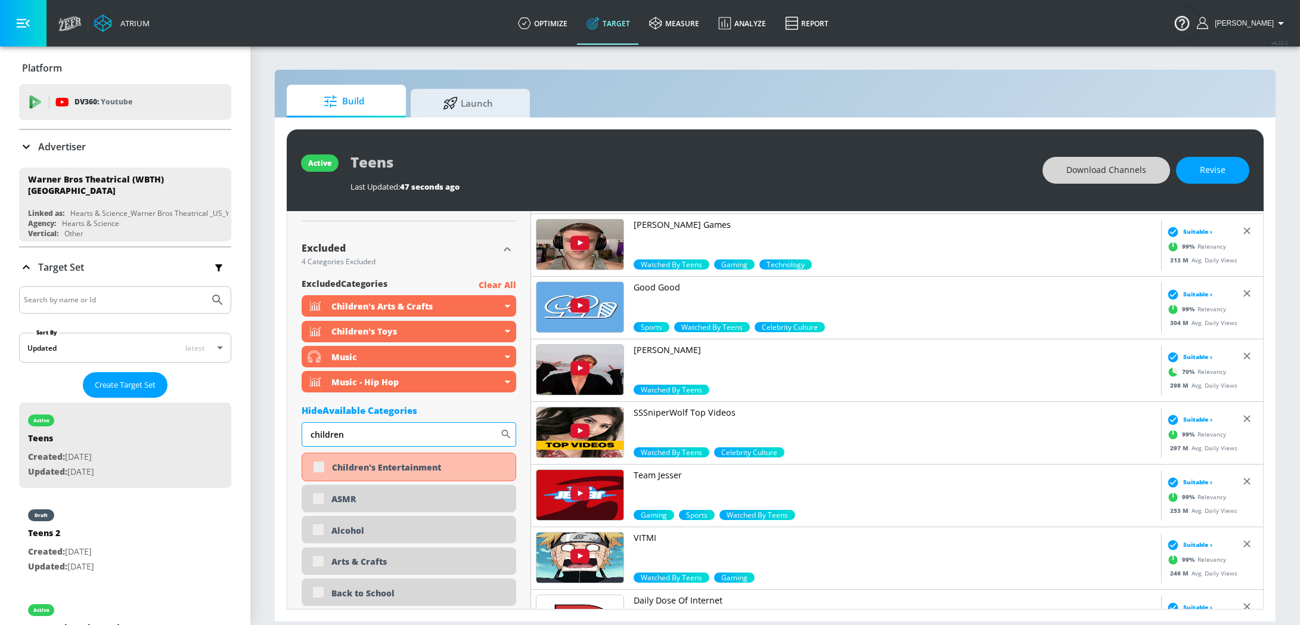
click at [353, 433] on input "children" at bounding box center [401, 434] width 199 height 24
type input "shoot"
click at [320, 469] on div "Gaming - Shooters" at bounding box center [409, 467] width 215 height 29
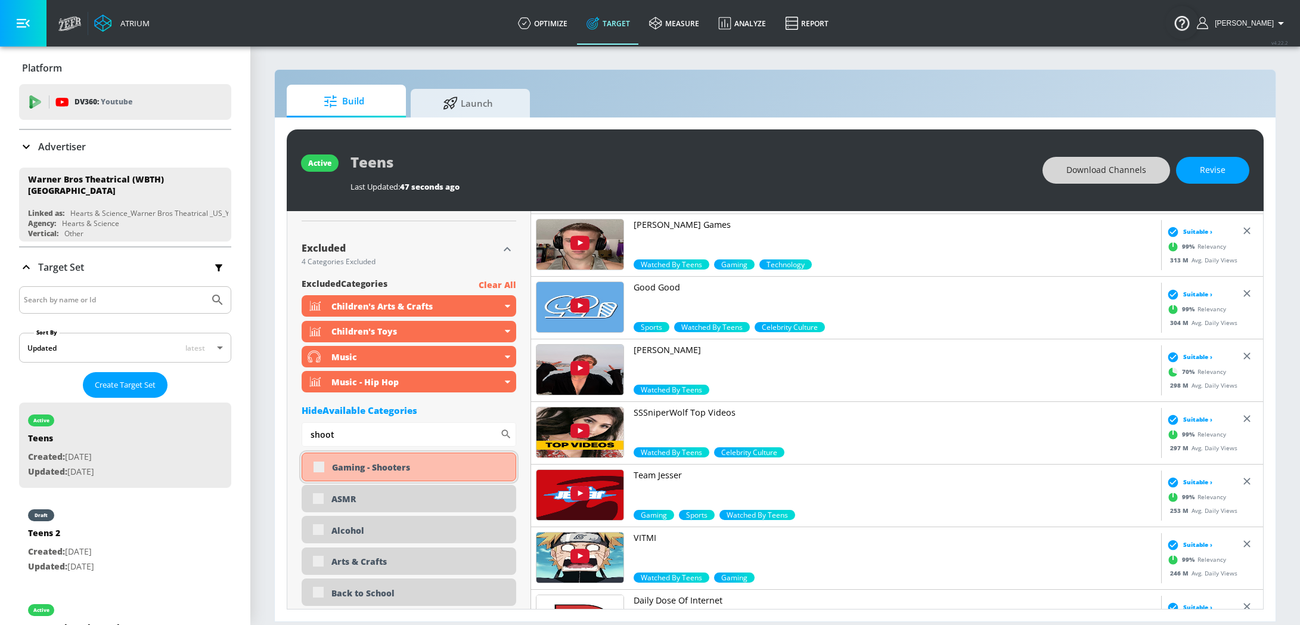
click at [321, 466] on div "Gaming - Shooters" at bounding box center [409, 467] width 215 height 29
click at [1215, 154] on div "active Teens Last Updated: 47 seconds ago Download Channels Revise" at bounding box center [775, 170] width 977 height 82
click at [1223, 167] on span "Revise" at bounding box center [1213, 170] width 26 height 15
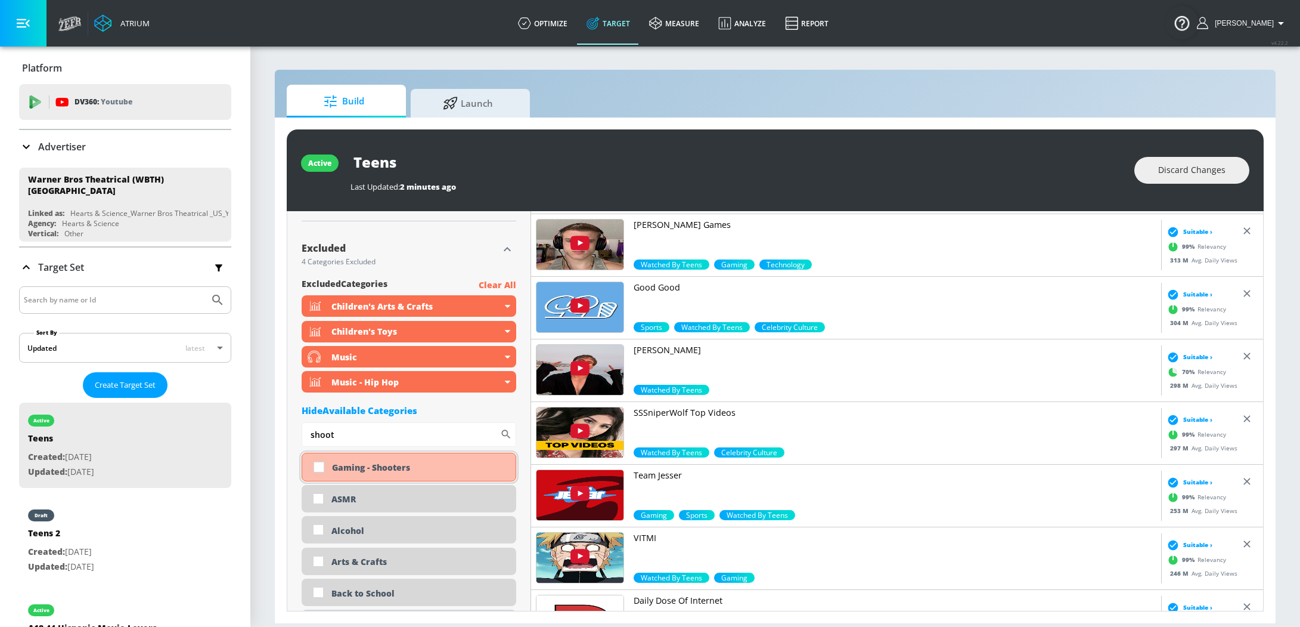
click at [320, 467] on input "checkbox" at bounding box center [318, 466] width 21 height 21
checkbox input "true"
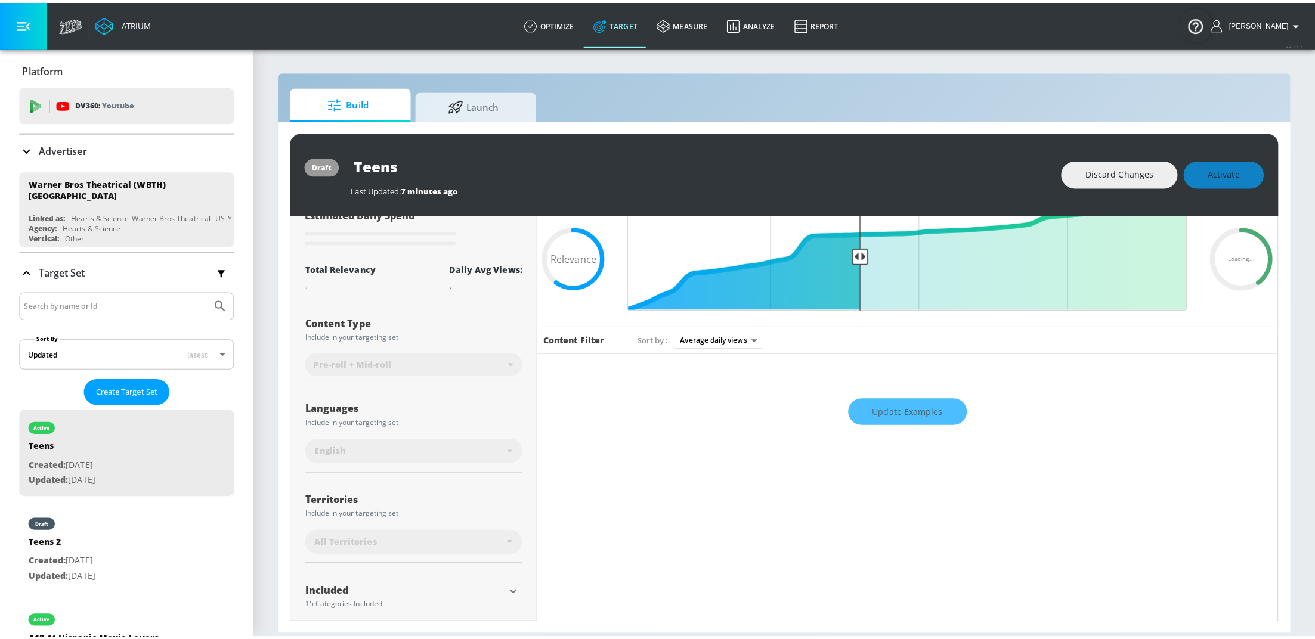
scroll to position [0, 0]
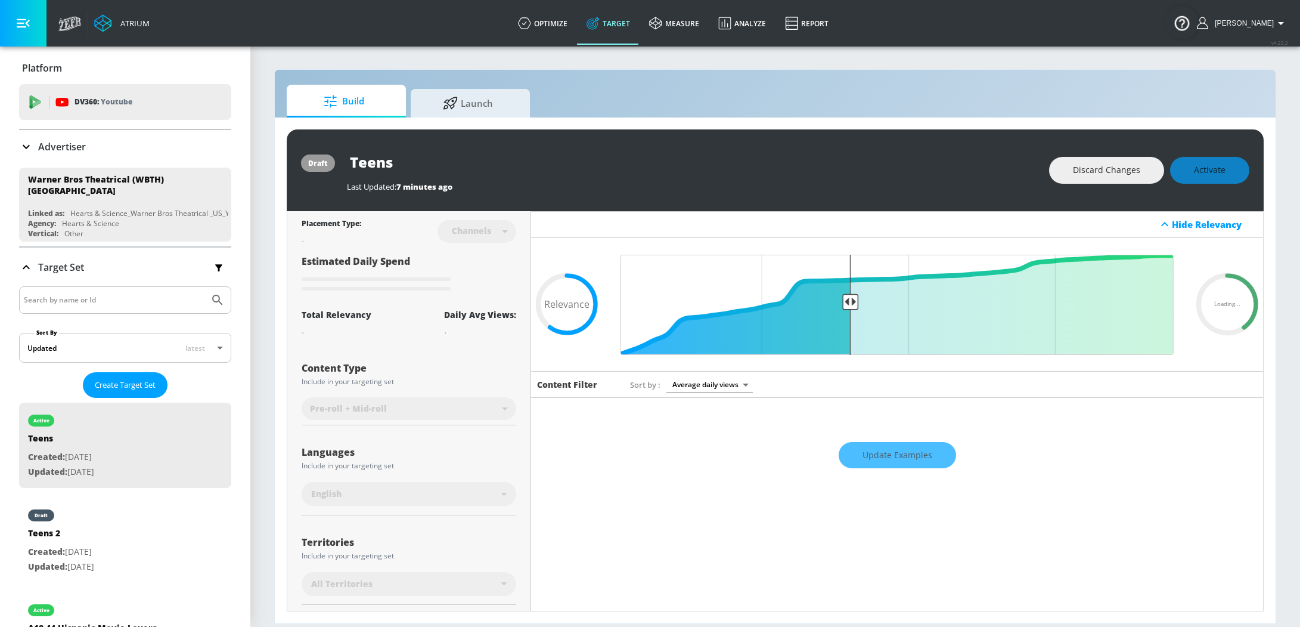
click at [899, 448] on div "Update Examples" at bounding box center [897, 455] width 732 height 42
click at [913, 453] on div "Update Examples" at bounding box center [897, 455] width 732 height 42
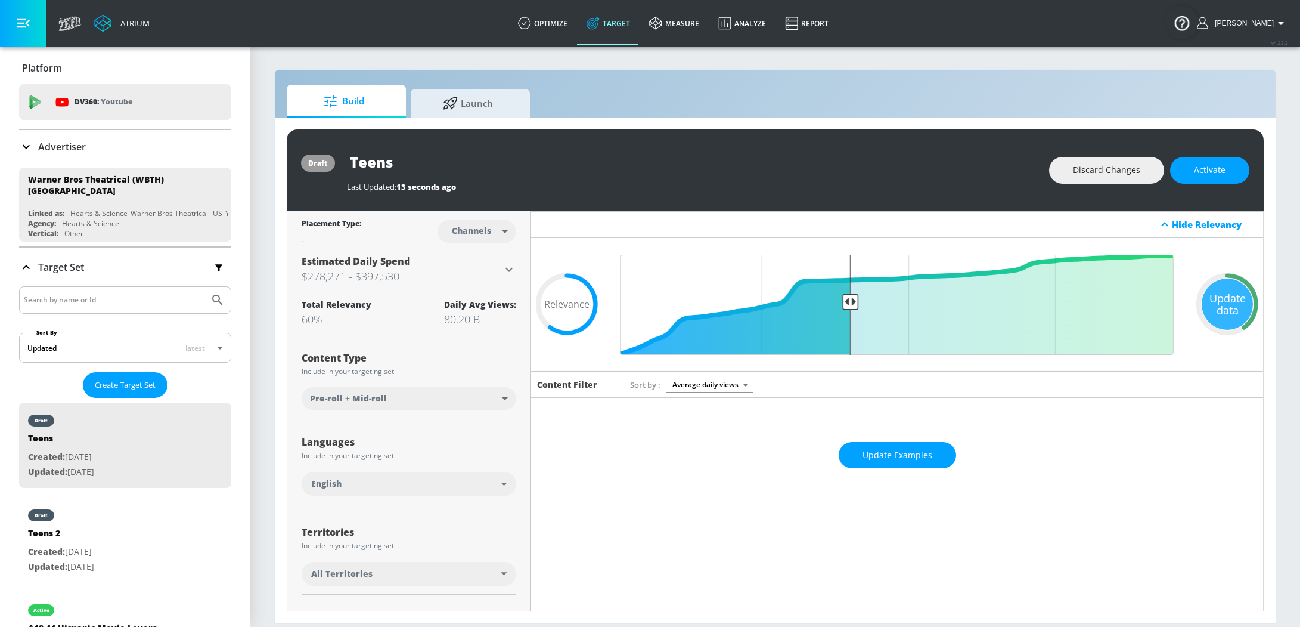
click at [913, 453] on span "Update Examples" at bounding box center [898, 455] width 70 height 15
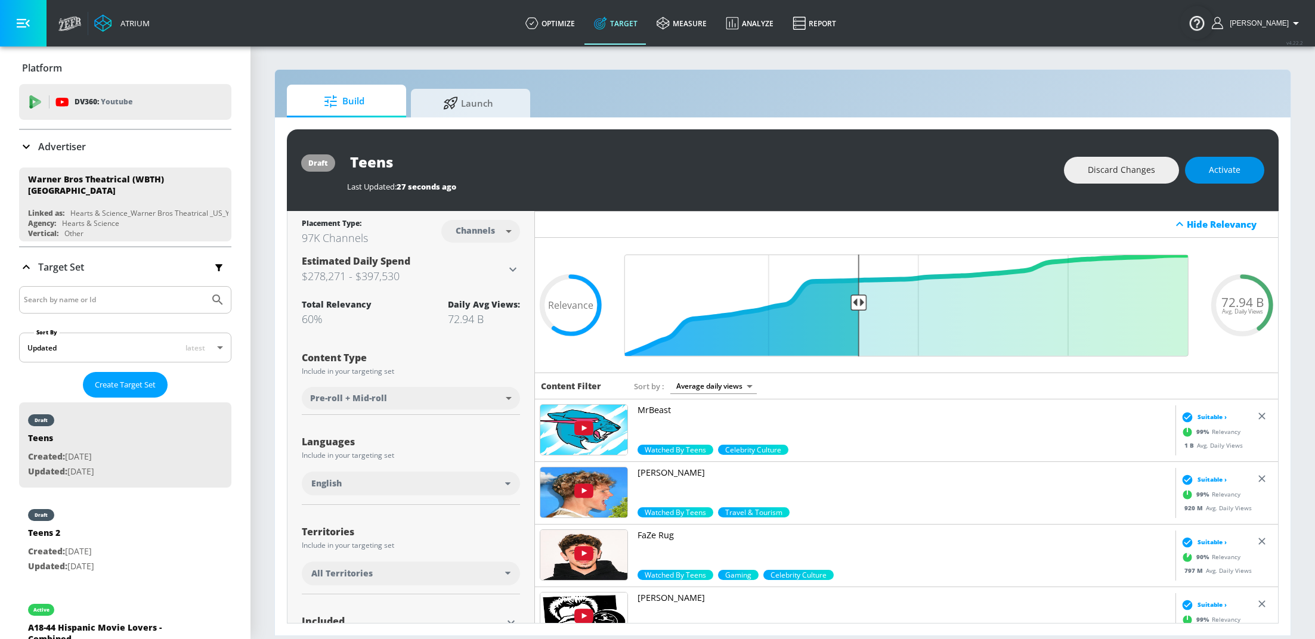
click at [1228, 171] on span "Activate" at bounding box center [1225, 170] width 32 height 15
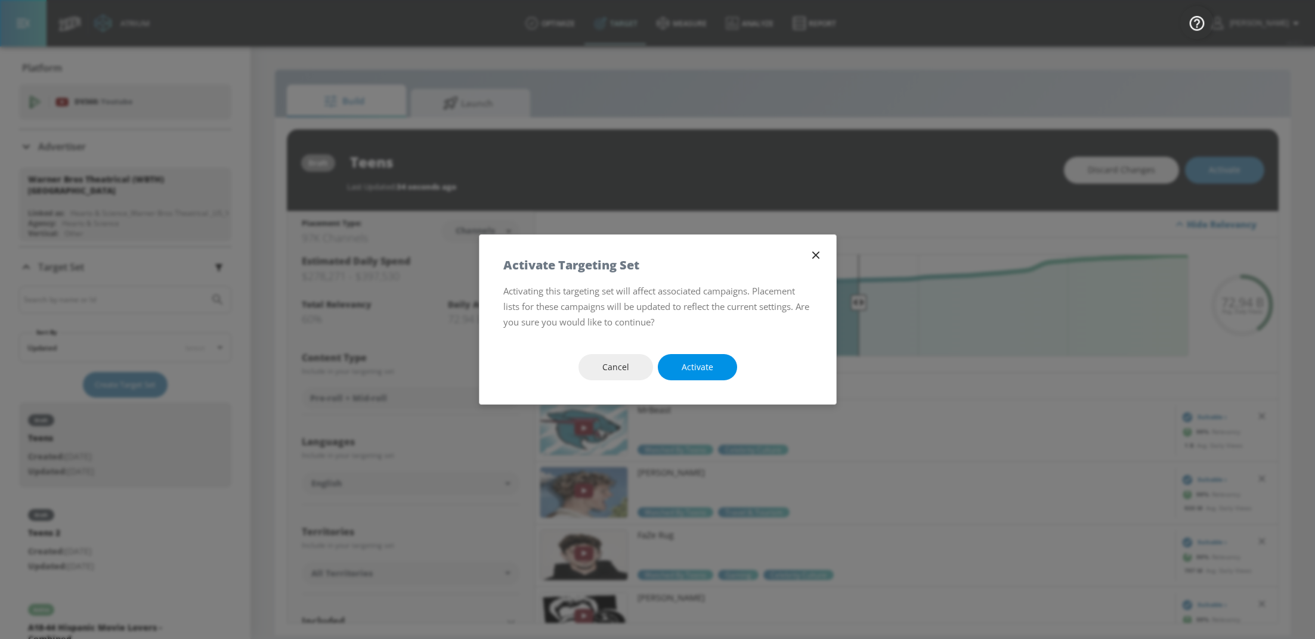
click at [696, 377] on button "Activate" at bounding box center [697, 367] width 79 height 27
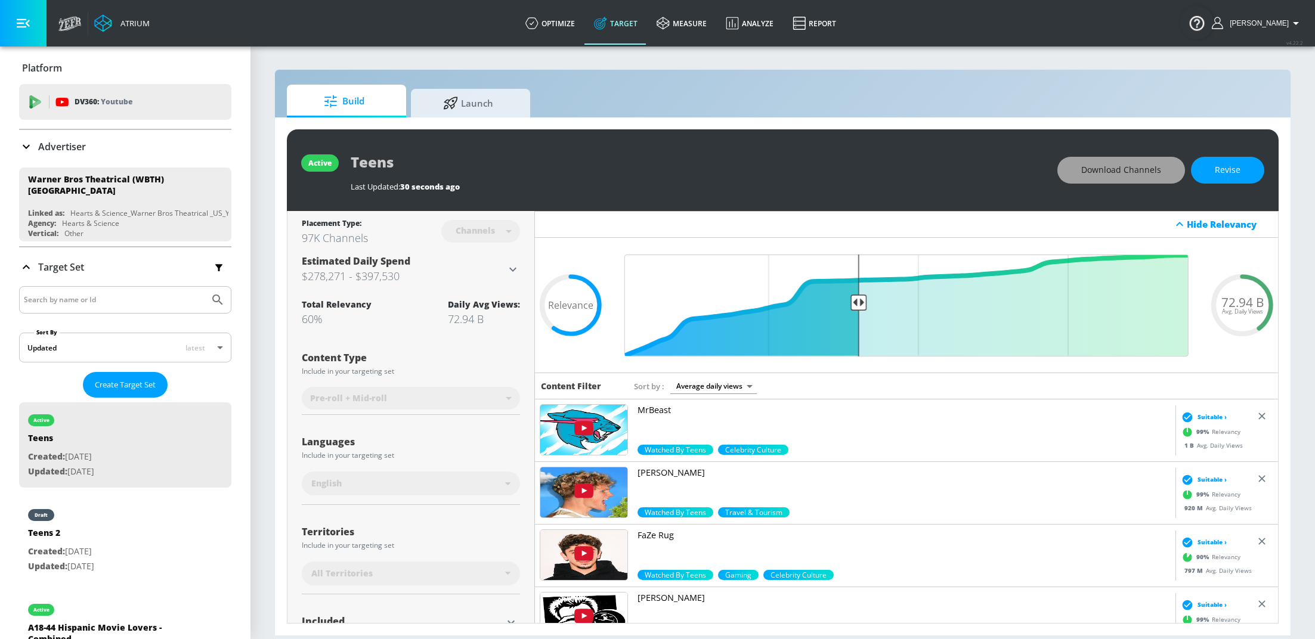
click at [1137, 166] on span "Download Channels" at bounding box center [1121, 170] width 80 height 15
click at [64, 147] on p "Advertiser" at bounding box center [62, 146] width 48 height 13
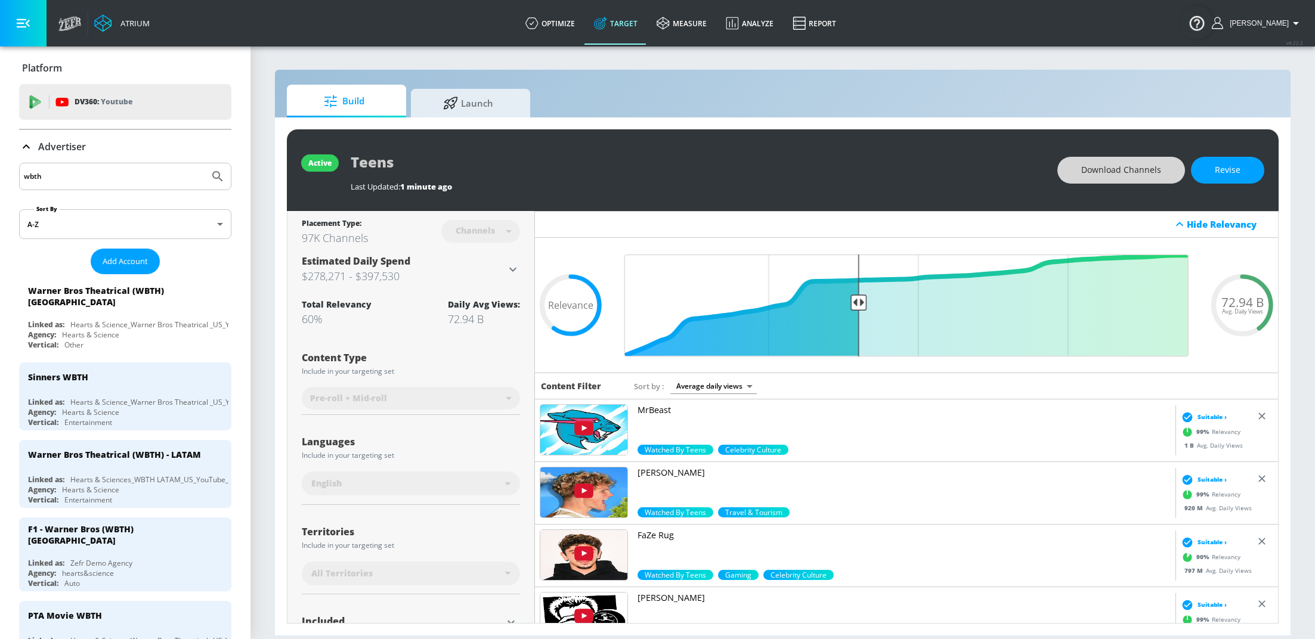
click at [136, 181] on input "wbth" at bounding box center [114, 177] width 181 height 16
click at [136, 180] on input "wbth" at bounding box center [114, 177] width 181 height 16
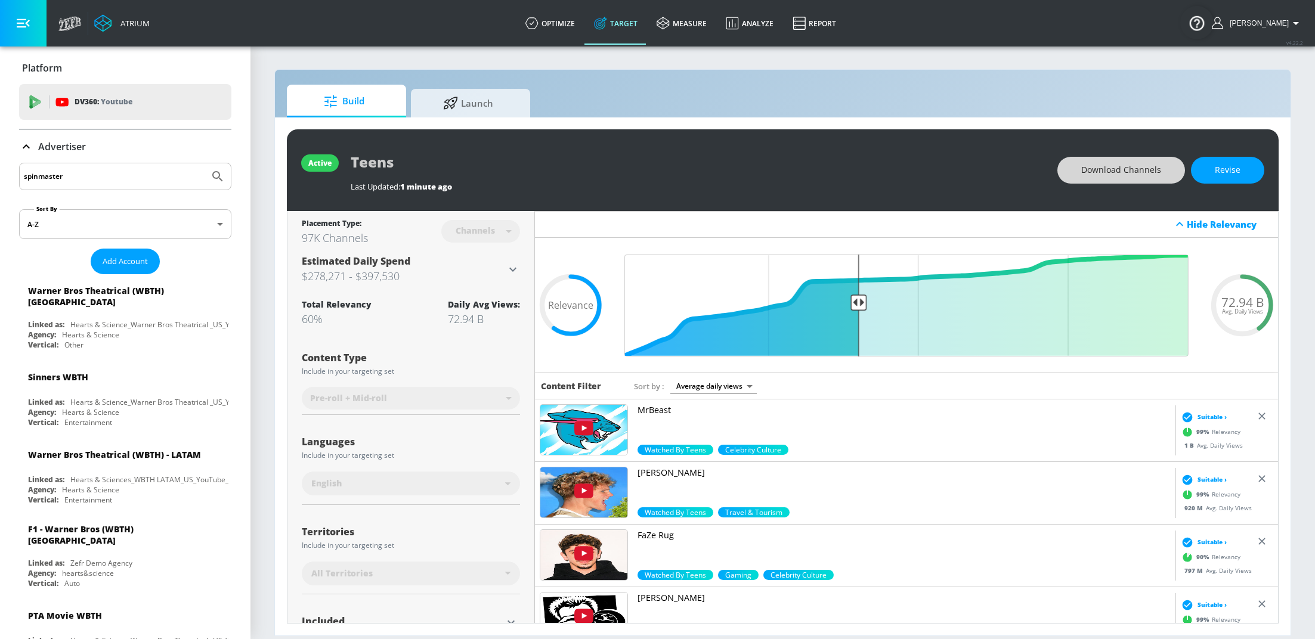
type input "spinmaster"
click at [205, 163] on button "Submit Search" at bounding box center [218, 176] width 26 height 26
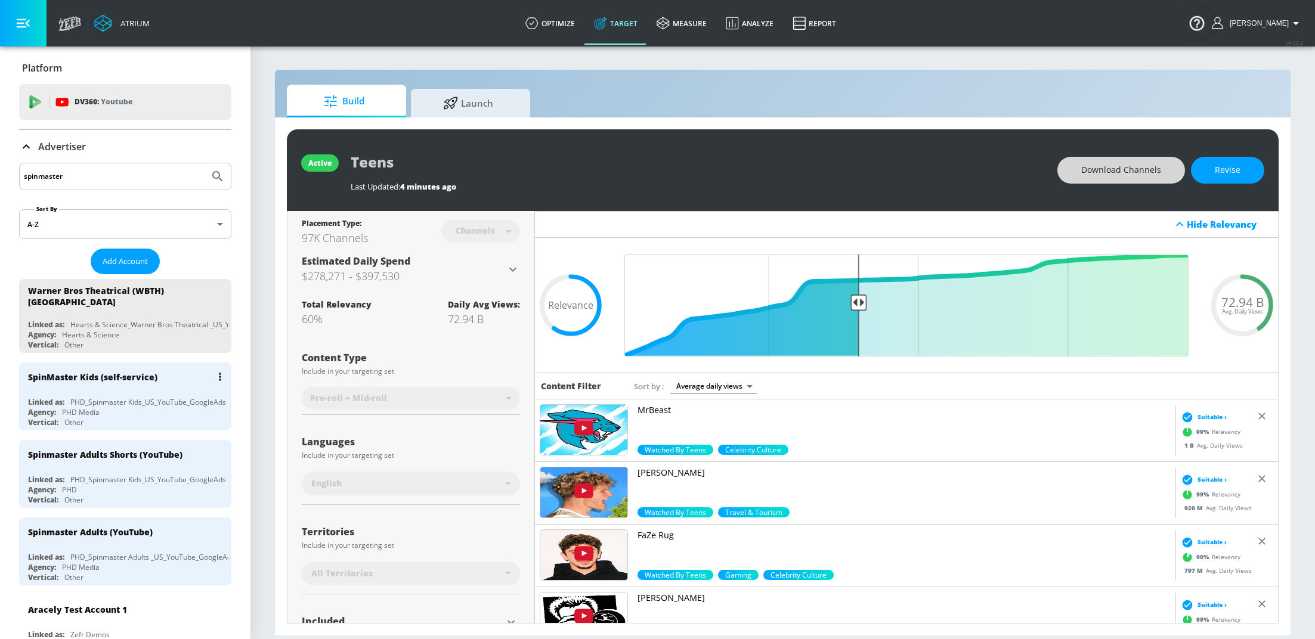
click at [147, 407] on div "Agency: PHD Media" at bounding box center [128, 412] width 200 height 10
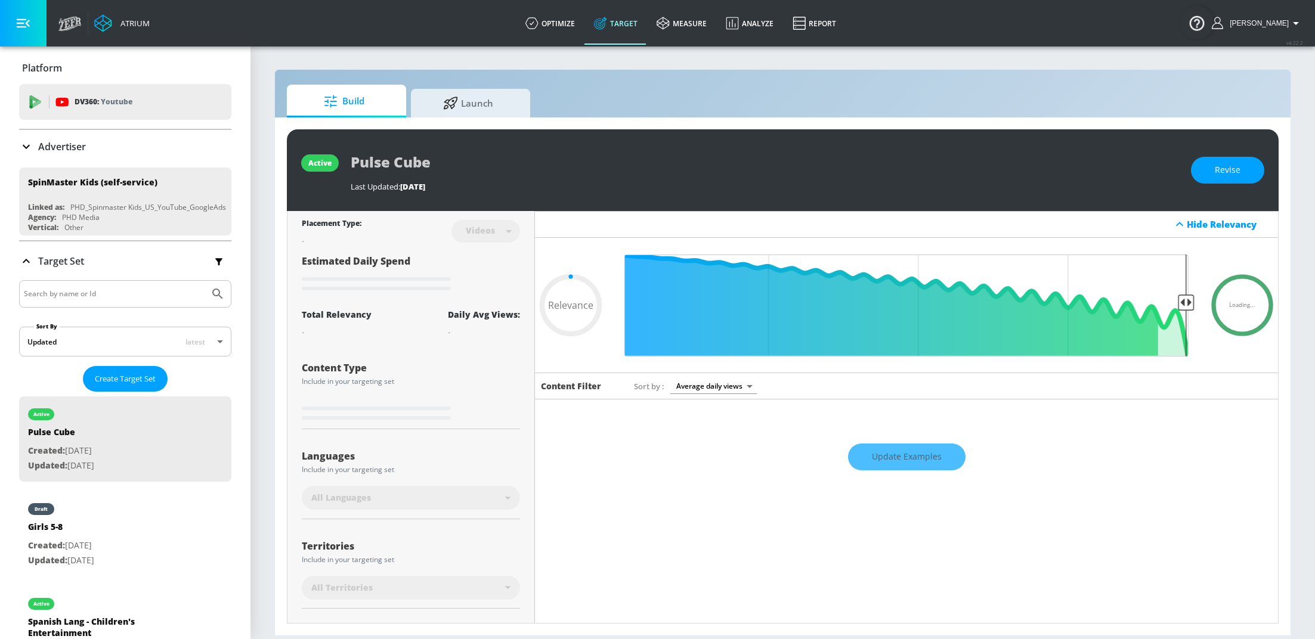
type input "0.05"
click at [457, 97] on icon at bounding box center [451, 101] width 14 height 13
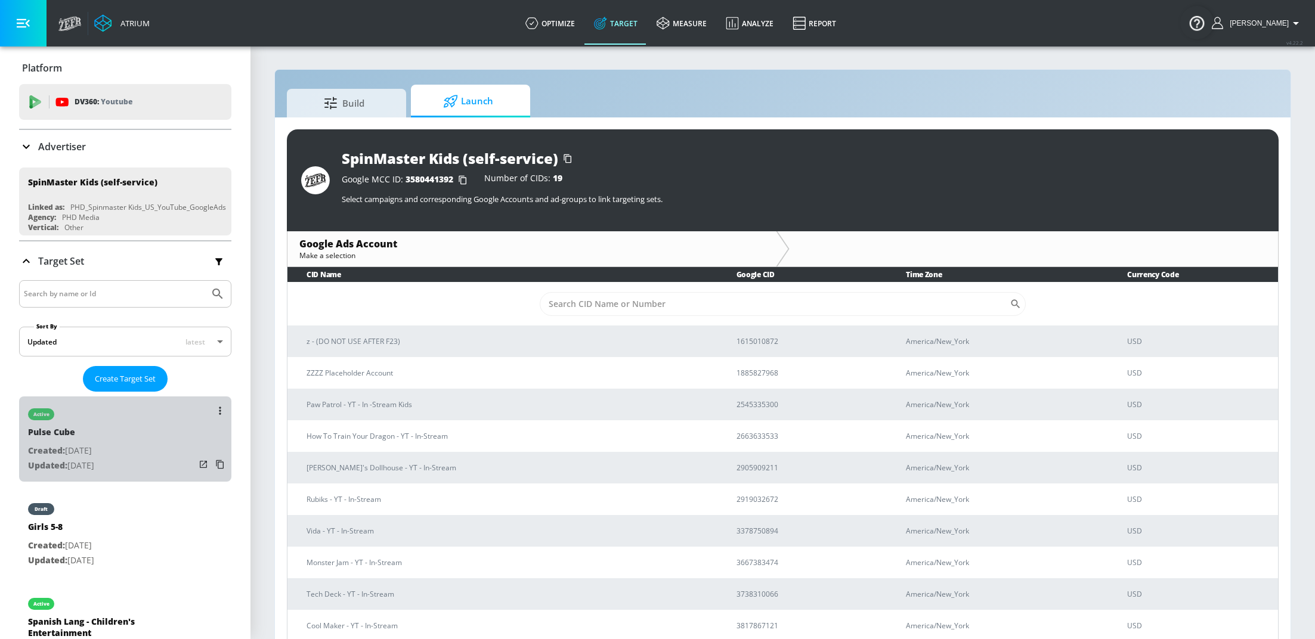
click at [94, 448] on p "Created: [DATE]" at bounding box center [61, 451] width 66 height 15
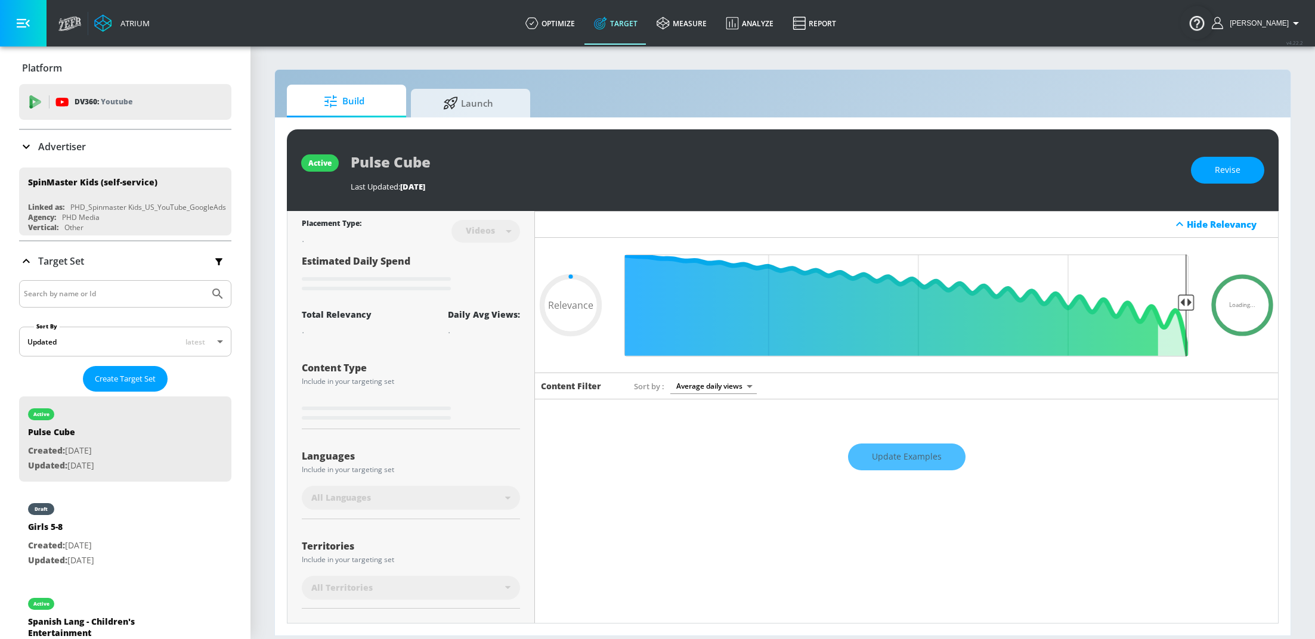
scroll to position [118, 0]
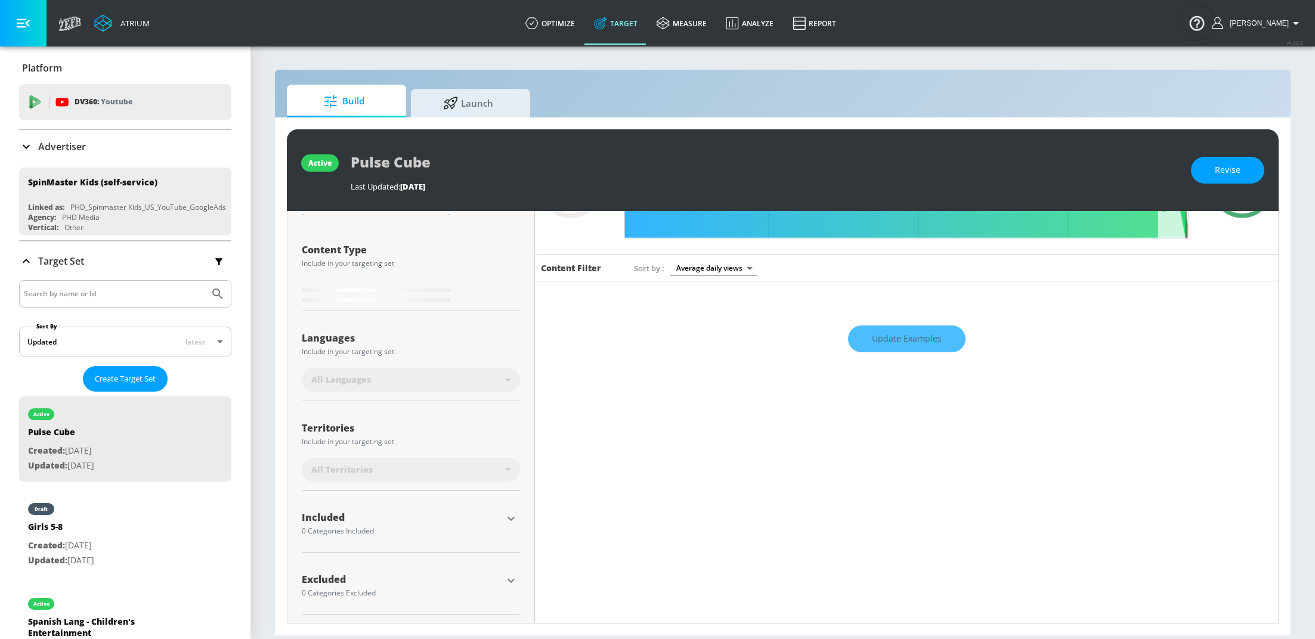
click at [511, 519] on icon "button" at bounding box center [510, 519] width 7 height 4
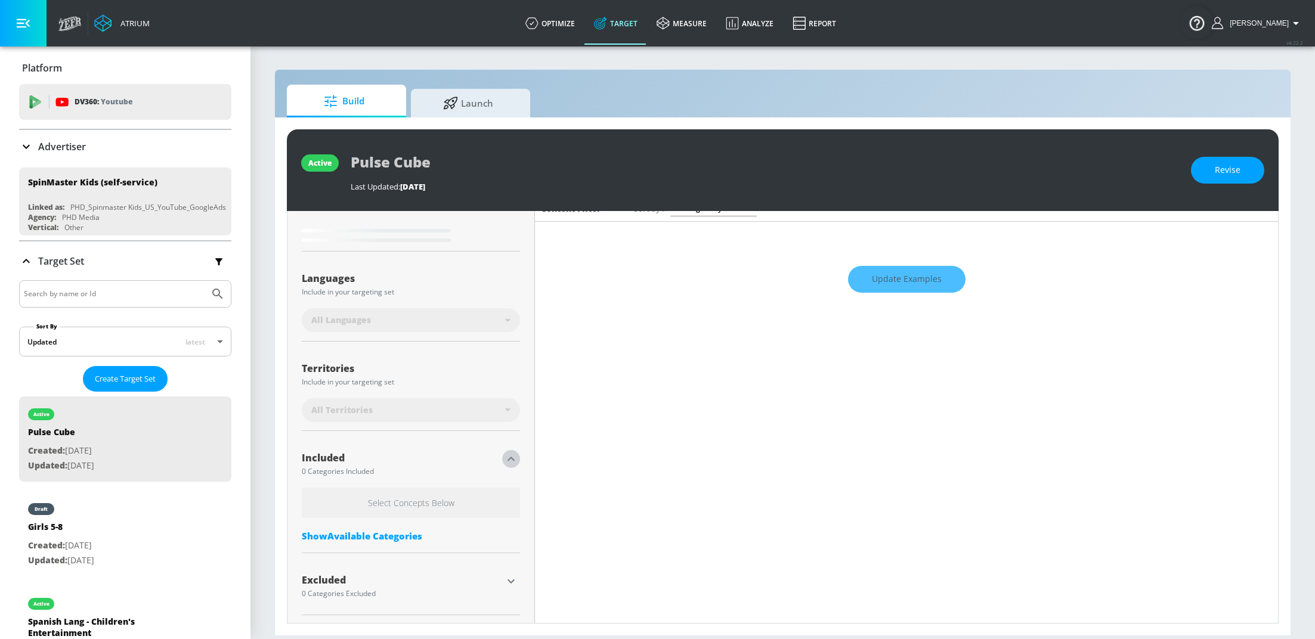
click at [507, 463] on icon "button" at bounding box center [511, 459] width 14 height 14
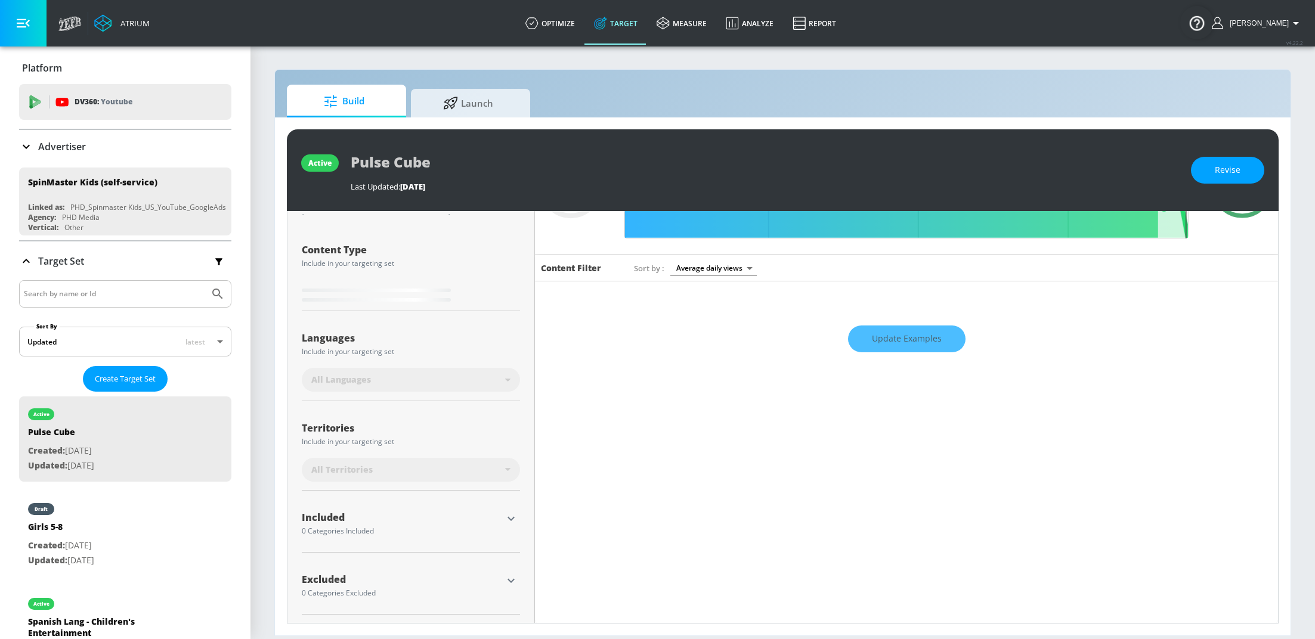
type input "0.6"
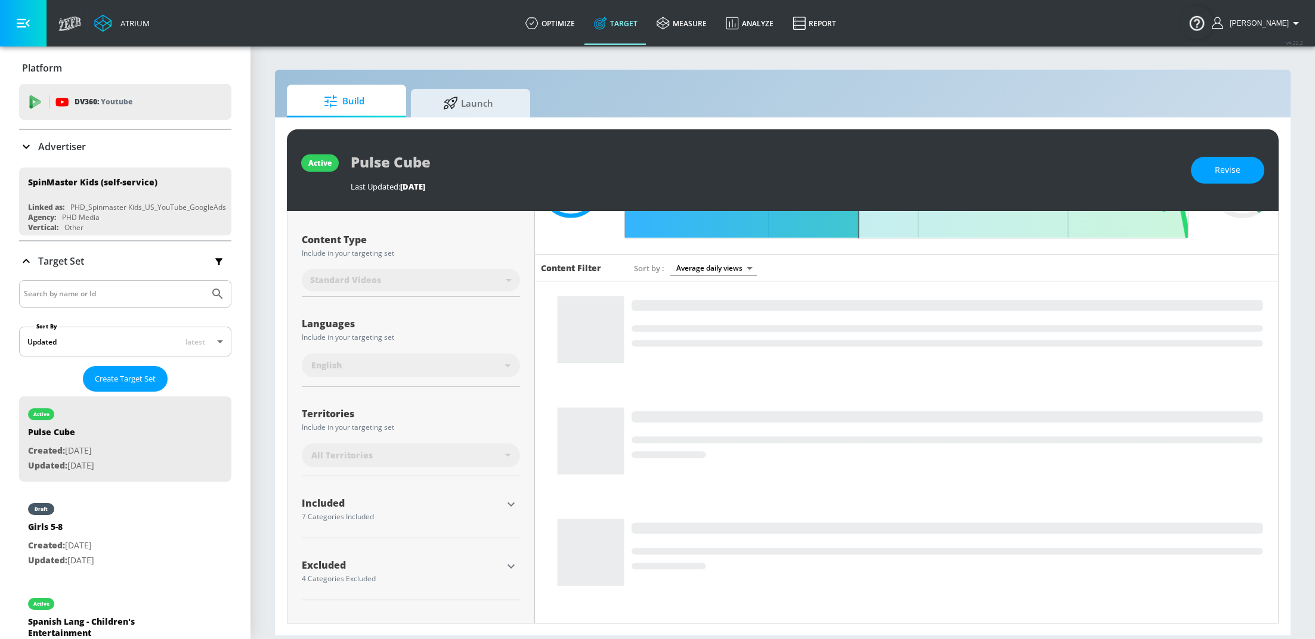
scroll to position [168, 0]
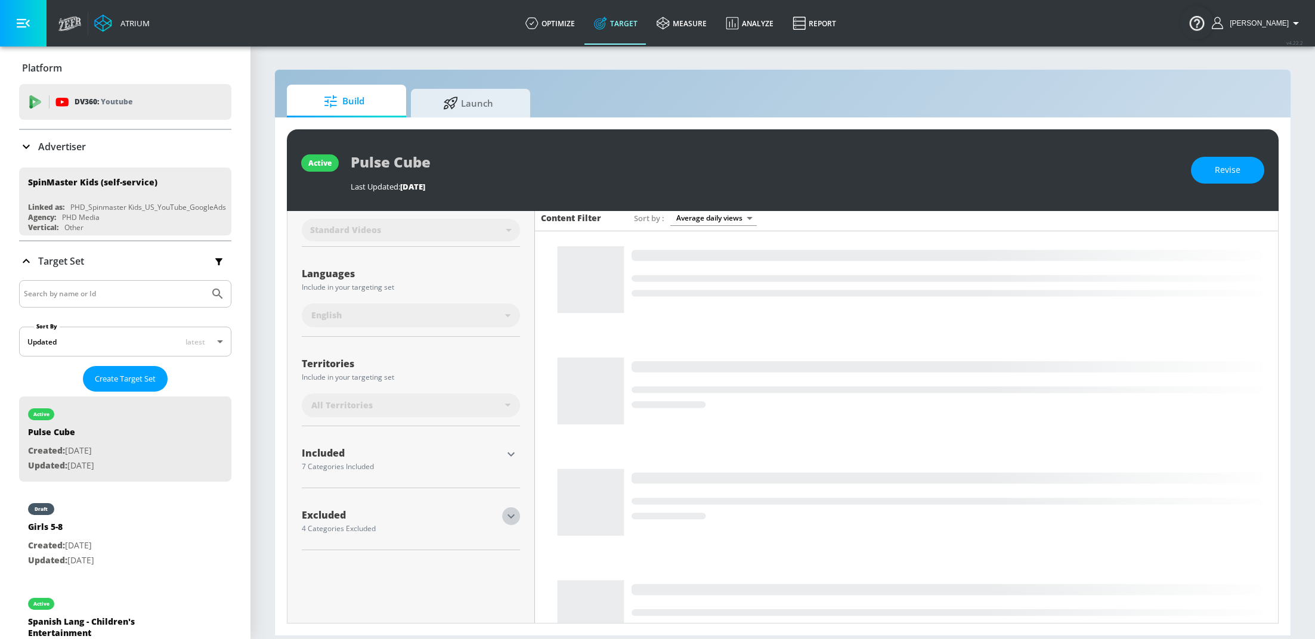
click at [512, 522] on icon "button" at bounding box center [511, 516] width 14 height 14
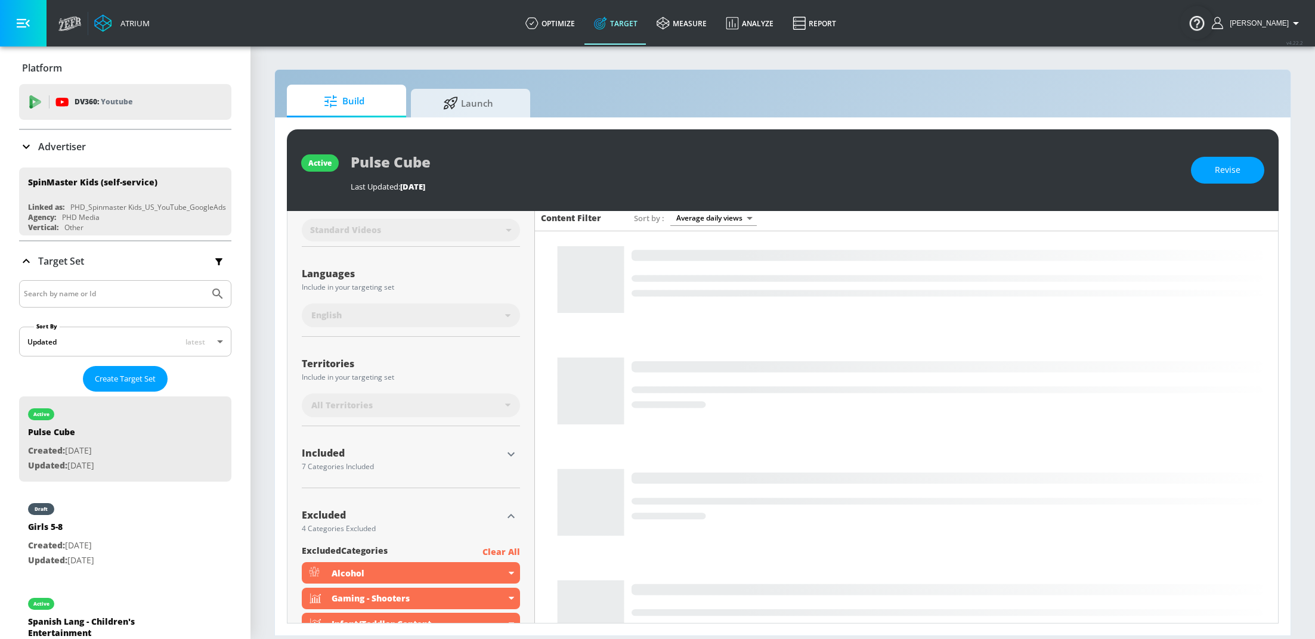
scroll to position [299, 0]
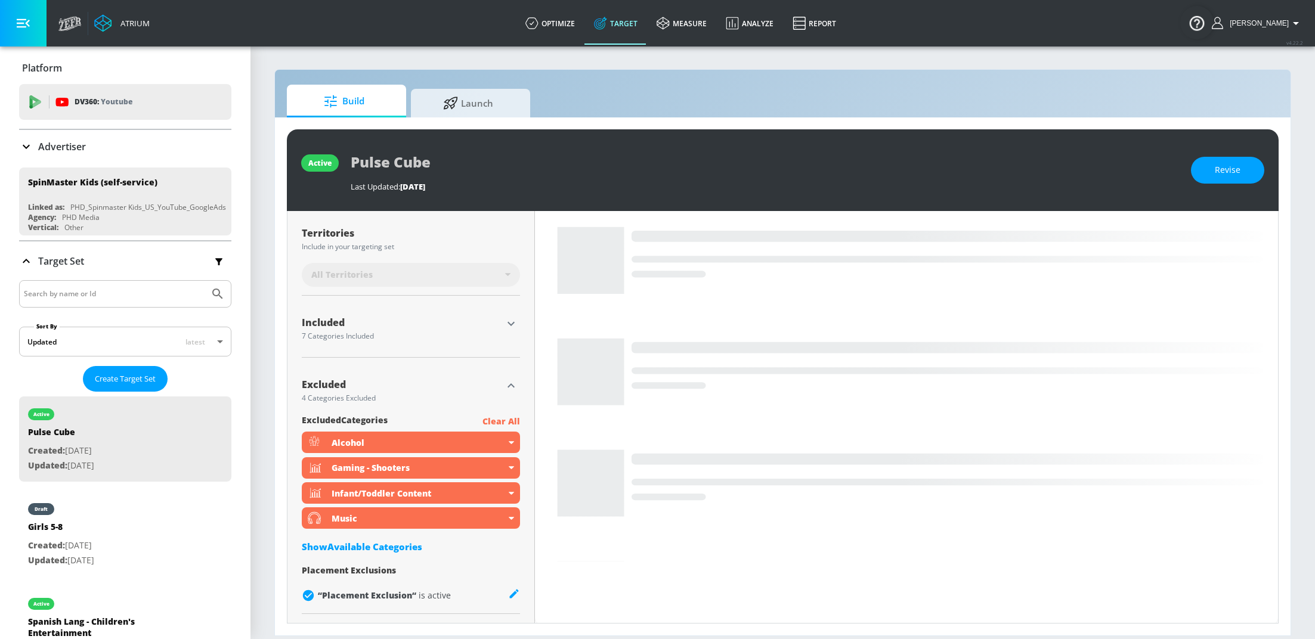
click at [510, 318] on icon "button" at bounding box center [511, 324] width 14 height 14
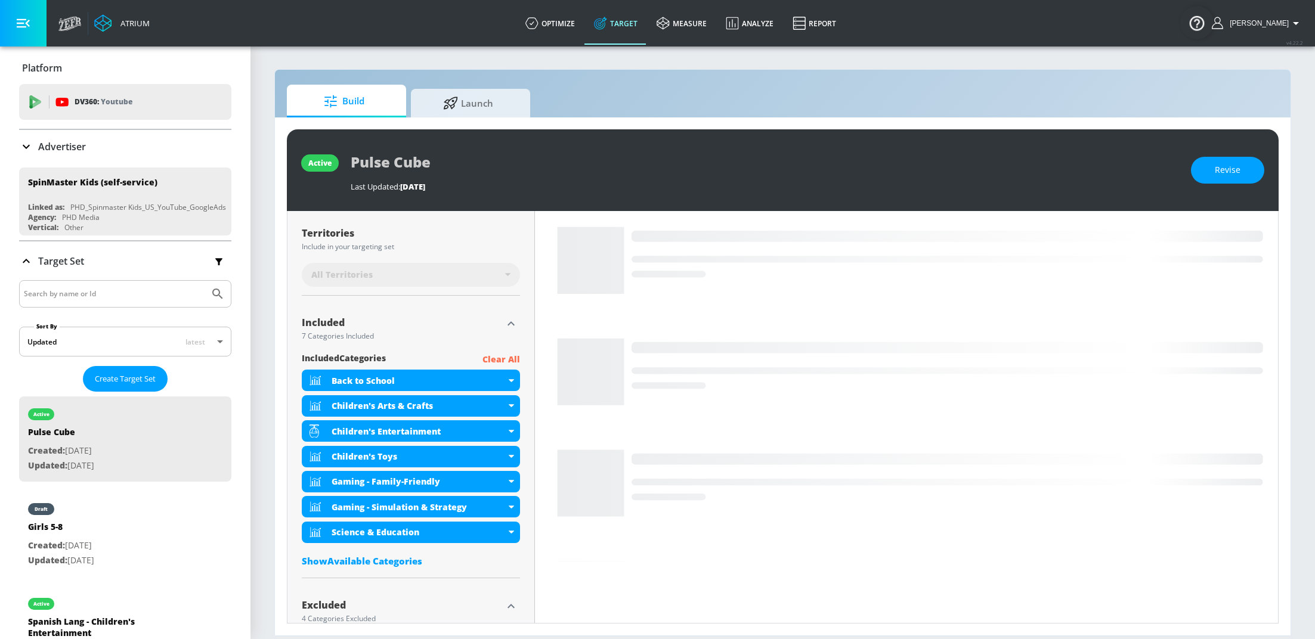
scroll to position [0, 0]
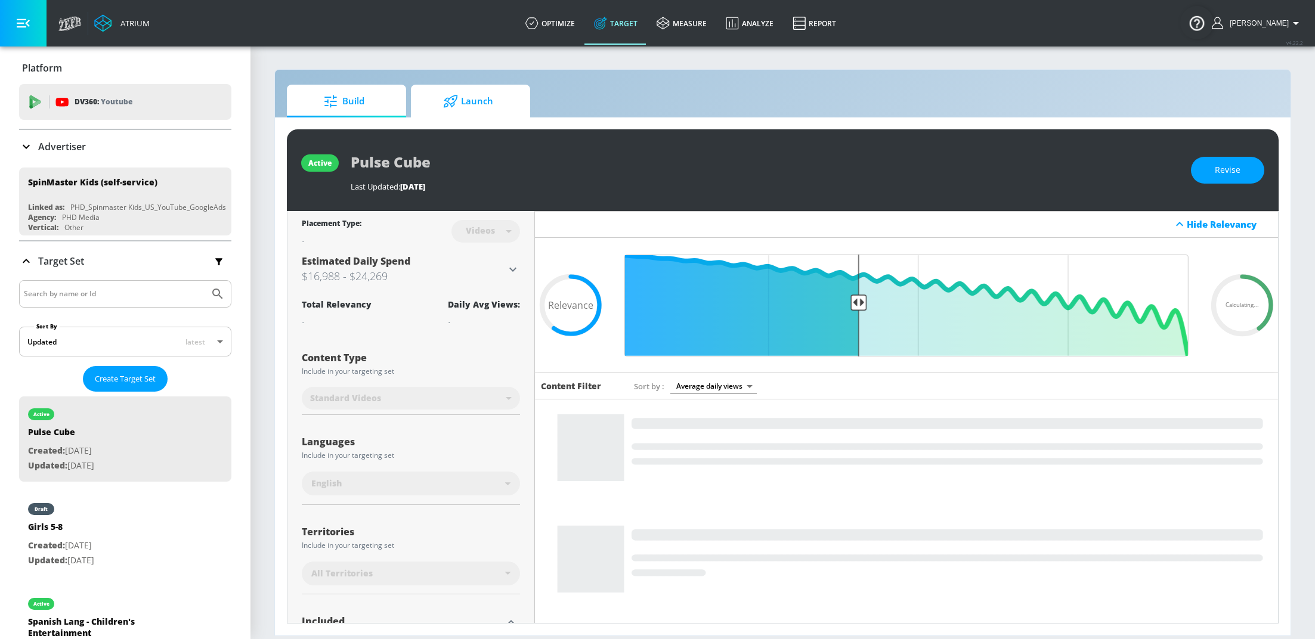
click at [470, 100] on span "Launch" at bounding box center [468, 101] width 91 height 29
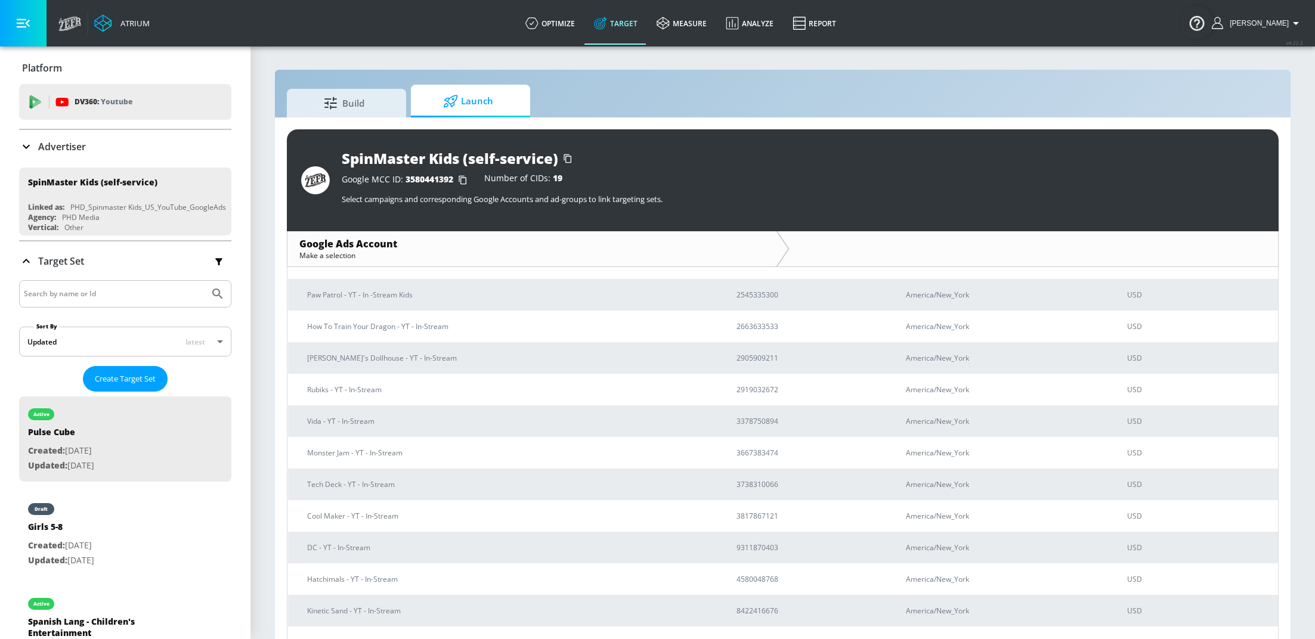
scroll to position [283, 0]
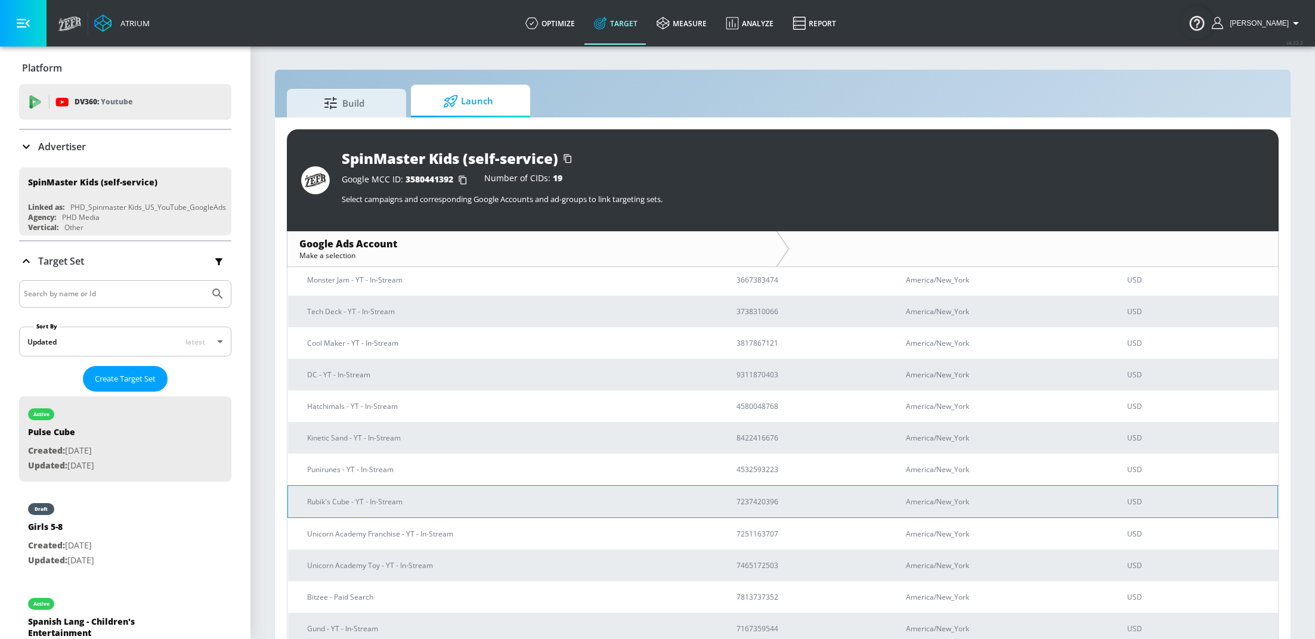
click at [438, 500] on p "Rubik's Cube - YT - In-Stream" at bounding box center [507, 501] width 401 height 13
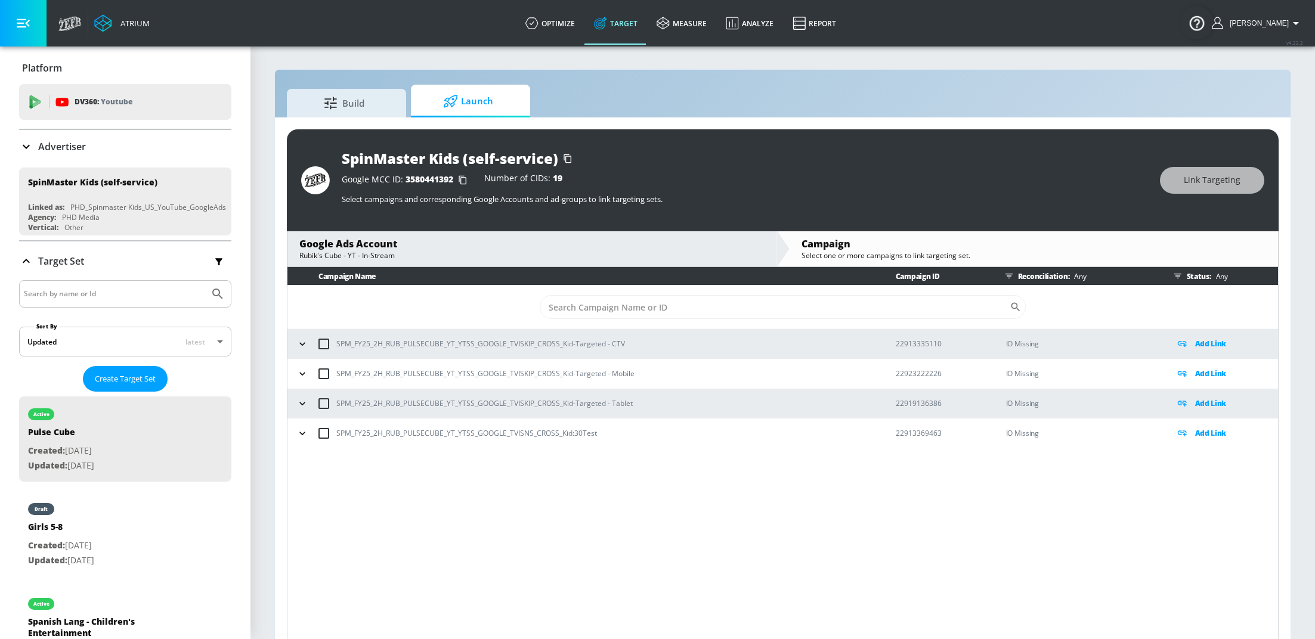
click at [304, 346] on icon "button" at bounding box center [302, 344] width 12 height 12
